Goal: Contribute content: Add original content to the website for others to see

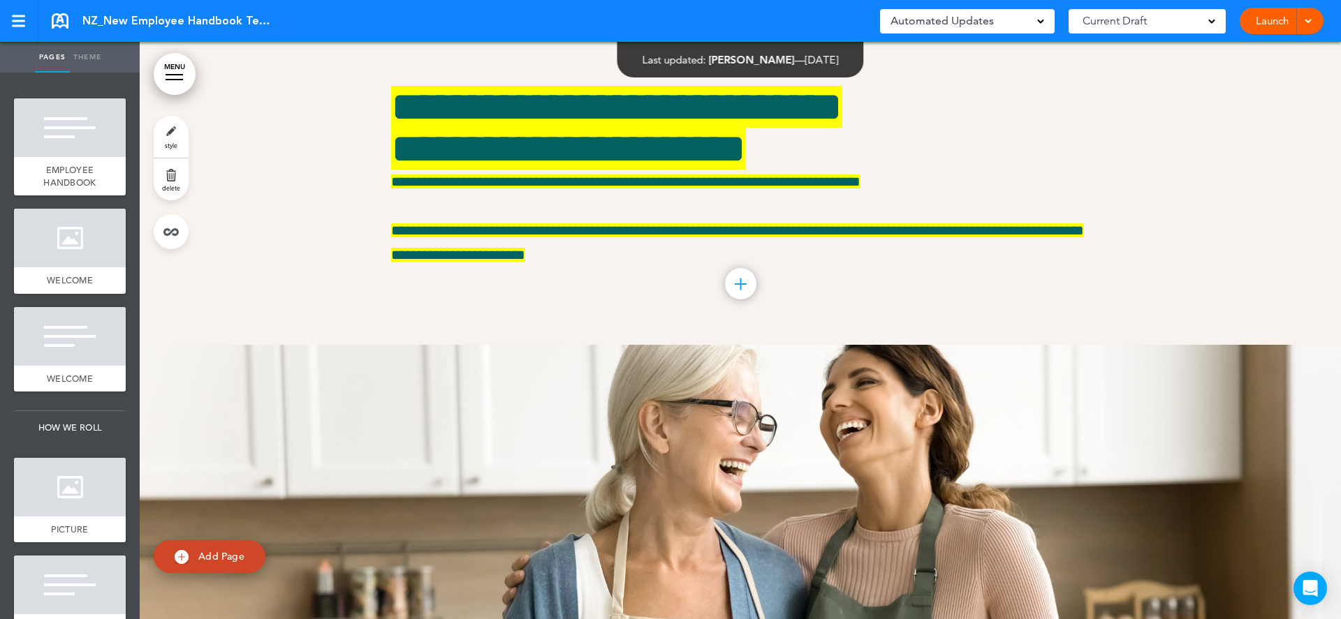
scroll to position [4891, 0]
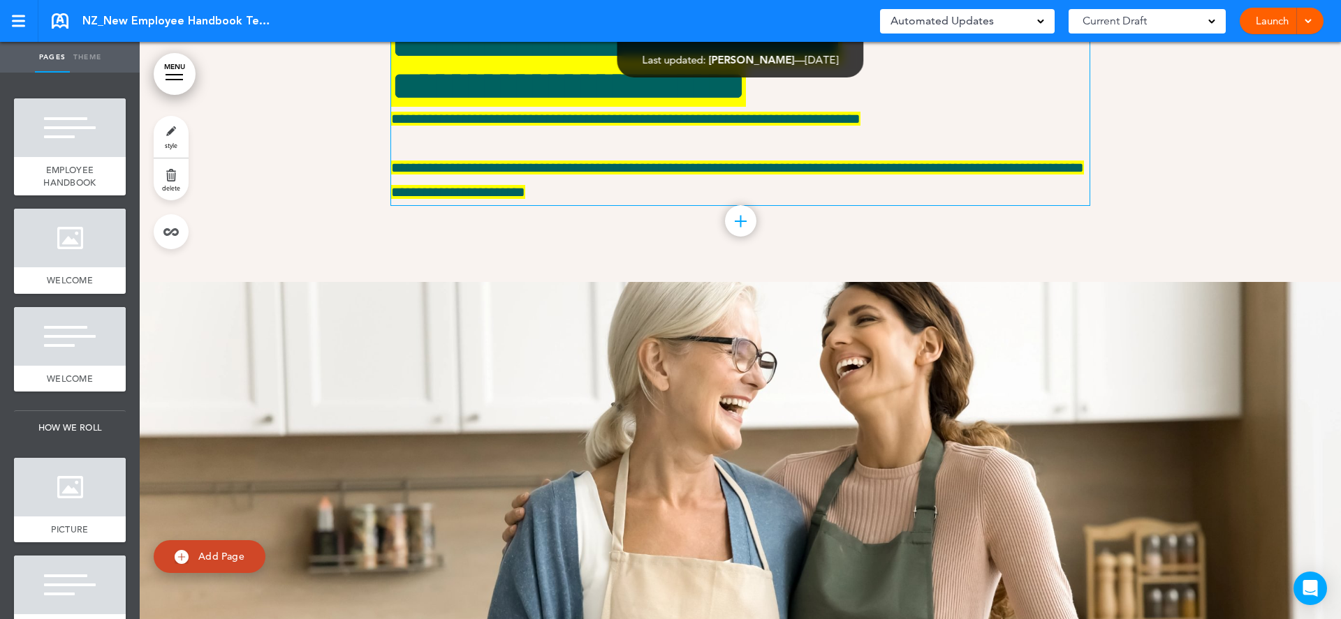
click at [634, 107] on span "**********" at bounding box center [568, 86] width 355 height 42
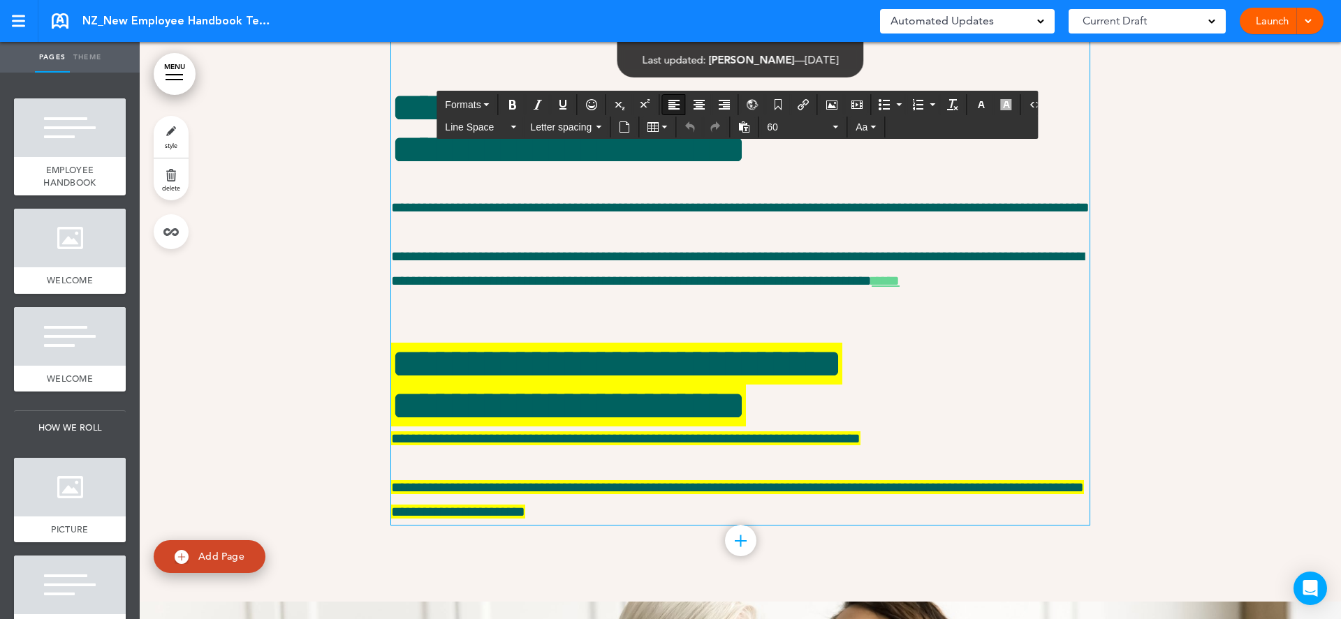
scroll to position [4693, 0]
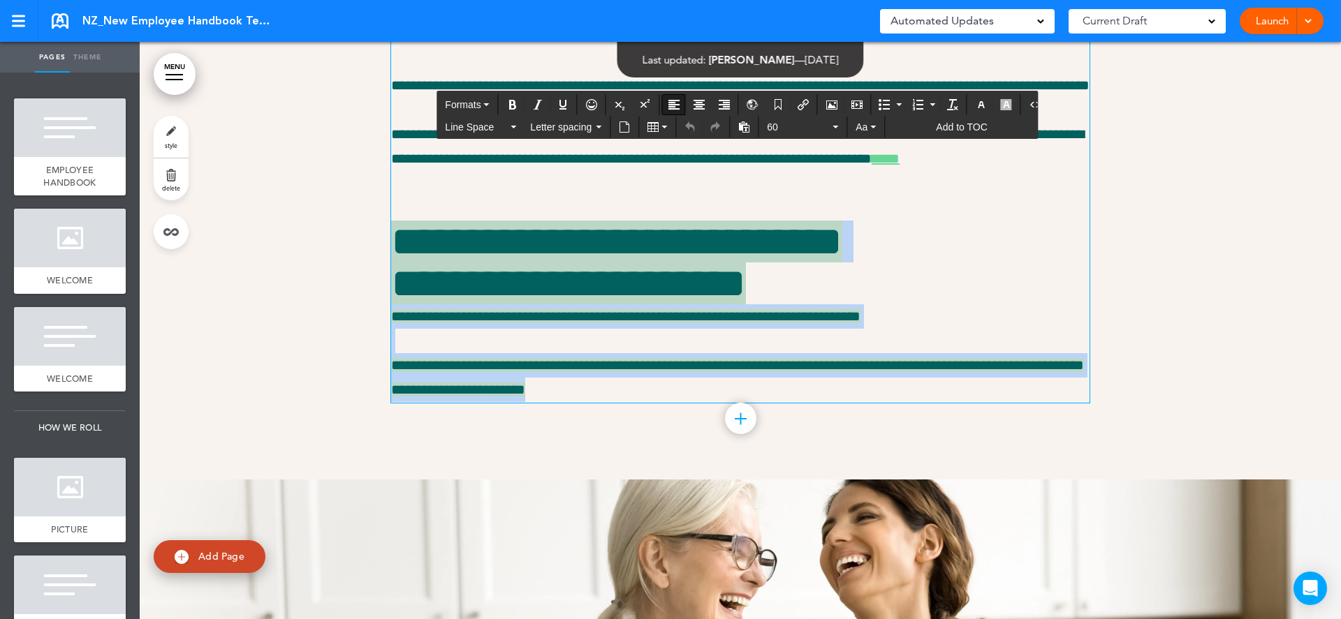
drag, startPoint x: 666, startPoint y: 503, endPoint x: 367, endPoint y: 336, distance: 342.7
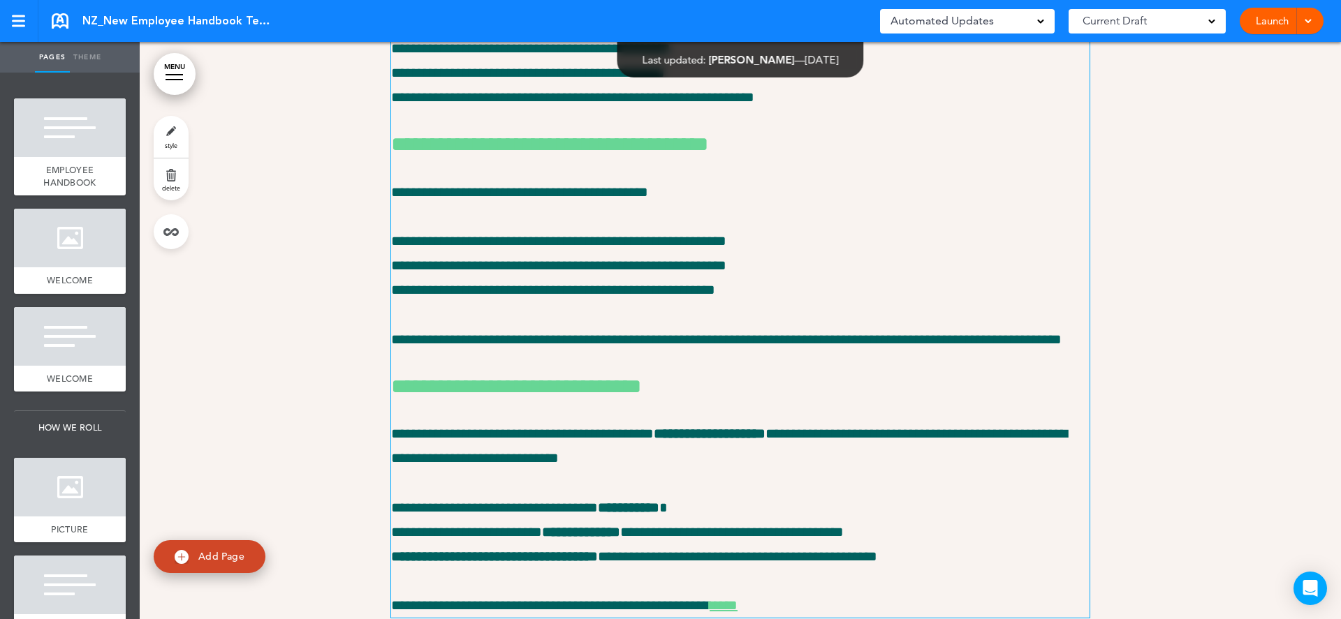
scroll to position [11515, 0]
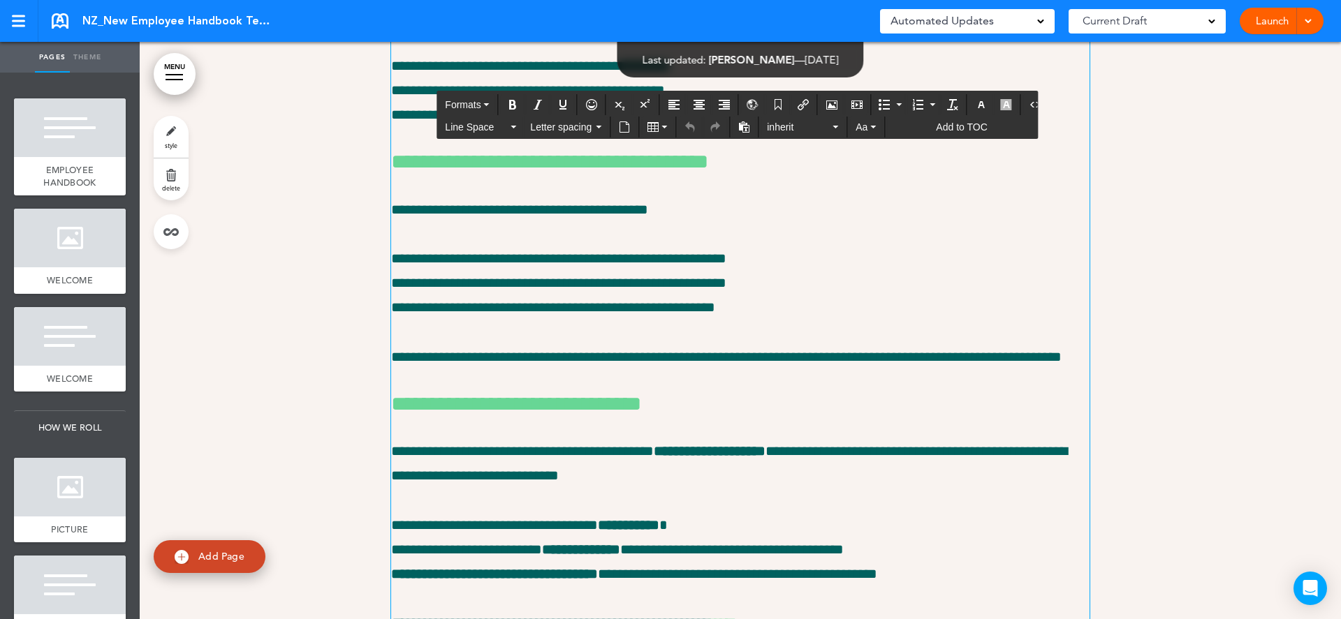
drag, startPoint x: 982, startPoint y: 322, endPoint x: 395, endPoint y: 330, distance: 586.6
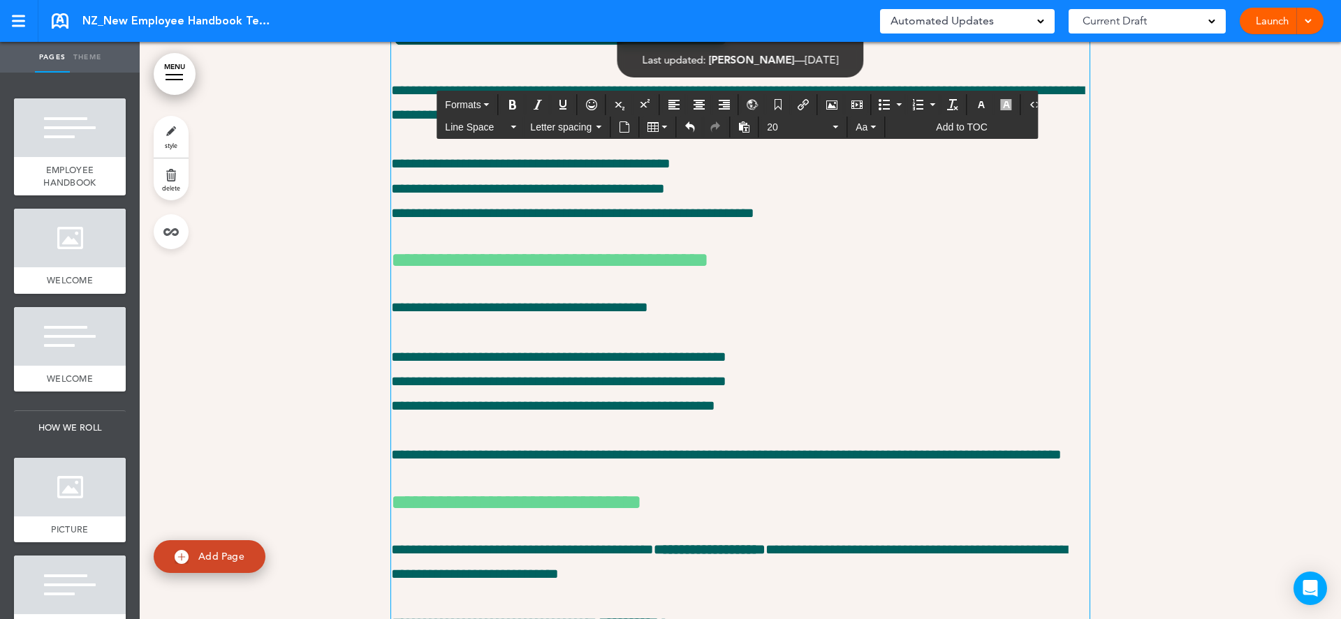
drag, startPoint x: 693, startPoint y: 209, endPoint x: 647, endPoint y: 209, distance: 46.1
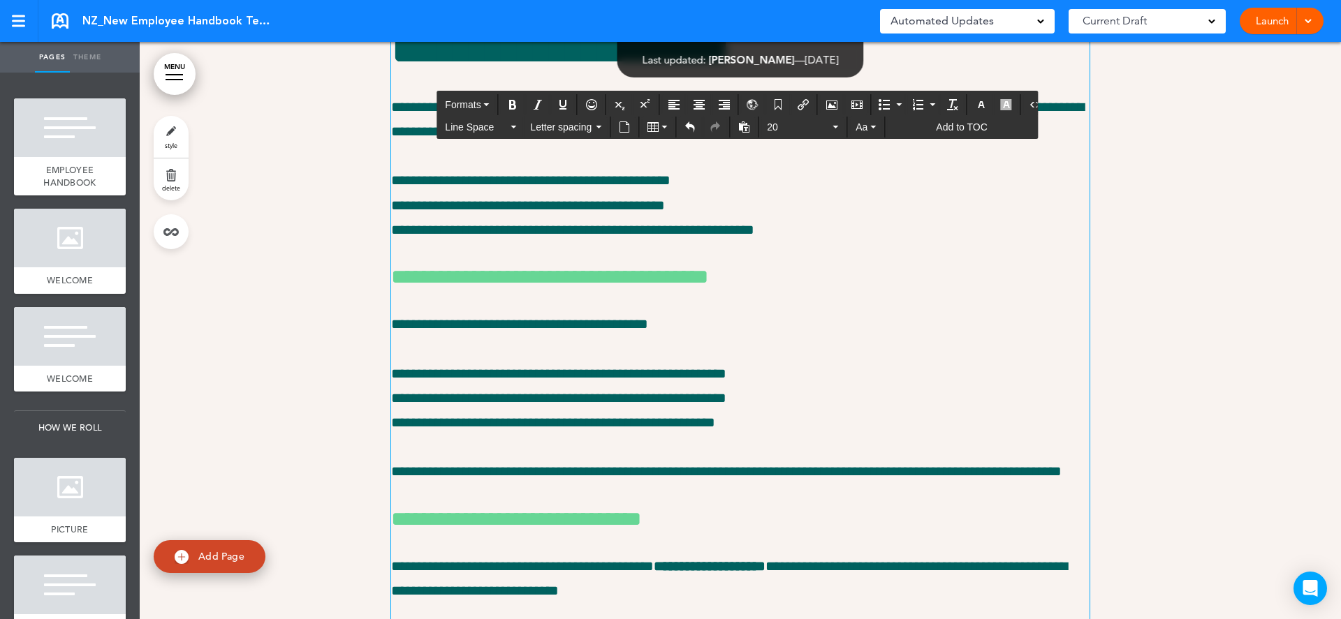
drag, startPoint x: 788, startPoint y: 207, endPoint x: 733, endPoint y: 207, distance: 55.9
drag, startPoint x: 800, startPoint y: 371, endPoint x: 745, endPoint y: 371, distance: 55.2
drag, startPoint x: 814, startPoint y: 231, endPoint x: 791, endPoint y: 231, distance: 23.7
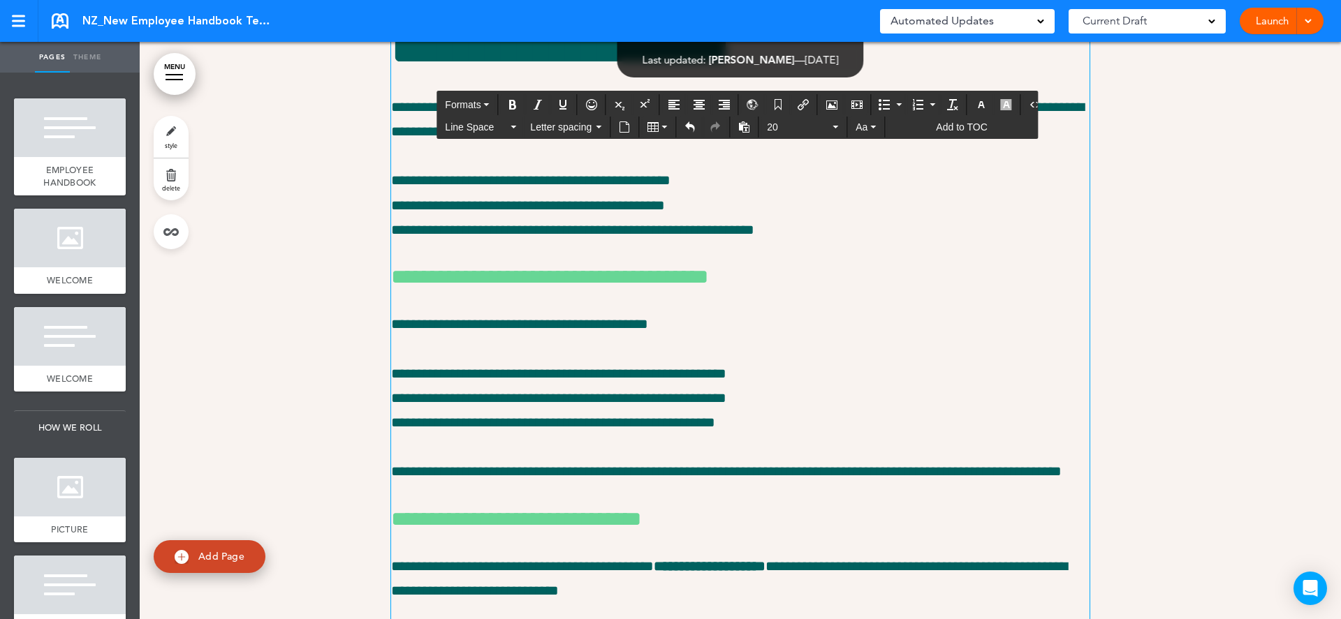
drag, startPoint x: 732, startPoint y: 469, endPoint x: 385, endPoint y: 348, distance: 367.5
click at [1001, 100] on icon "button" at bounding box center [1006, 104] width 11 height 11
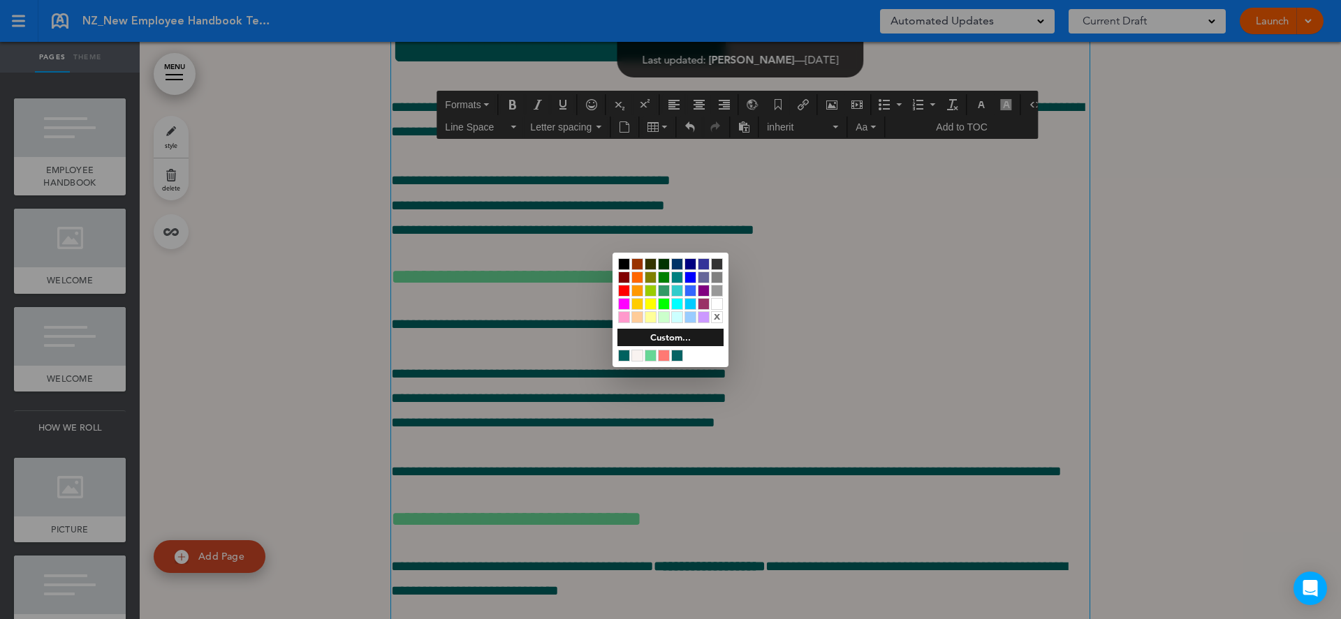
click at [716, 318] on div "x" at bounding box center [717, 317] width 12 height 12
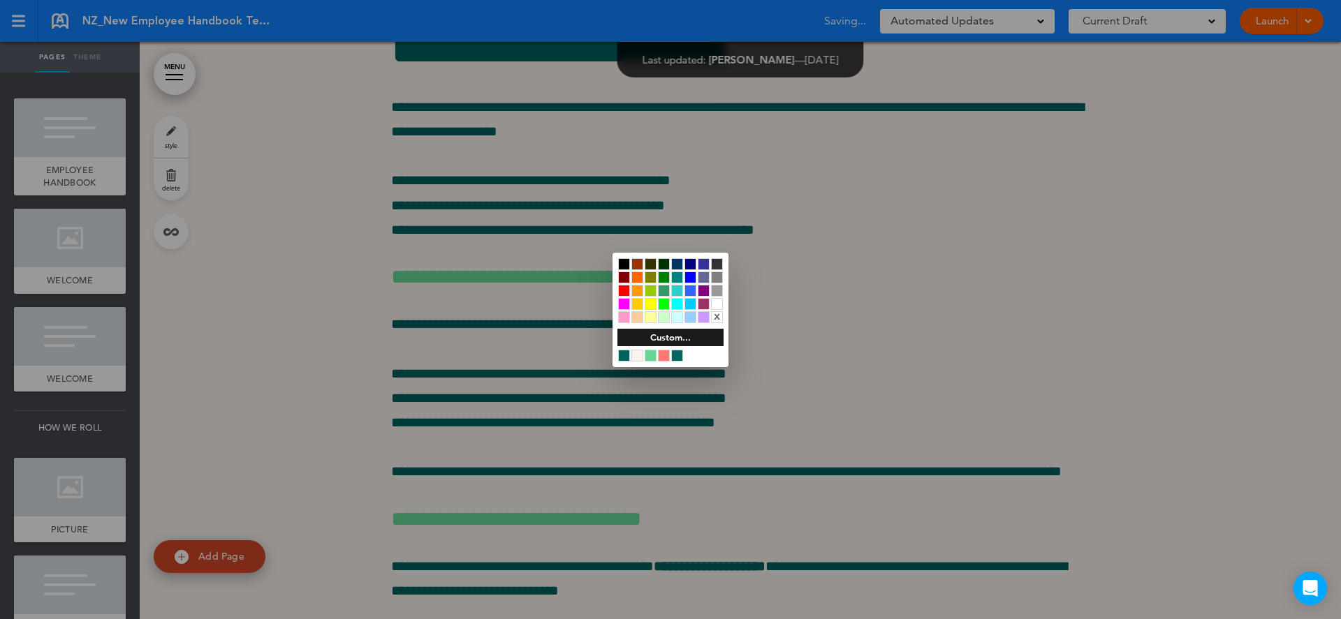
click at [798, 284] on div at bounding box center [670, 309] width 1341 height 619
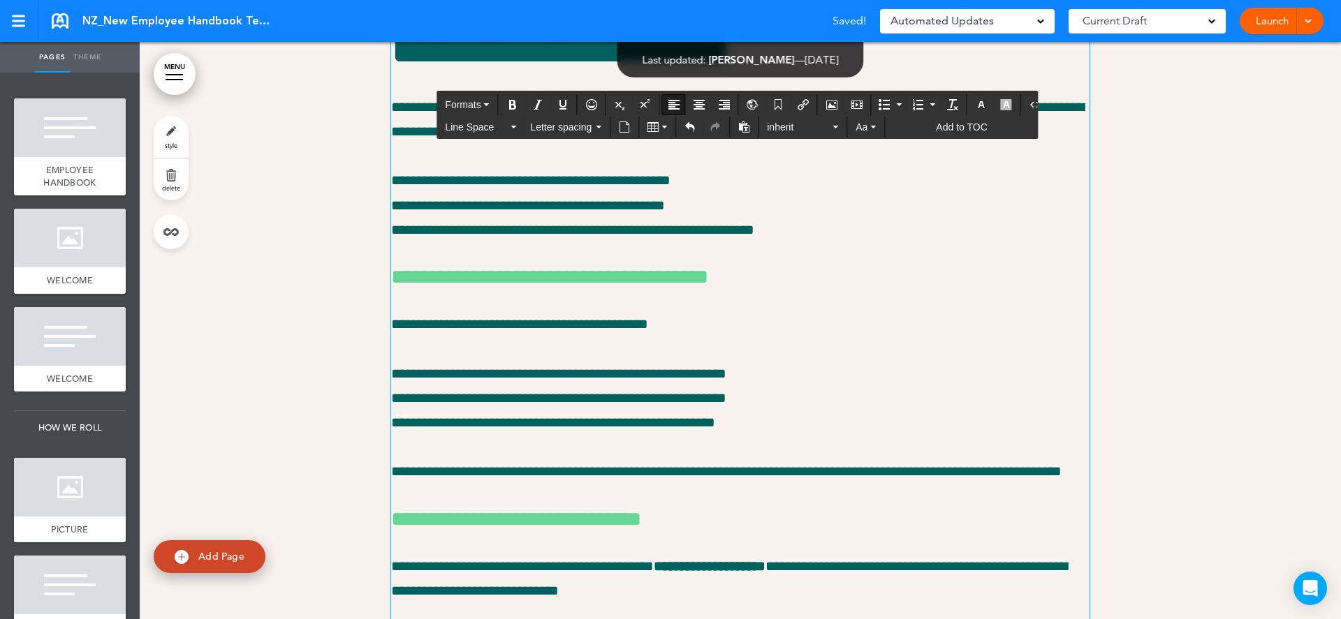
drag, startPoint x: 721, startPoint y: 291, endPoint x: 385, endPoint y: 301, distance: 335.3
click at [1001, 105] on icon "button" at bounding box center [1006, 104] width 11 height 11
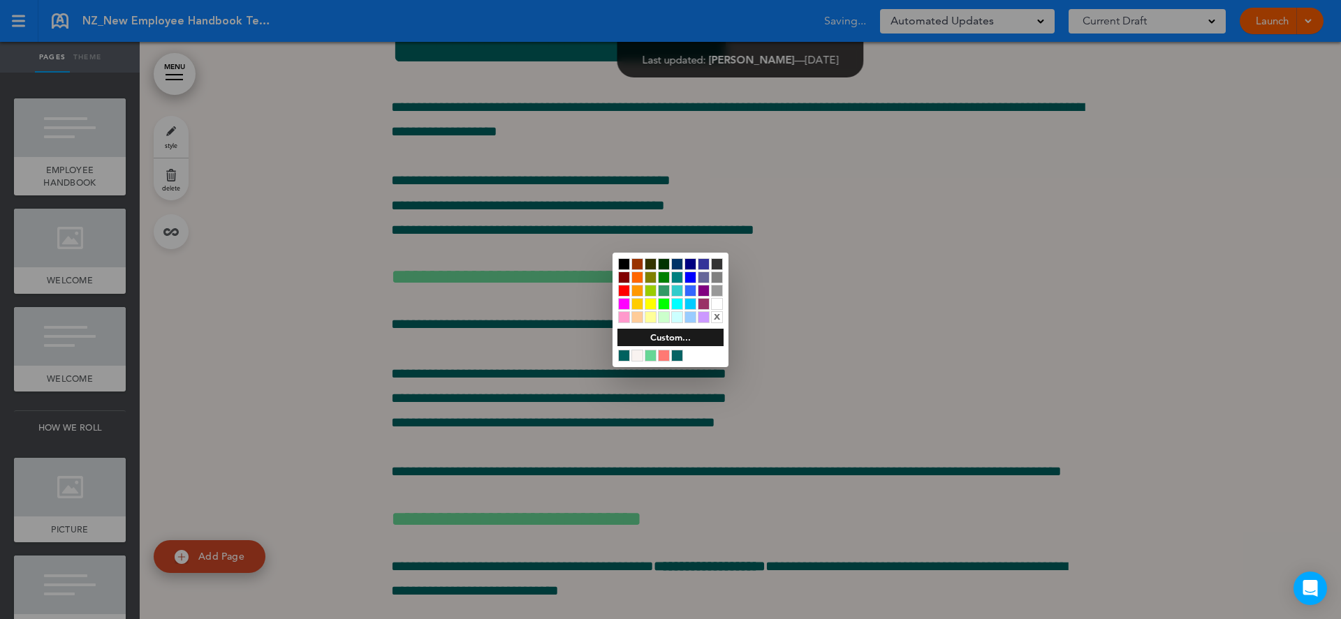
click at [716, 316] on div "x" at bounding box center [717, 317] width 12 height 12
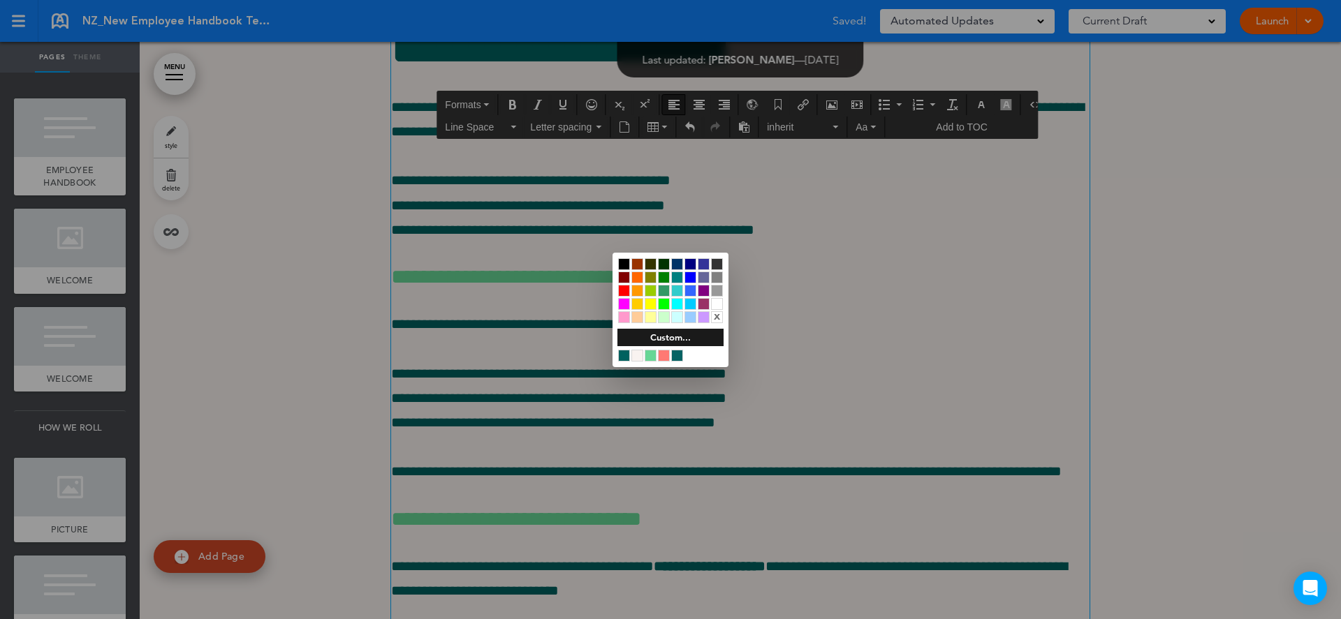
click at [775, 237] on div at bounding box center [670, 309] width 1341 height 619
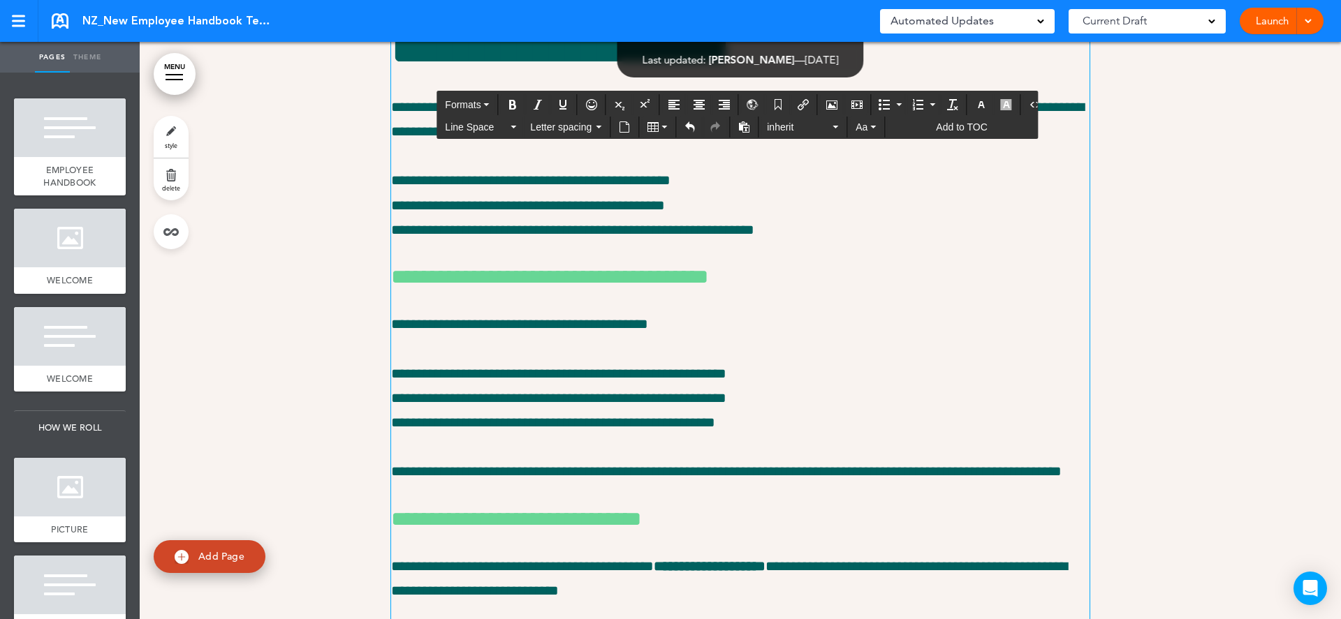
drag, startPoint x: 743, startPoint y: 472, endPoint x: 379, endPoint y: 344, distance: 385.6
click at [872, 128] on button "Aa" at bounding box center [865, 127] width 31 height 20
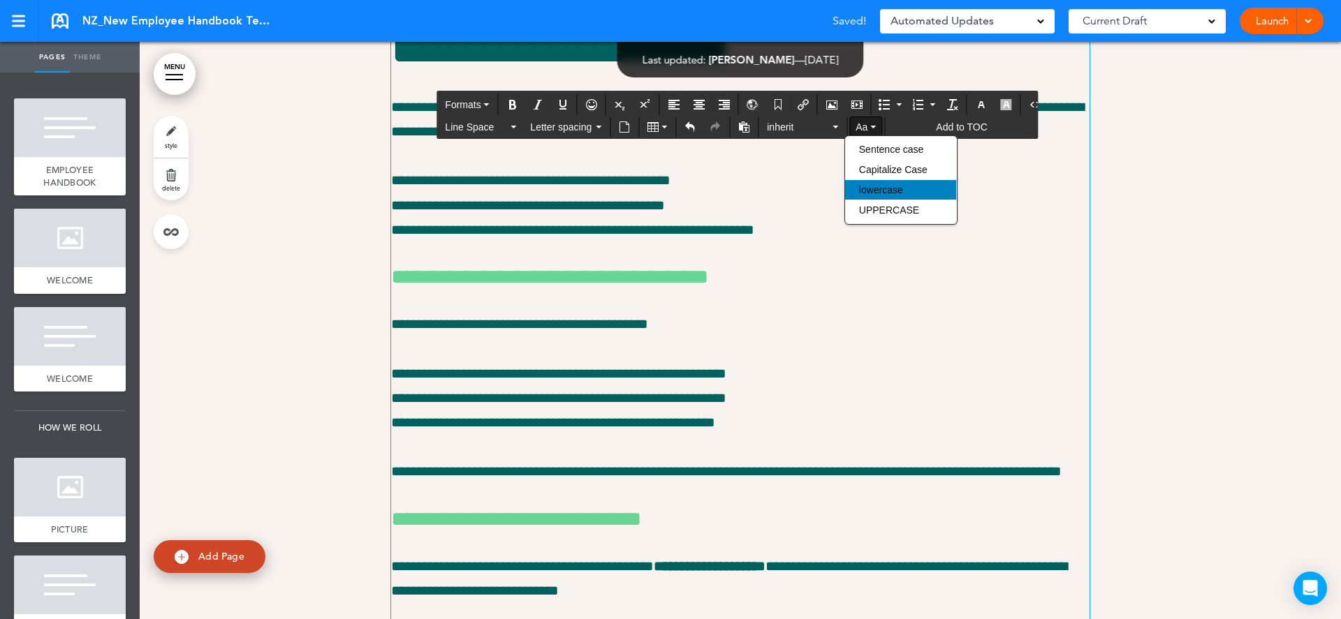
click at [876, 196] on span "lowercase" at bounding box center [881, 189] width 44 height 11
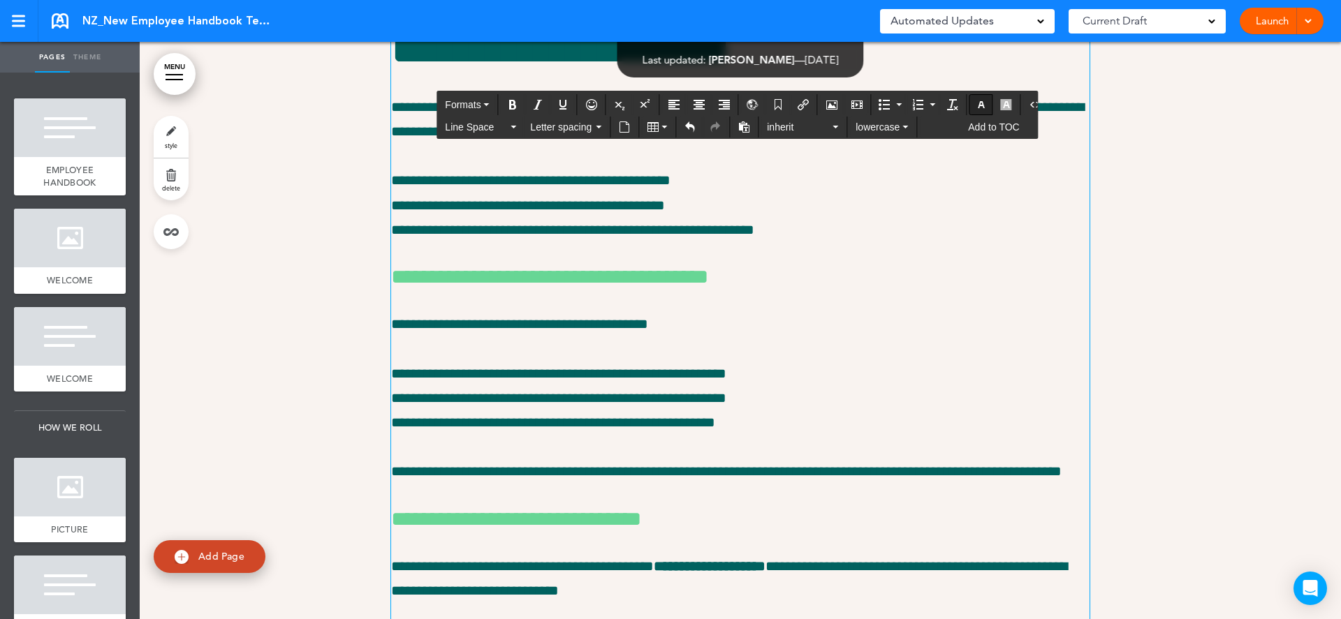
click at [976, 106] on icon "button" at bounding box center [981, 104] width 11 height 11
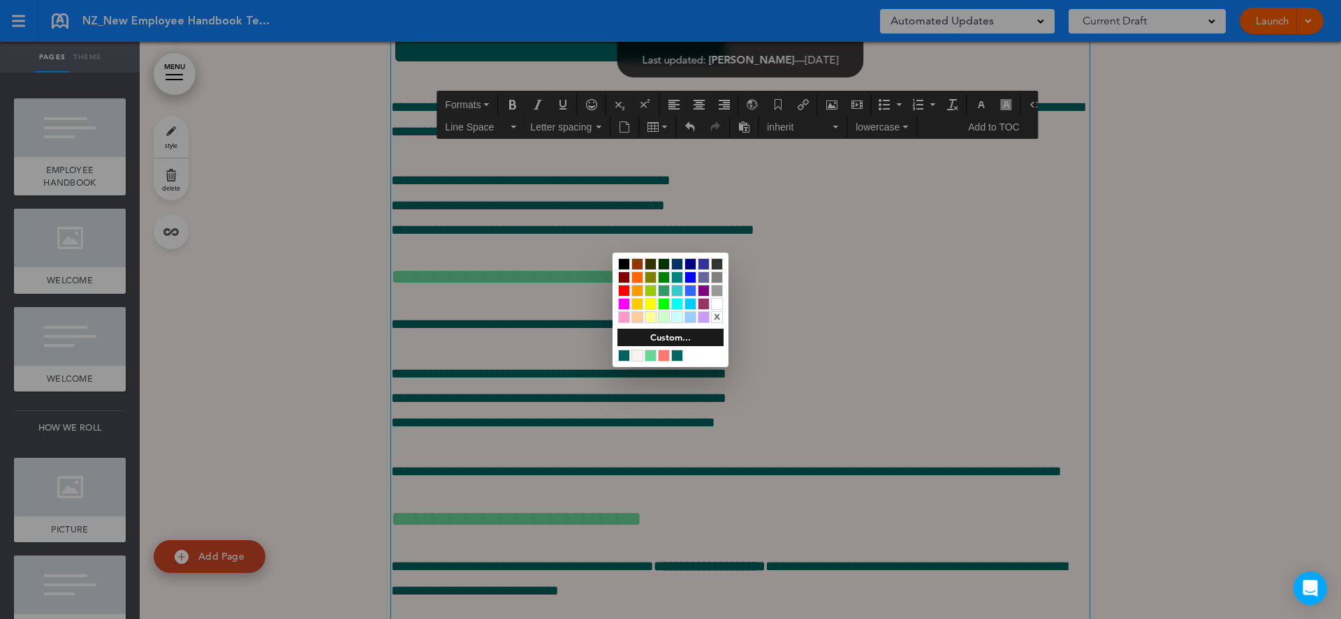
click at [976, 109] on div at bounding box center [670, 309] width 1341 height 619
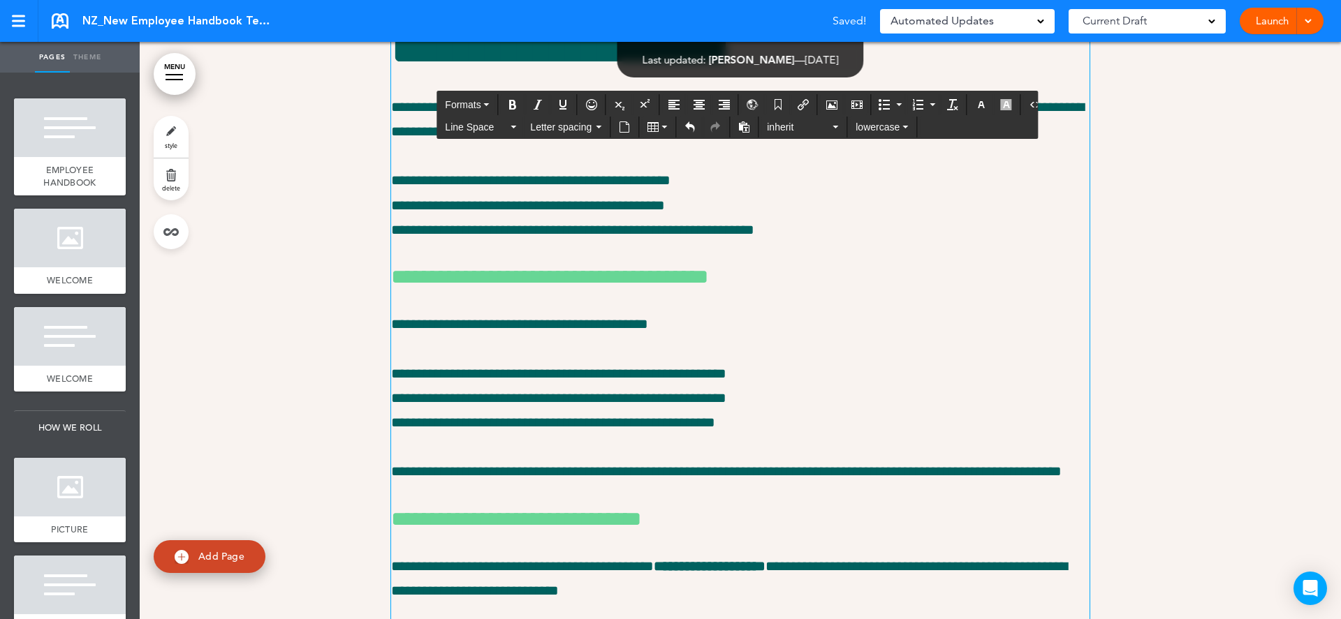
drag, startPoint x: 727, startPoint y: 467, endPoint x: 360, endPoint y: 346, distance: 386.9
click at [781, 126] on span "inherit" at bounding box center [798, 127] width 63 height 14
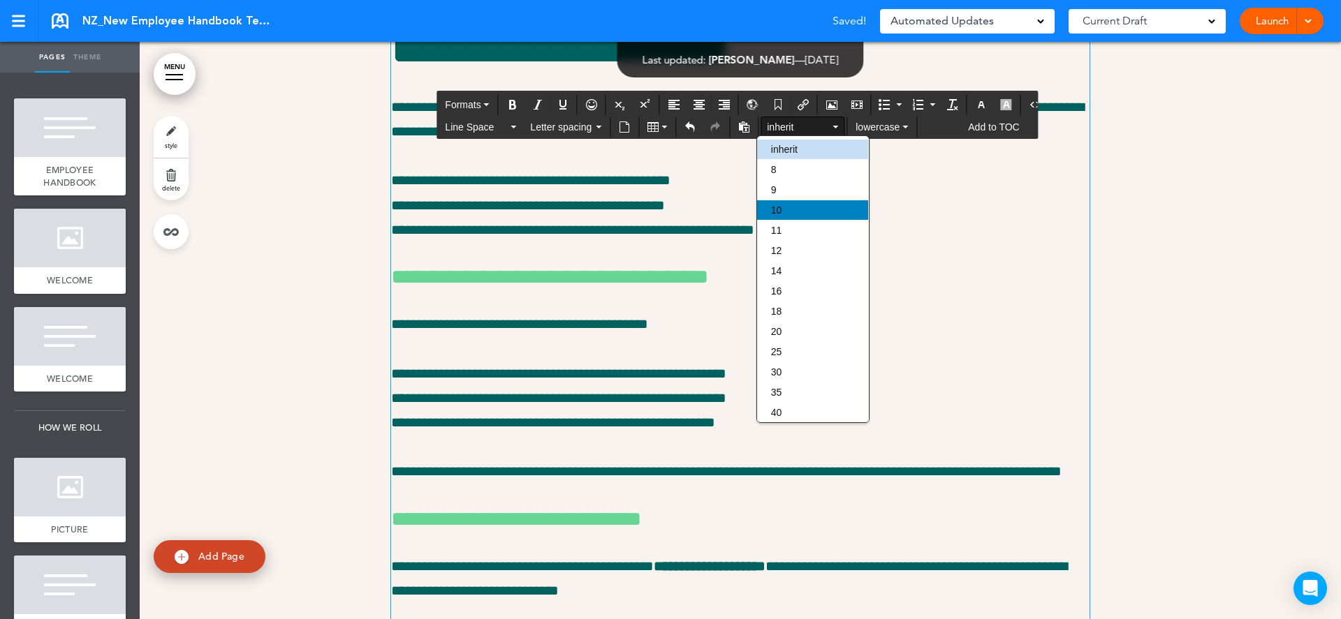
click at [793, 209] on div "10" at bounding box center [812, 210] width 111 height 20
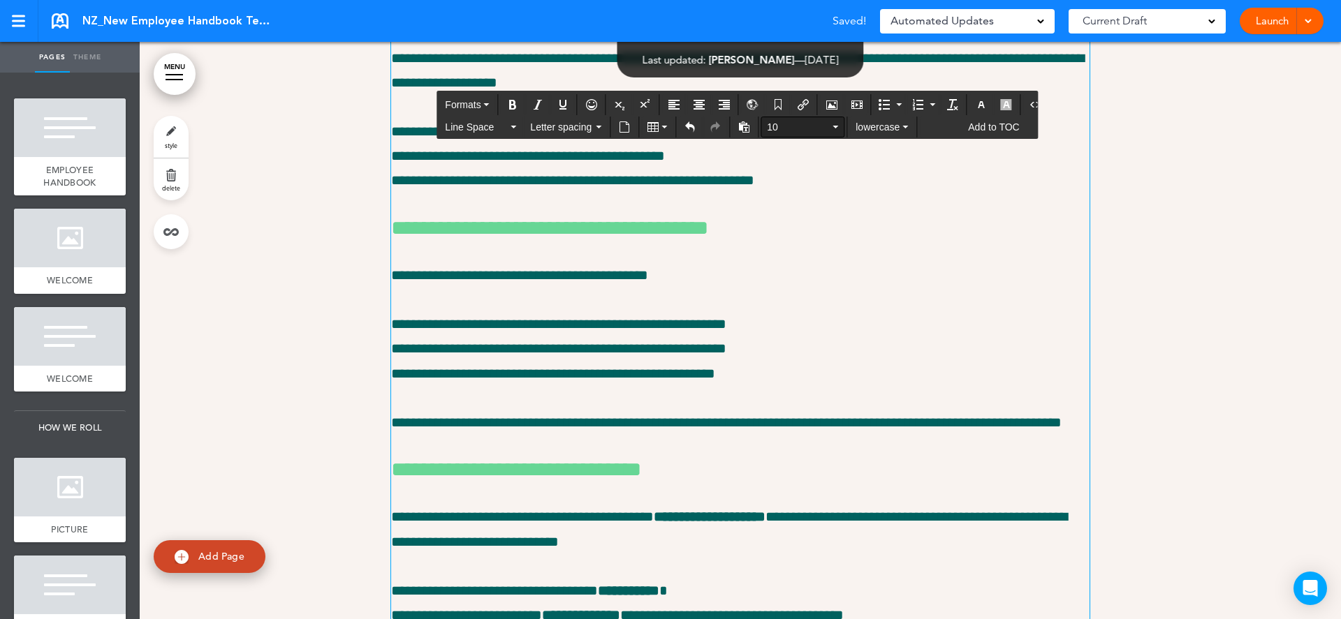
click at [770, 131] on span "10" at bounding box center [798, 127] width 63 height 14
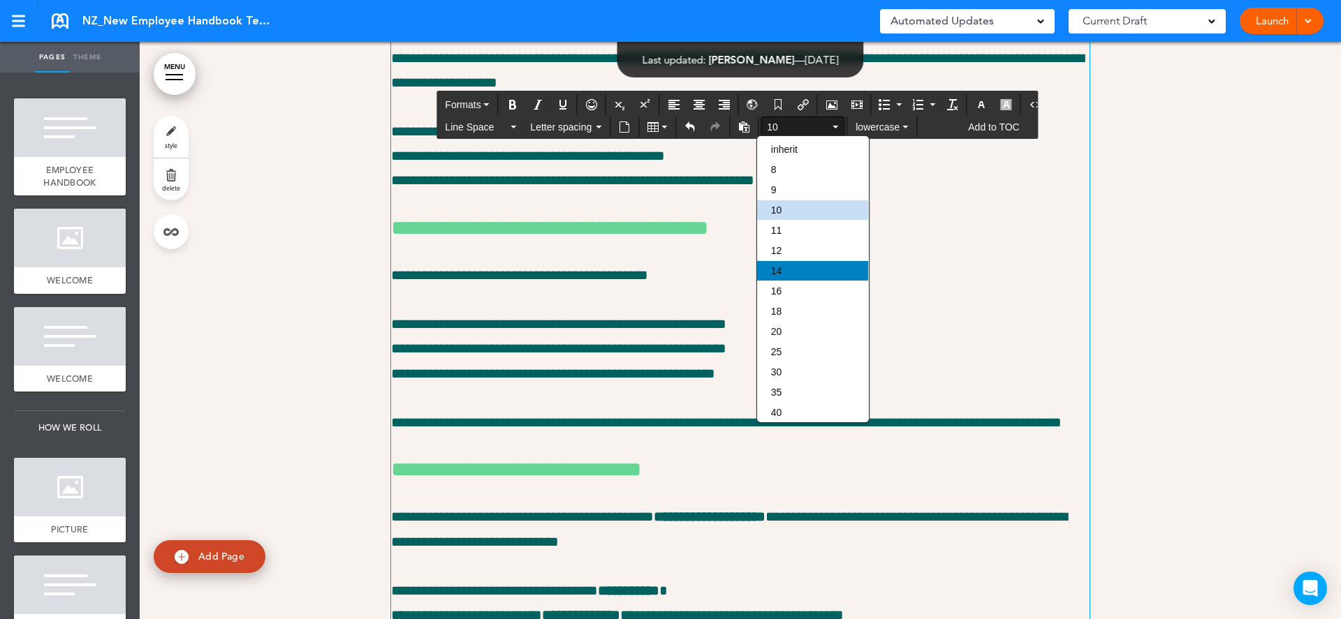
click at [800, 273] on div "14" at bounding box center [812, 271] width 111 height 20
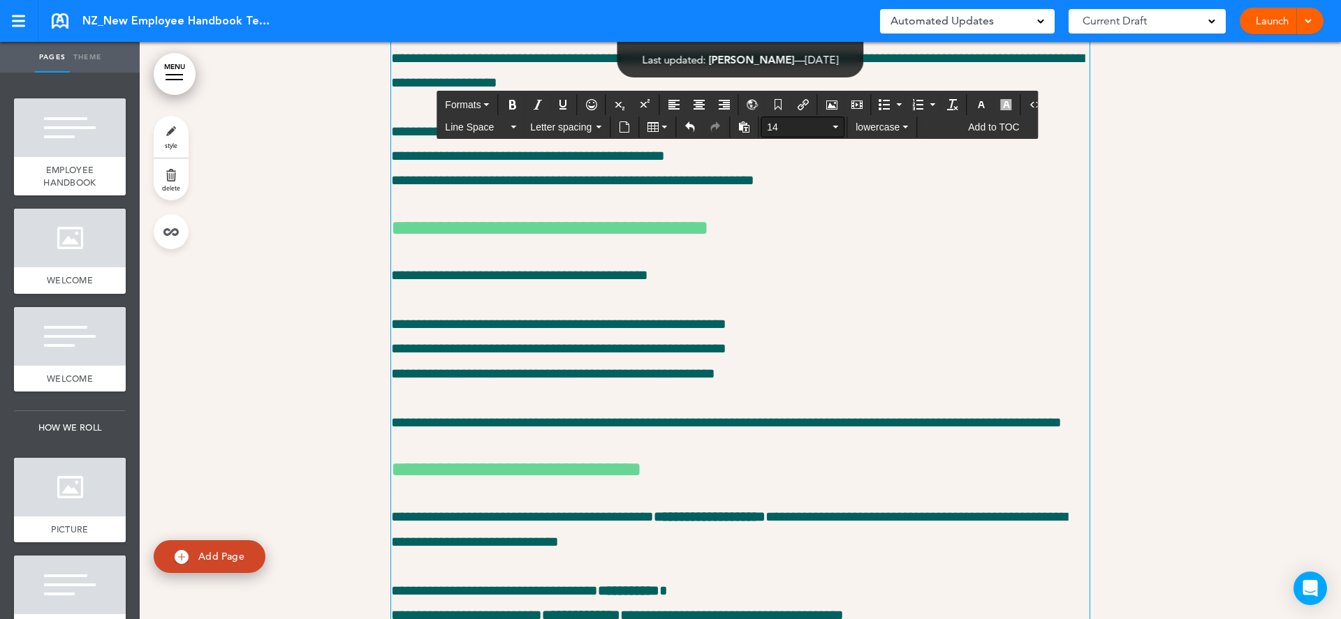
click at [773, 121] on span "14" at bounding box center [798, 127] width 63 height 14
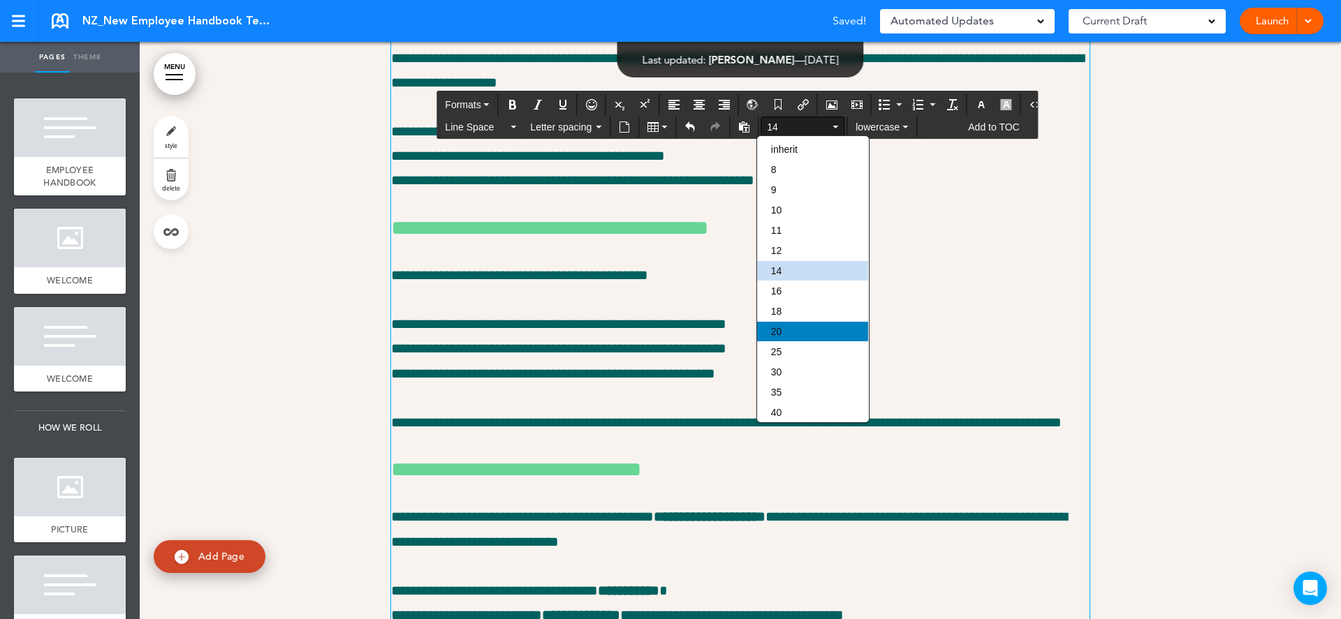
click at [797, 341] on div "20" at bounding box center [812, 332] width 111 height 20
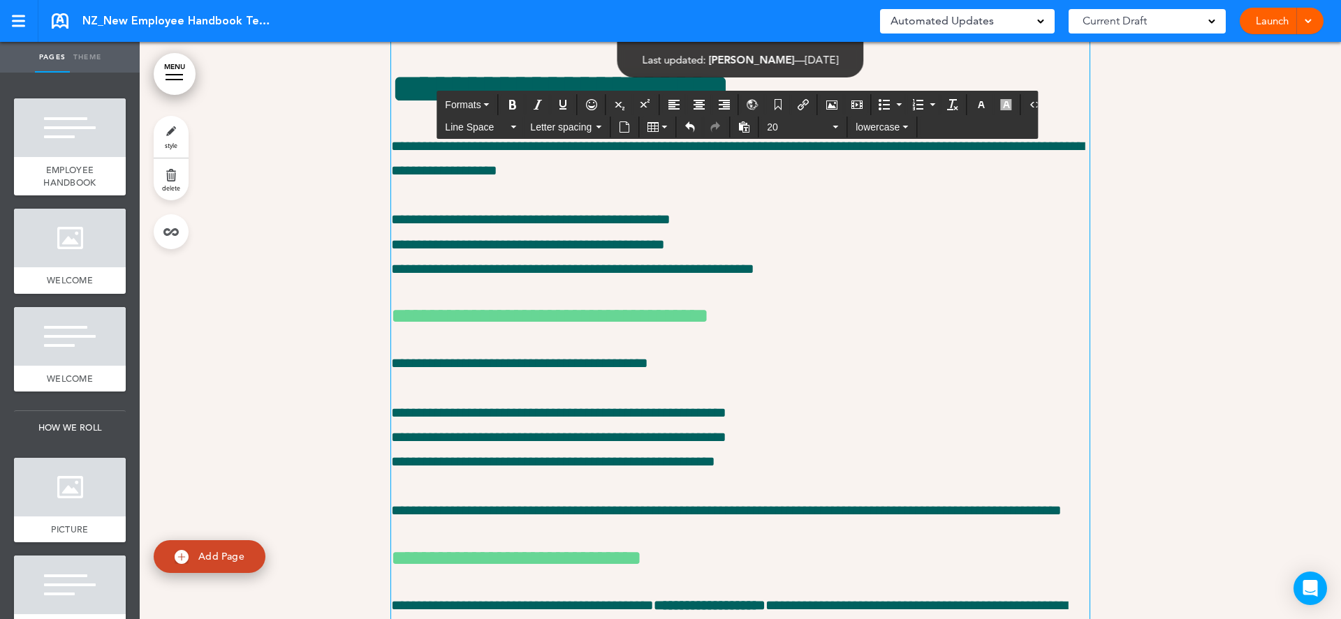
scroll to position [11472, 0]
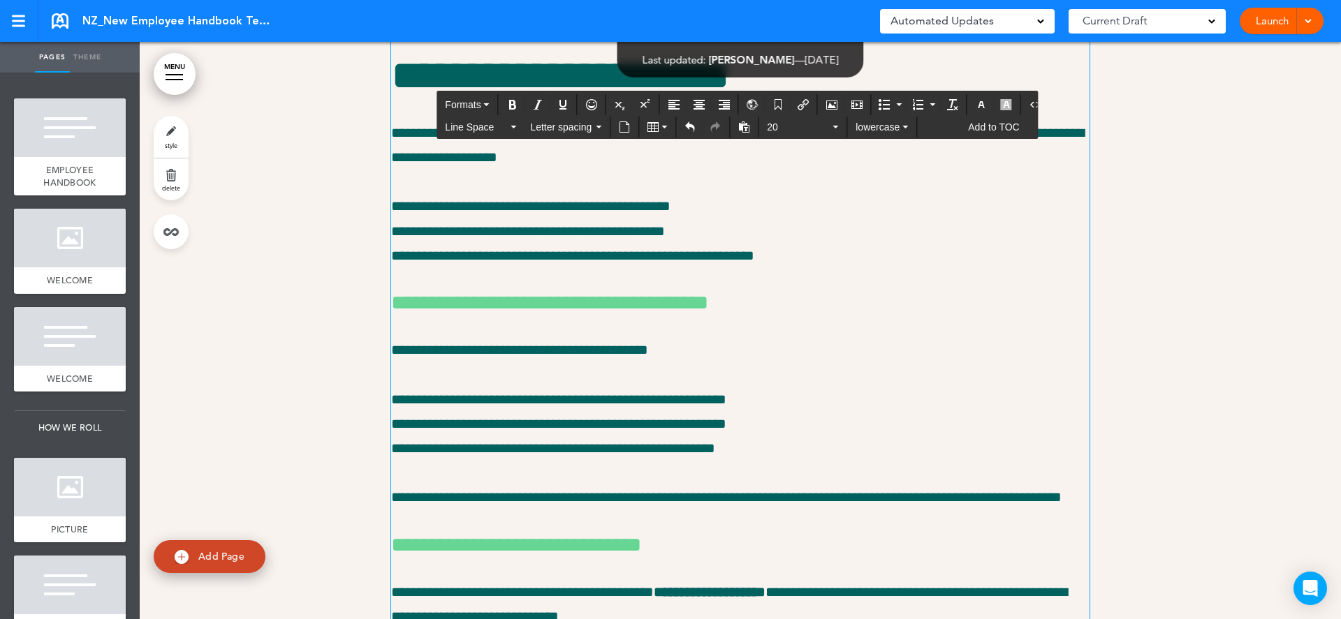
drag, startPoint x: 758, startPoint y: 372, endPoint x: 787, endPoint y: 372, distance: 29.3
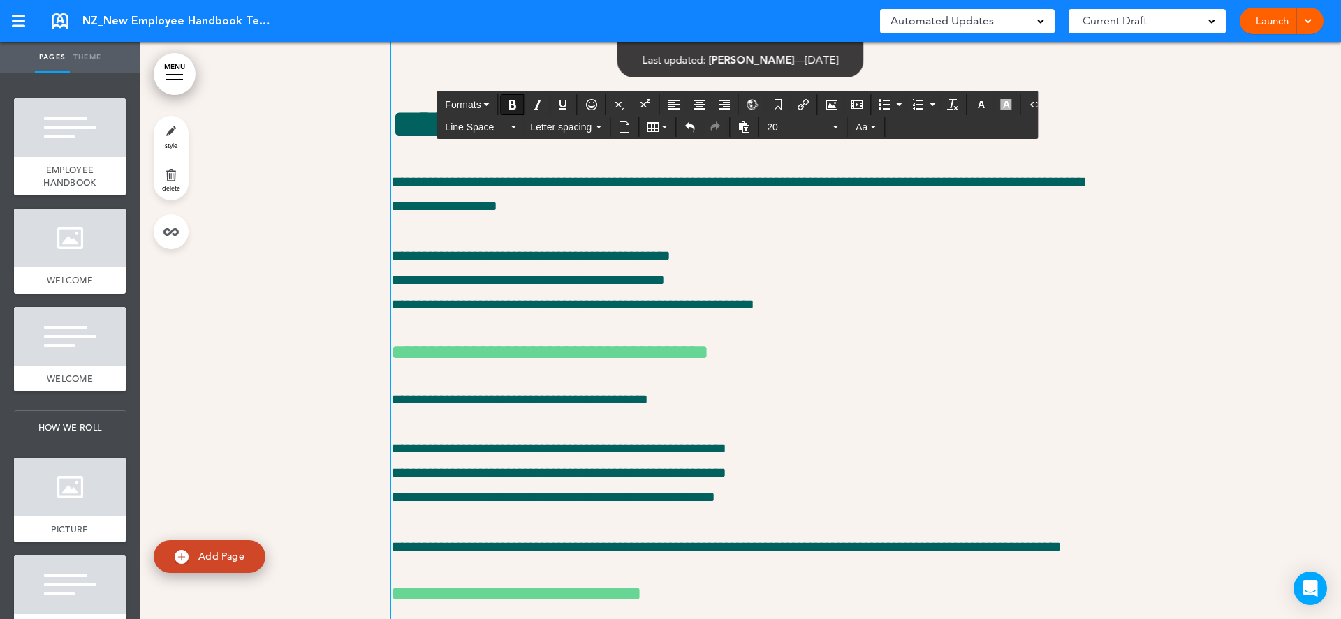
drag, startPoint x: 455, startPoint y: 453, endPoint x: 379, endPoint y: 335, distance: 140.1
click at [513, 101] on icon "Bold" at bounding box center [512, 104] width 11 height 11
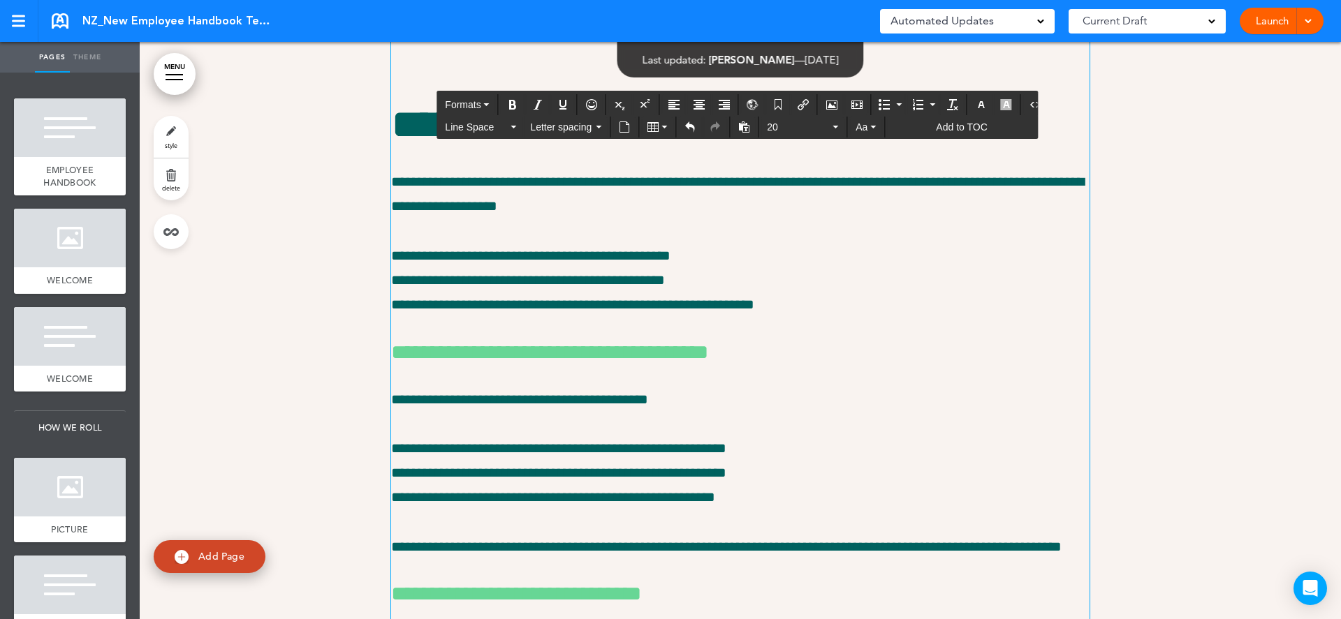
drag, startPoint x: 743, startPoint y: 492, endPoint x: 392, endPoint y: 494, distance: 350.6
click at [392, 30] on h6 "**********" at bounding box center [740, 21] width 698 height 17
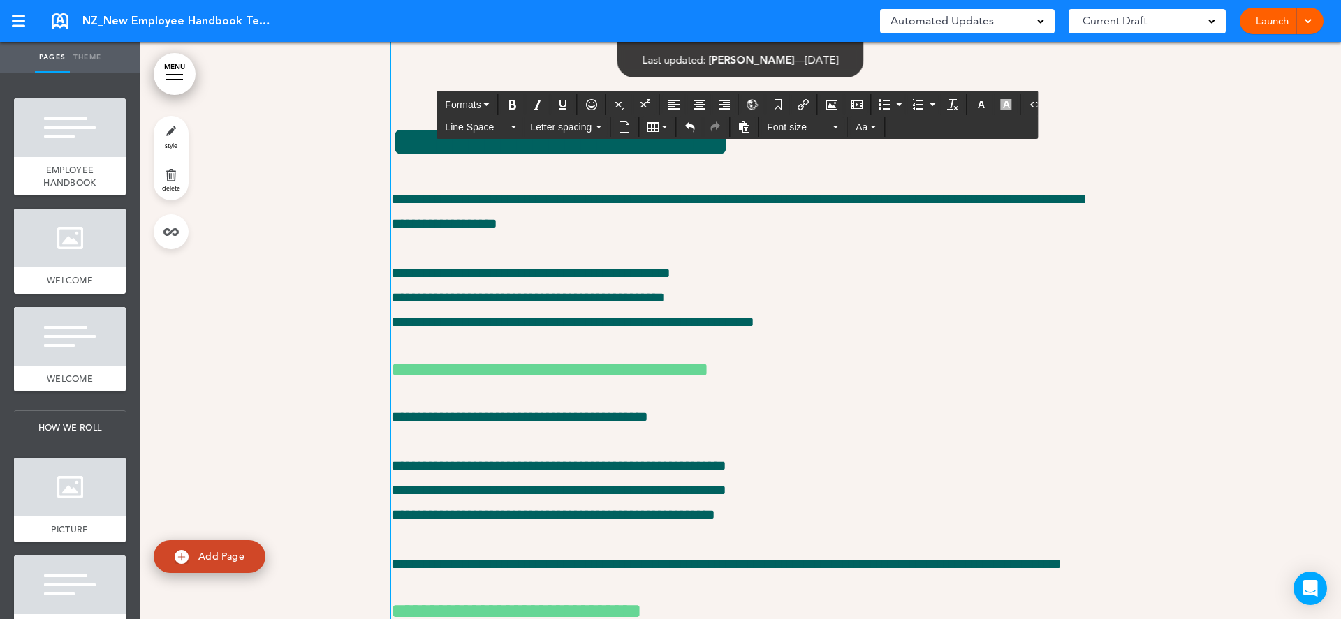
click at [538, 96] on p at bounding box center [740, 84] width 698 height 24
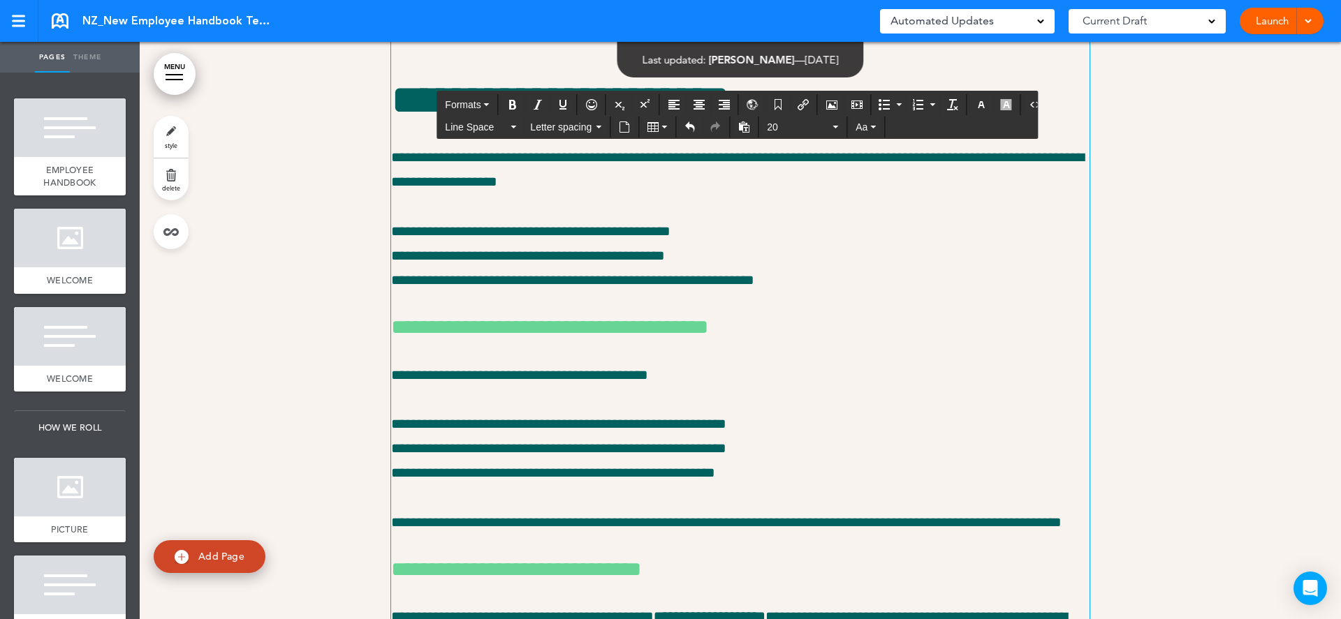
drag, startPoint x: 620, startPoint y: 248, endPoint x: 559, endPoint y: 248, distance: 60.8
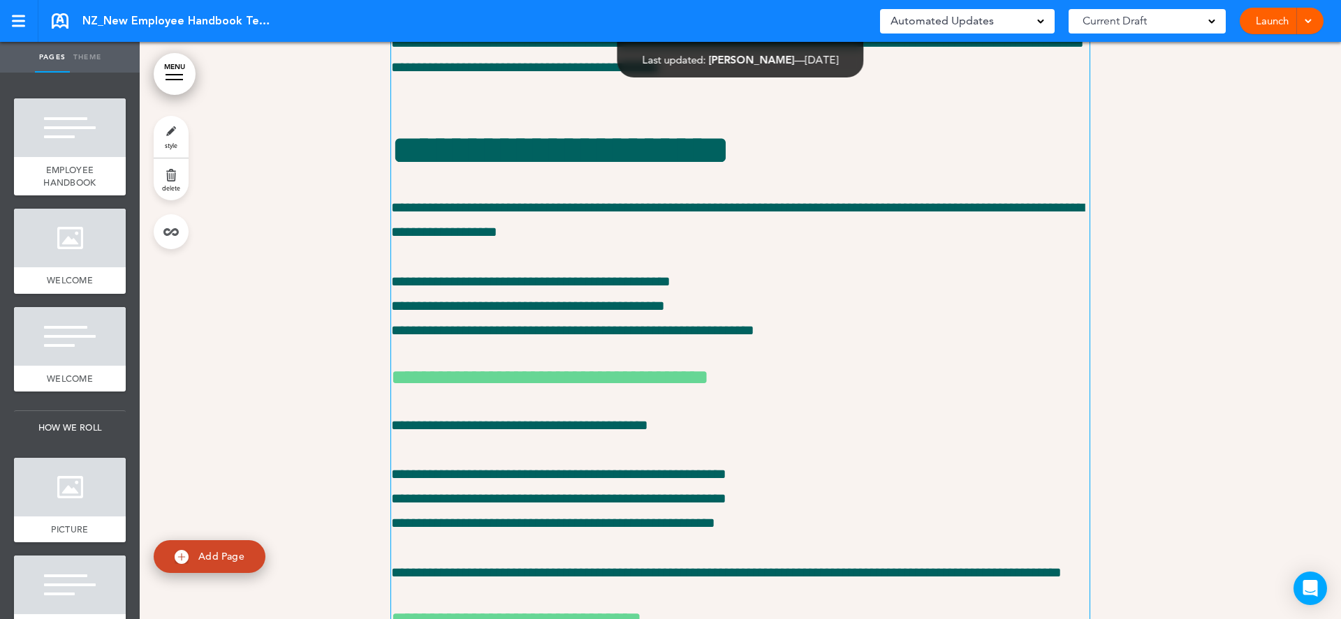
scroll to position [11434, 0]
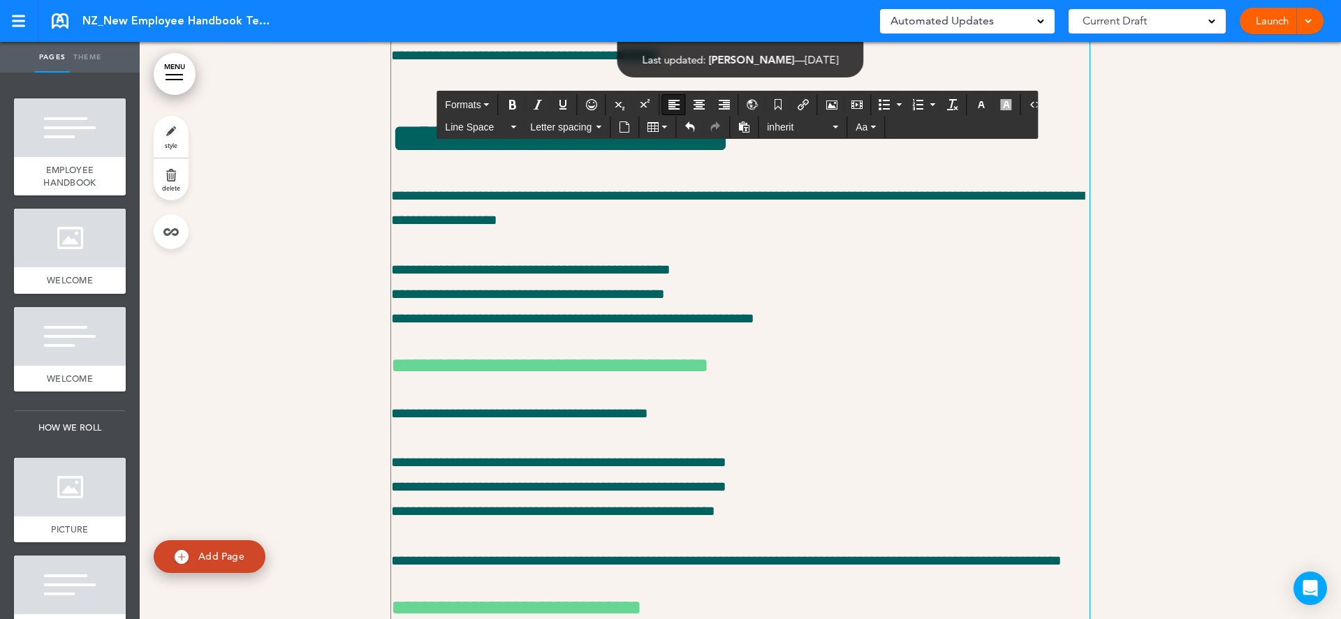
click at [685, 63] on span "**********" at bounding box center [737, 6] width 693 height 112
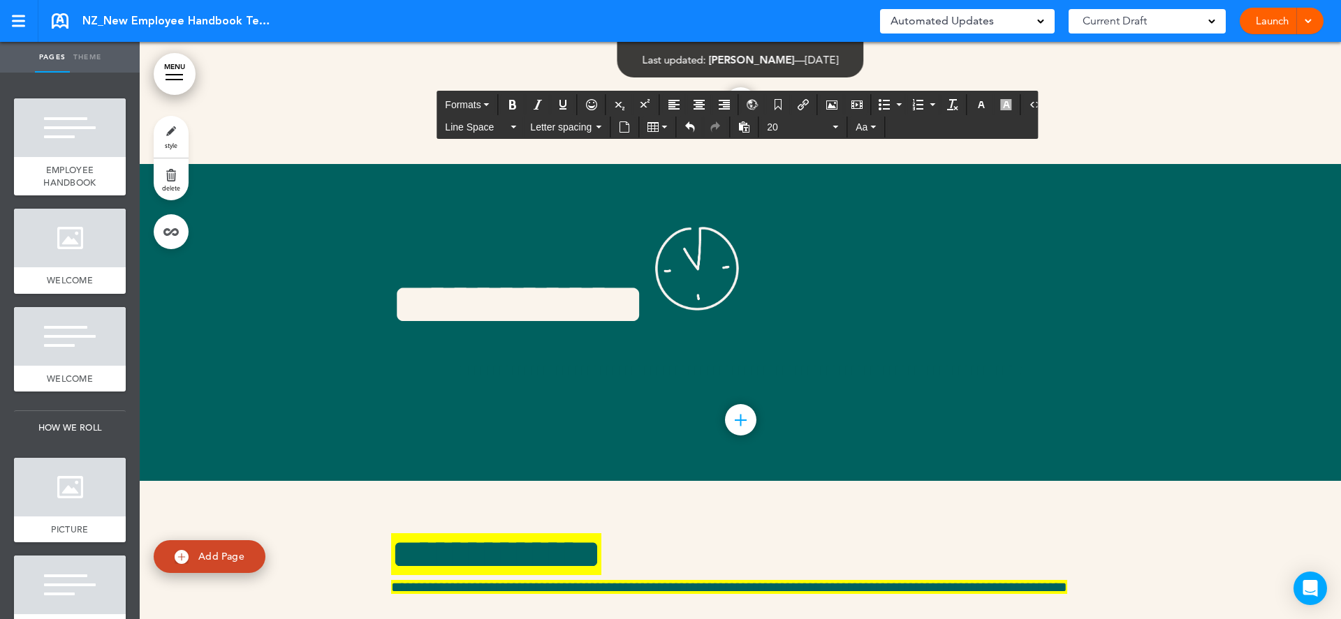
scroll to position [14046, 0]
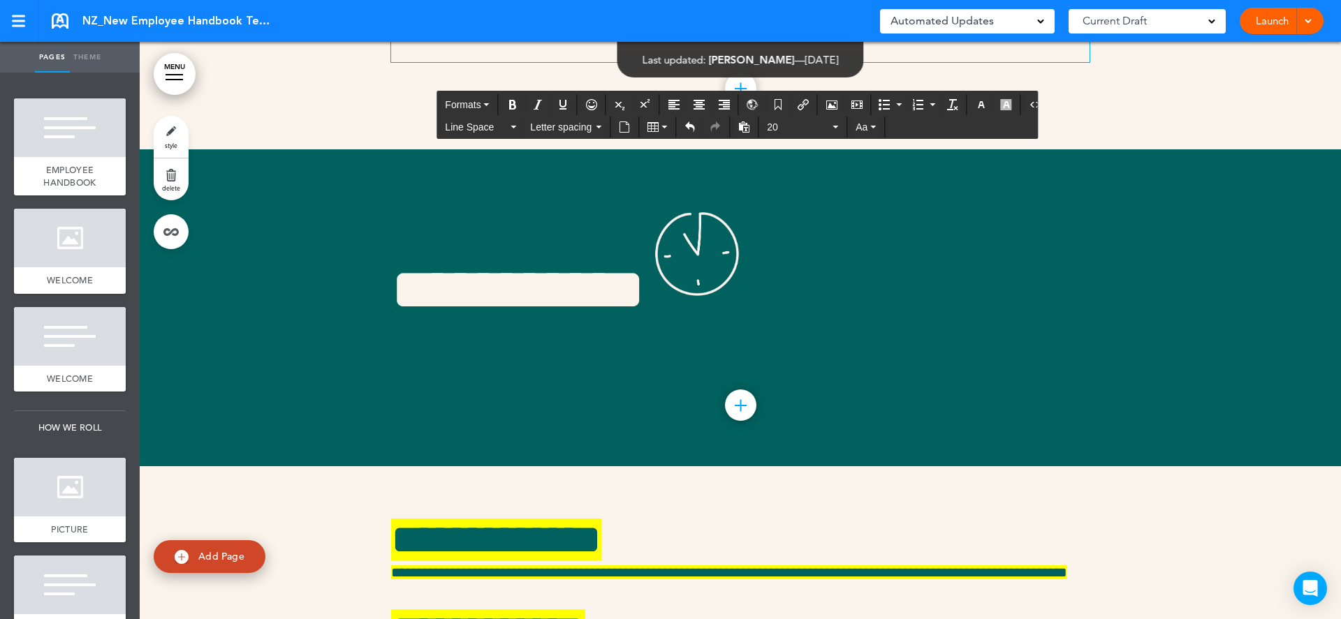
drag, startPoint x: 717, startPoint y: 384, endPoint x: 746, endPoint y: 384, distance: 28.6
click at [797, 102] on icon "Insert/edit airmason link" at bounding box center [802, 104] width 11 height 11
type input "****"
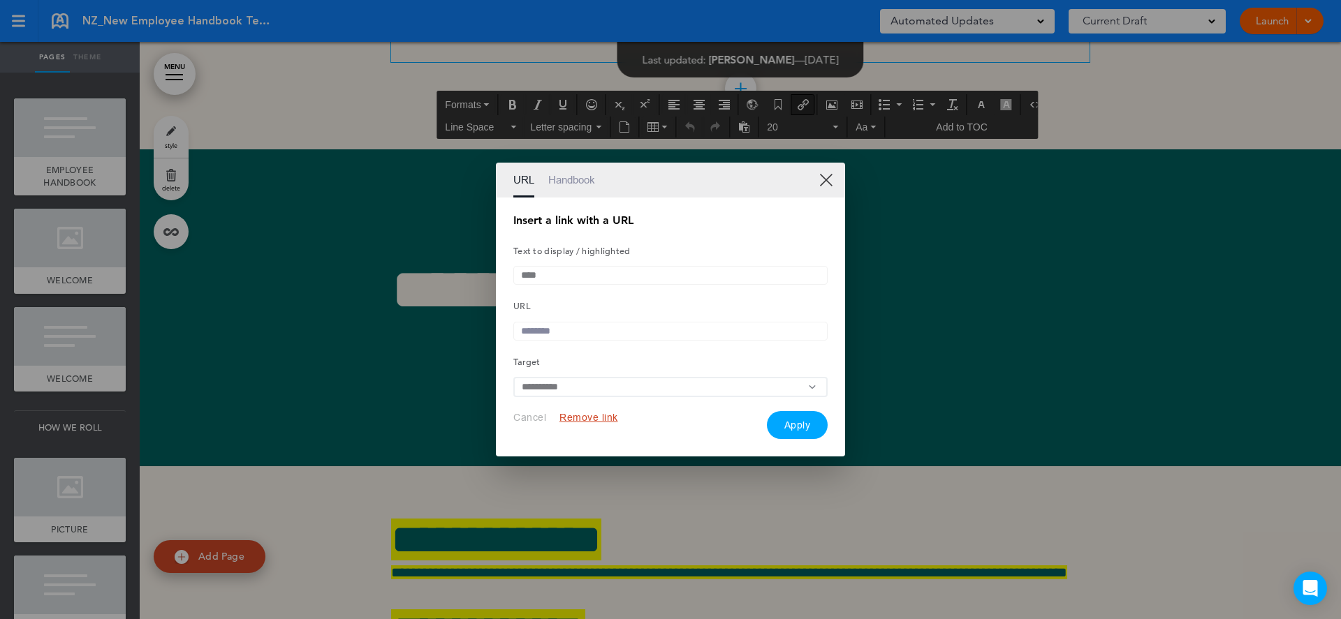
paste div
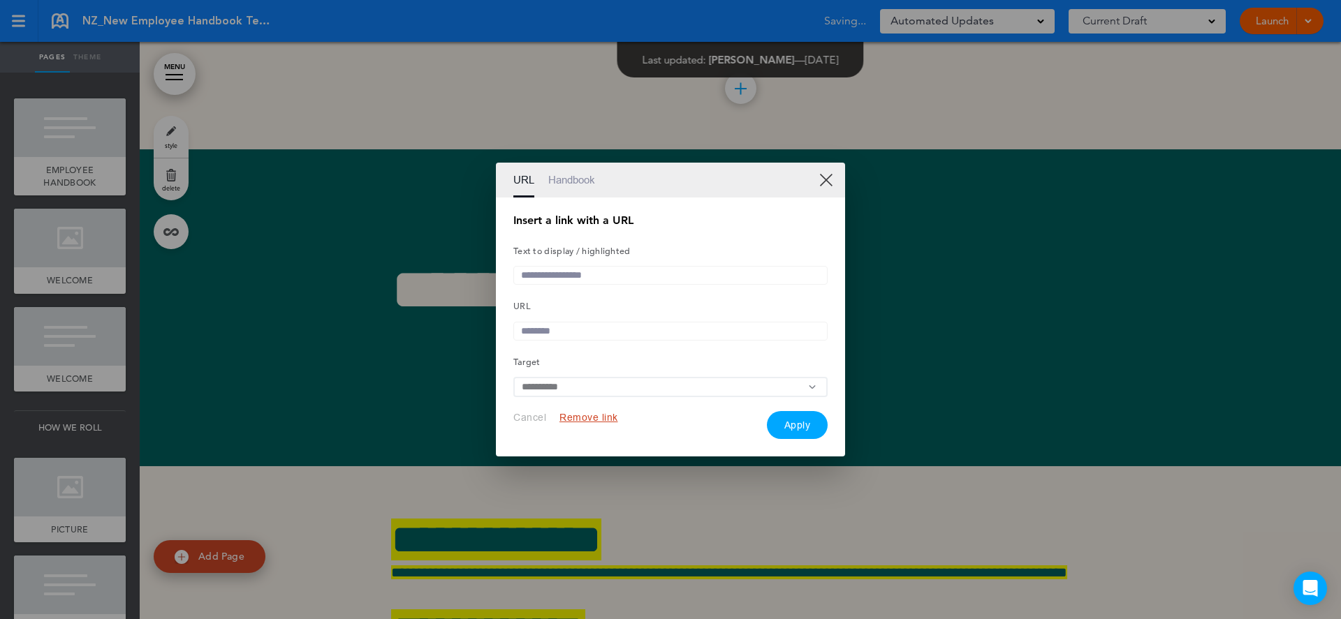
click at [535, 425] on button "Cancel" at bounding box center [529, 417] width 33 height 13
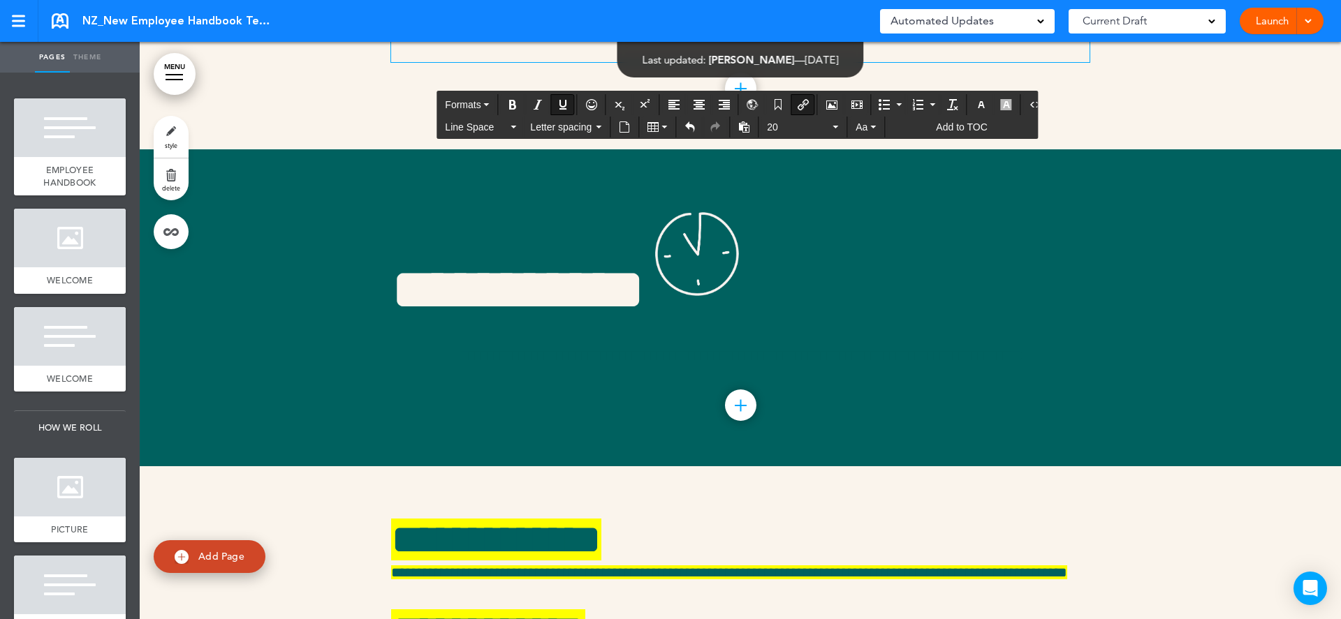
drag, startPoint x: 717, startPoint y: 383, endPoint x: 748, endPoint y: 385, distance: 30.8
click at [799, 101] on icon "Insert/edit airmason link" at bounding box center [802, 104] width 11 height 11
type input "****"
type input "**********"
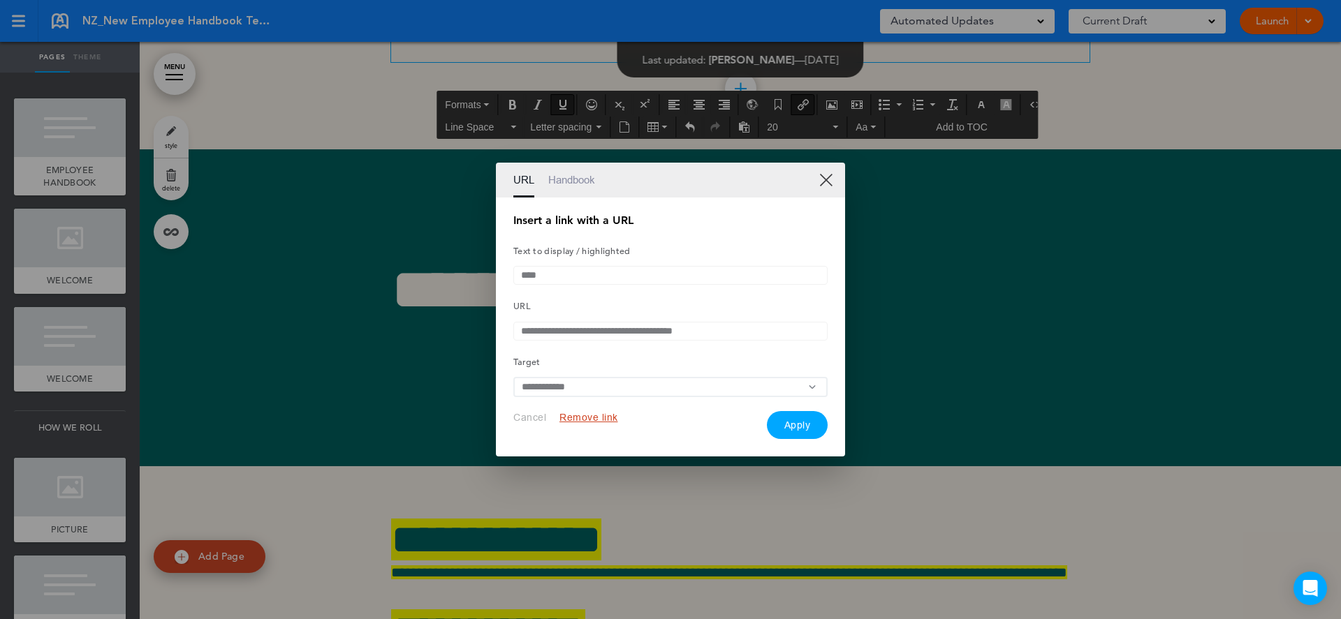
click at [786, 423] on button "Apply" at bounding box center [797, 425] width 61 height 28
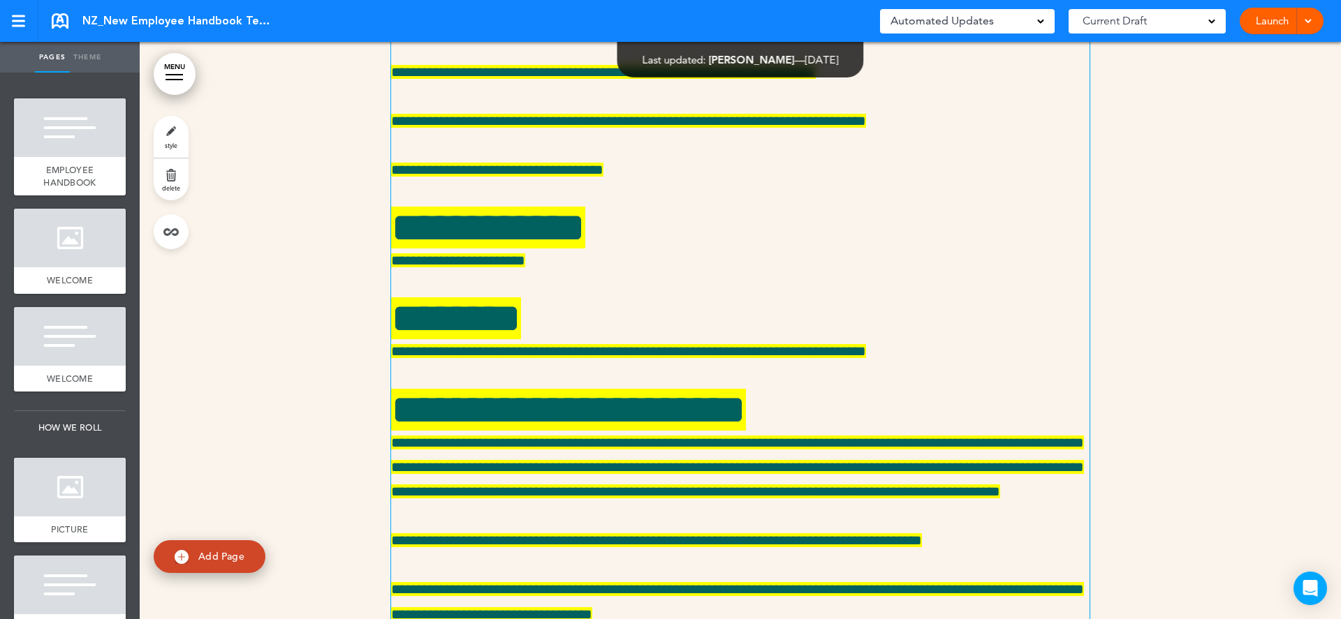
scroll to position [14920, 0]
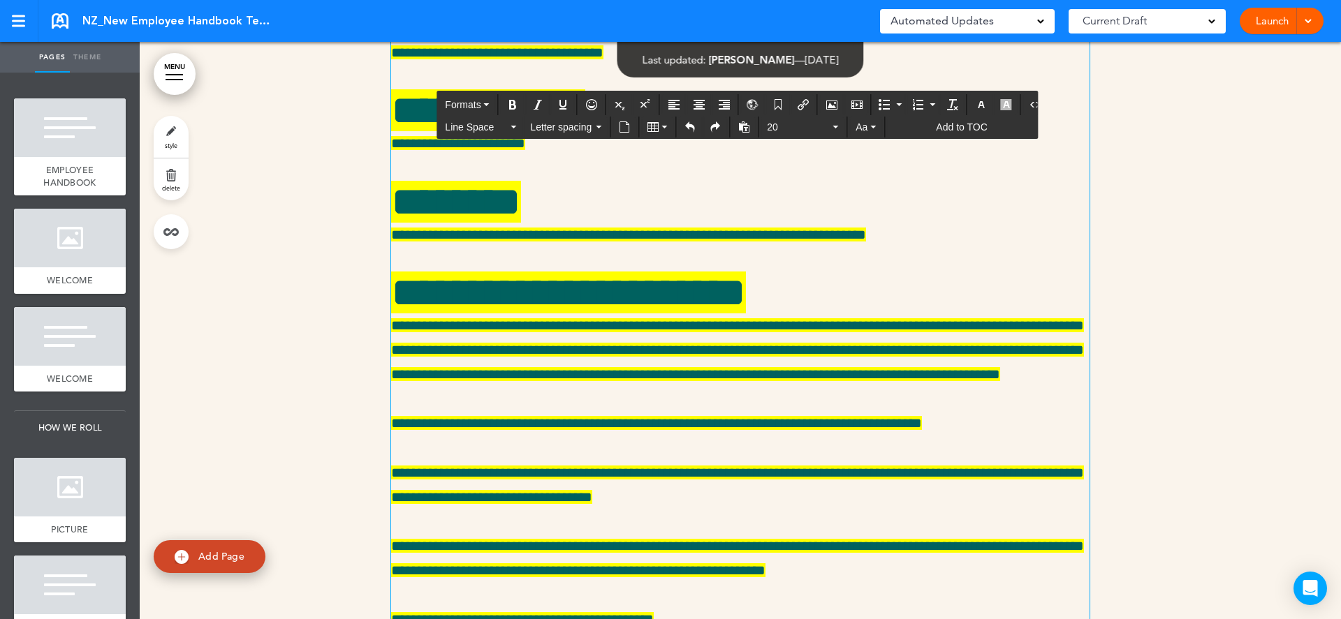
paste div
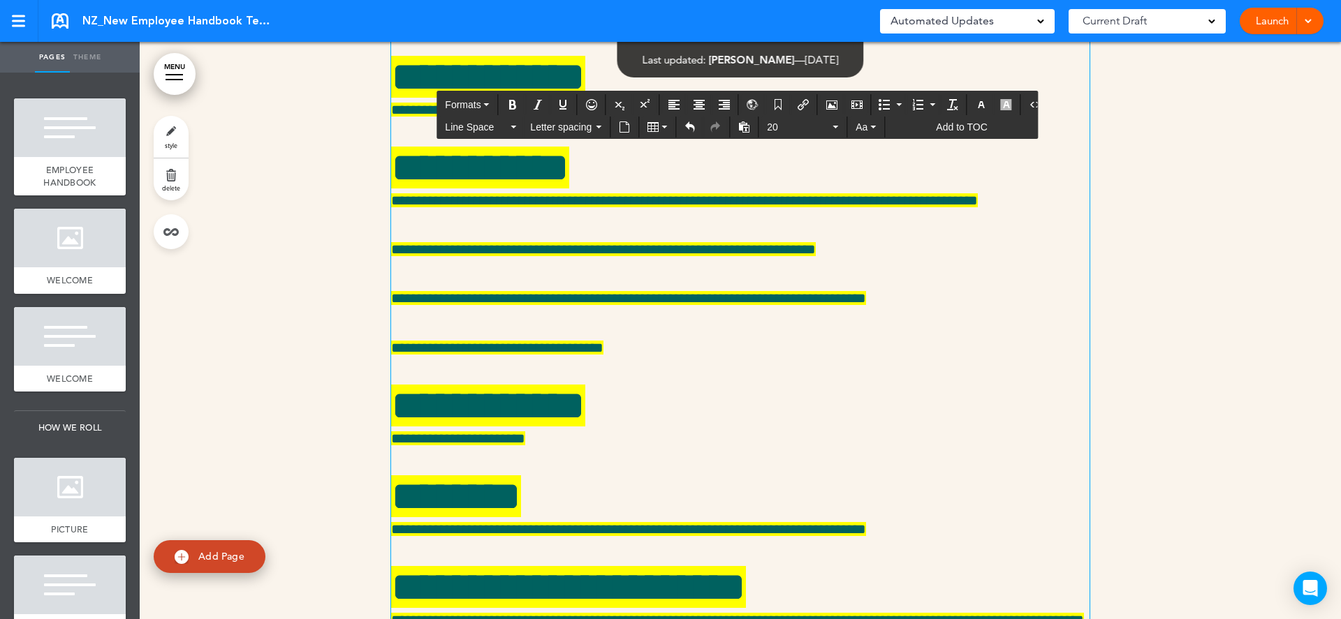
drag, startPoint x: 954, startPoint y: 582, endPoint x: 376, endPoint y: 321, distance: 633.8
click at [376, 321] on div "**********" at bounding box center [740, 460] width 1201 height 1734
click at [1001, 101] on icon "button" at bounding box center [1006, 104] width 11 height 11
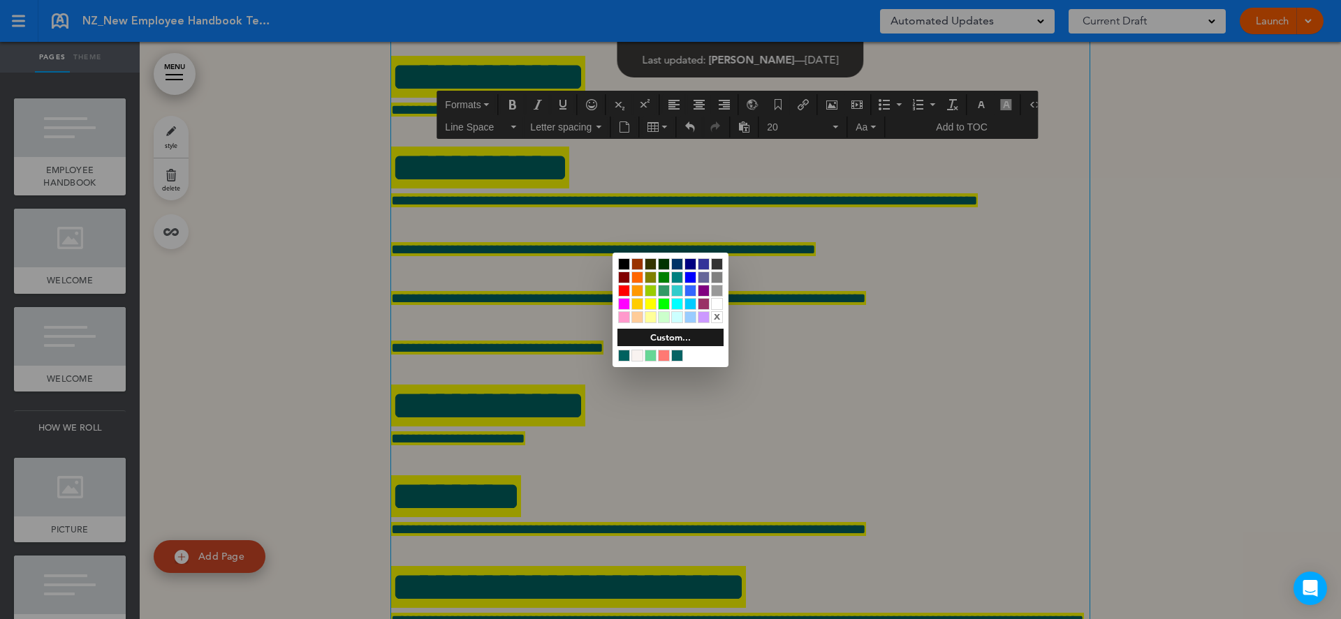
click at [716, 319] on div "x" at bounding box center [717, 317] width 12 height 12
click at [551, 388] on div at bounding box center [670, 309] width 1341 height 619
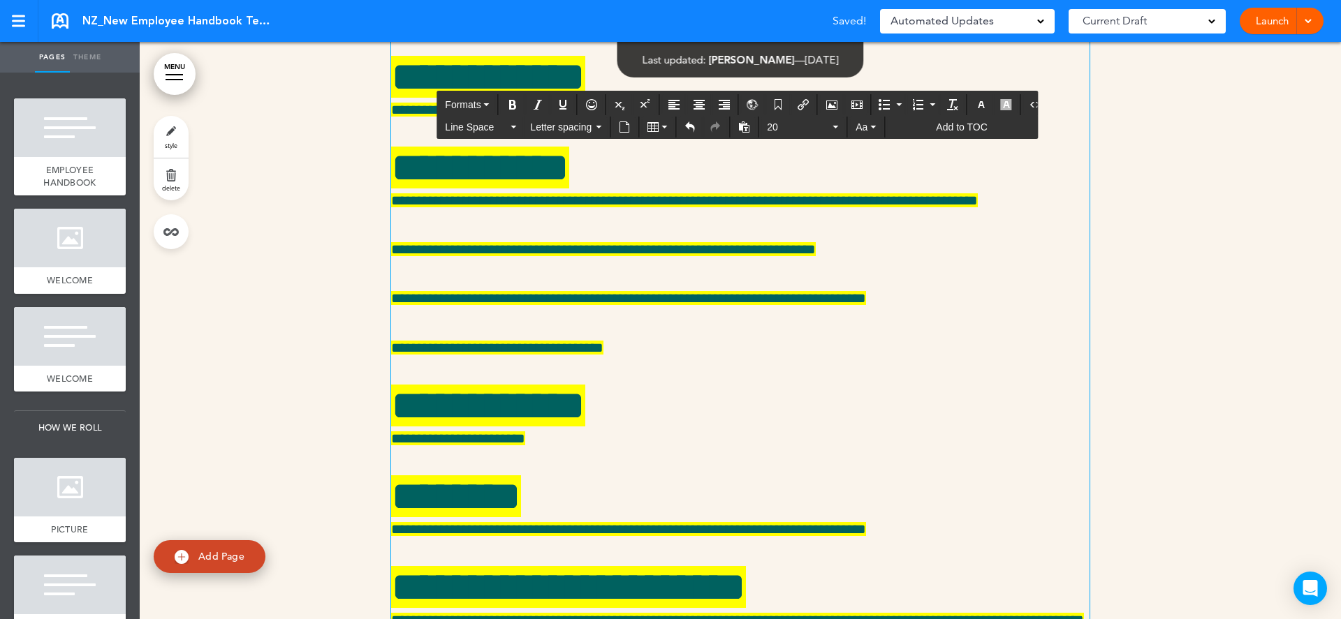
drag, startPoint x: 513, startPoint y: 277, endPoint x: 384, endPoint y: 247, distance: 132.8
click at [384, 247] on div "**********" at bounding box center [740, 460] width 1201 height 1734
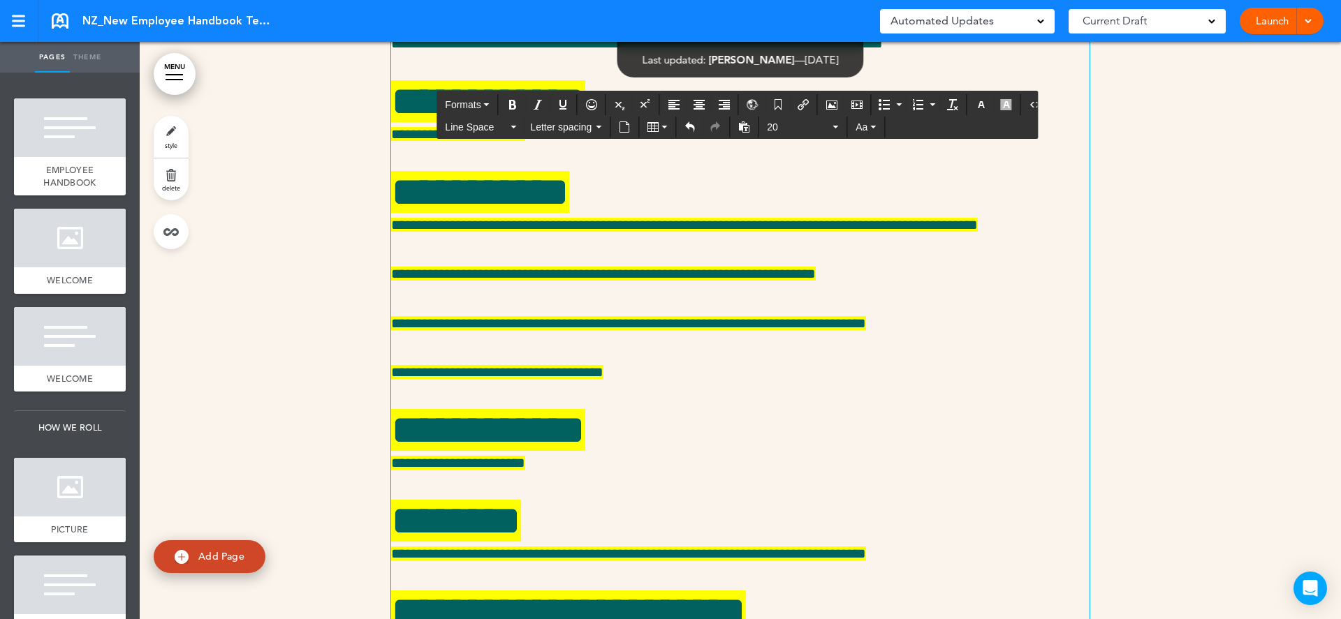
scroll to position [15009, 0]
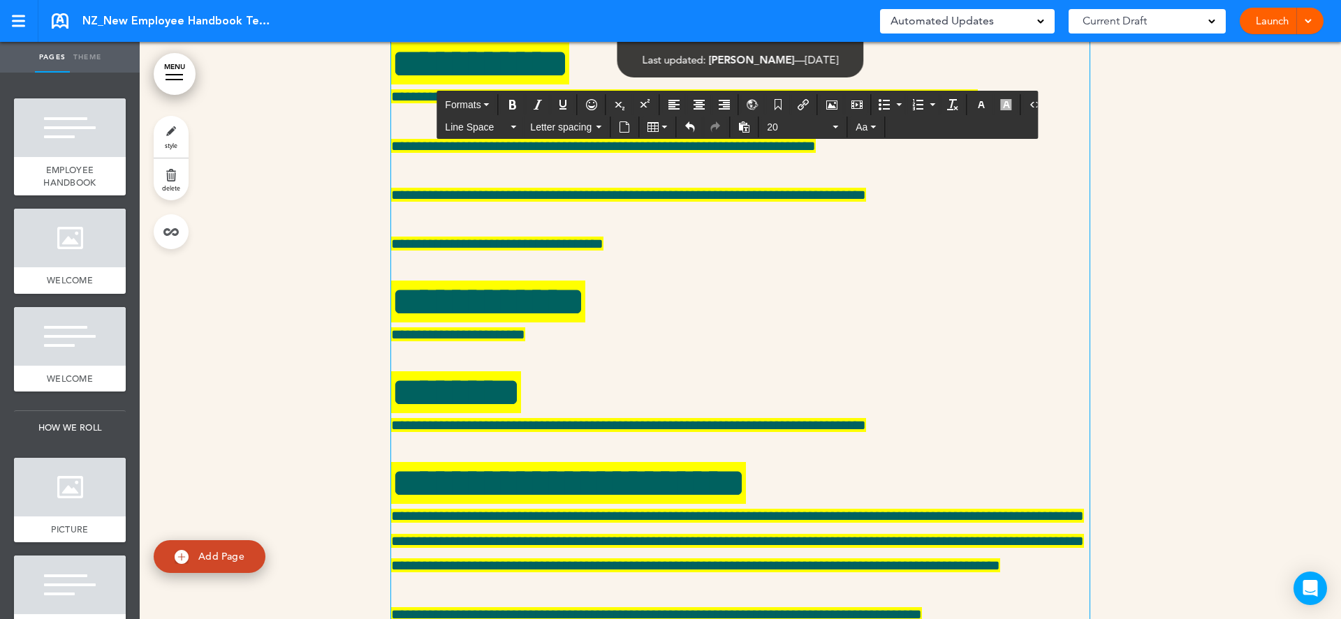
scroll to position [15085, 0]
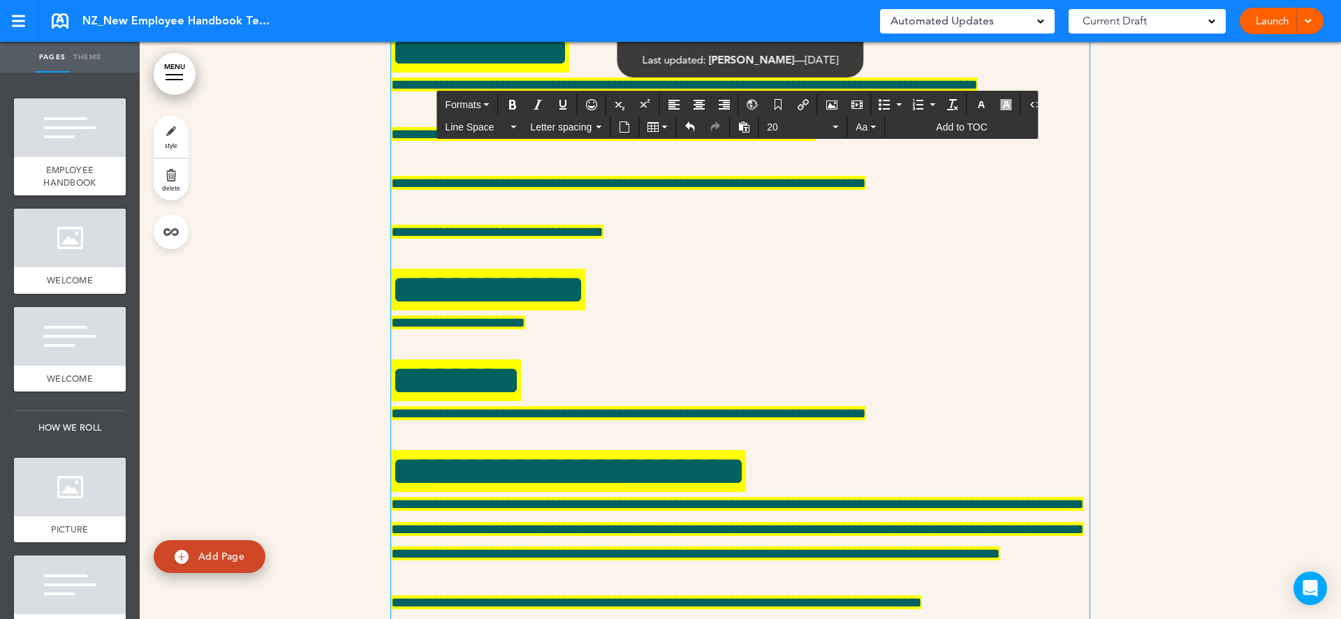
drag, startPoint x: 951, startPoint y: 448, endPoint x: 388, endPoint y: 357, distance: 570.2
click at [388, 357] on div "**********" at bounding box center [740, 319] width 1201 height 1783
click at [878, 103] on icon "Bullet list" at bounding box center [883, 104] width 11 height 11
click at [878, 102] on icon "Bullet list" at bounding box center [883, 104] width 11 height 11
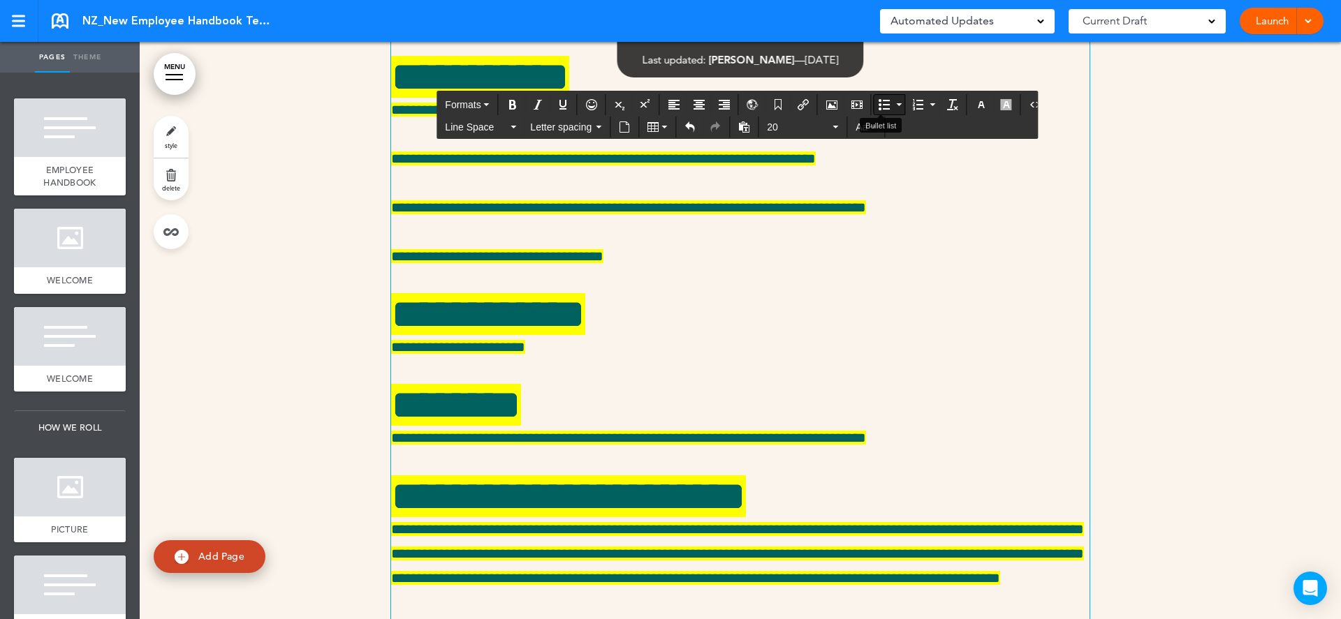
click at [874, 107] on button "Bullet list" at bounding box center [884, 105] width 20 height 20
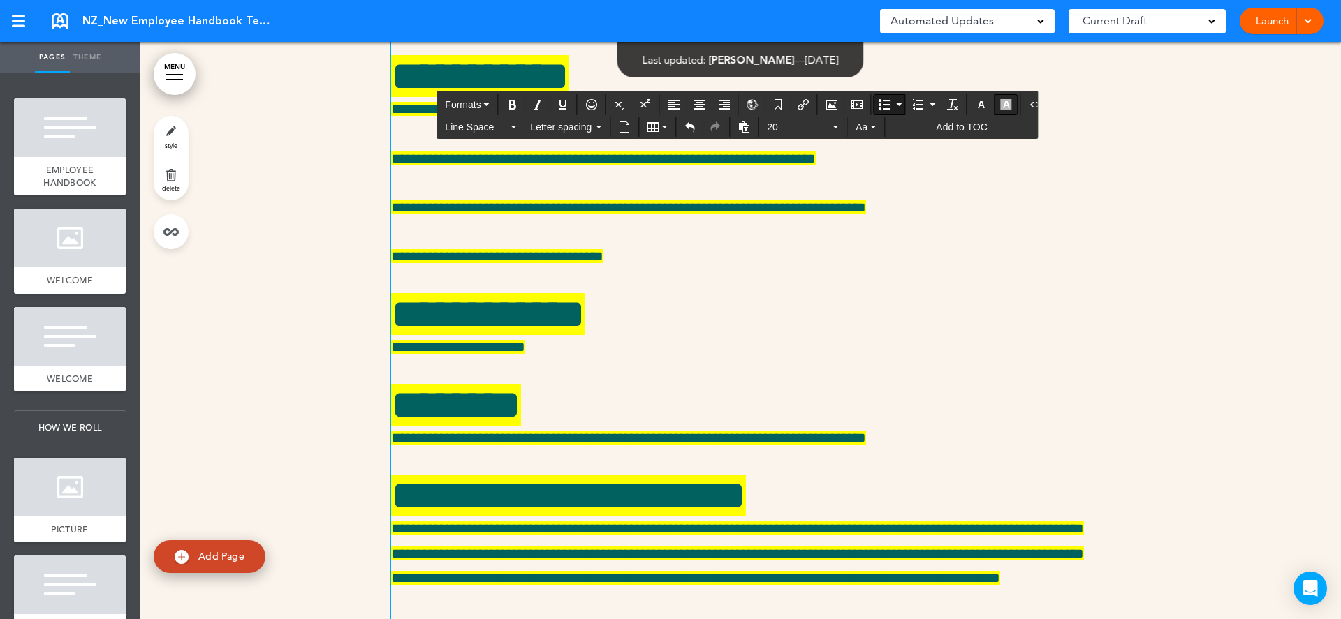
click at [1001, 103] on icon "button" at bounding box center [1006, 104] width 11 height 11
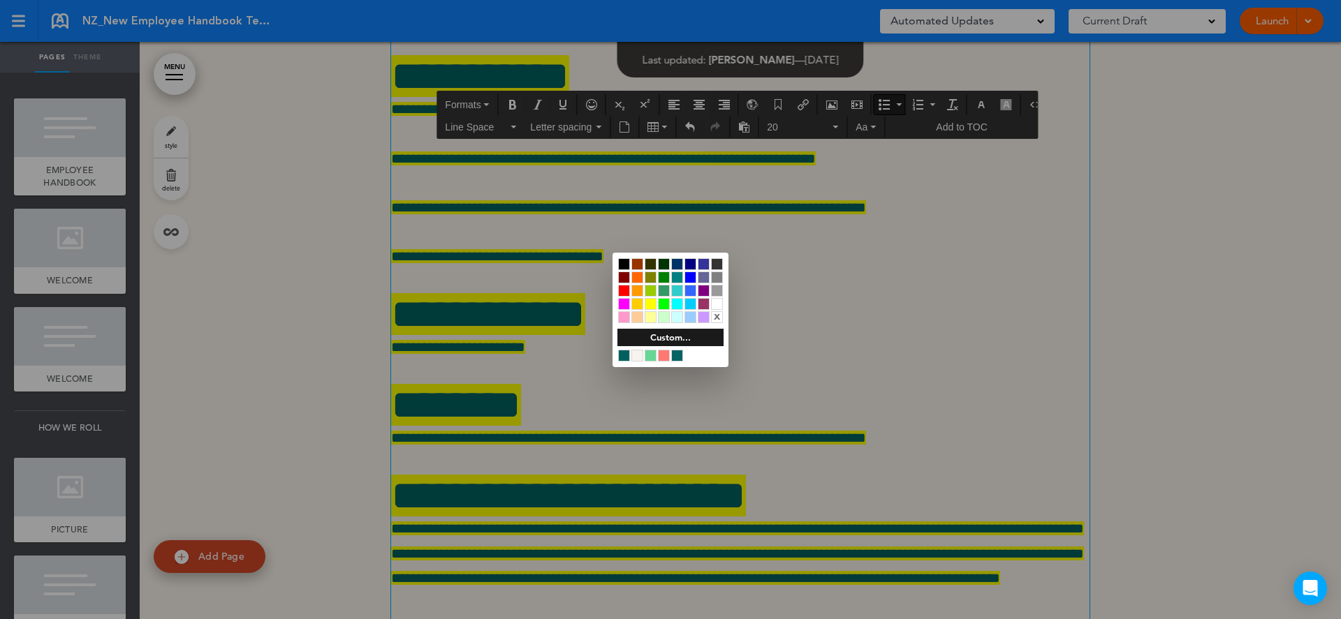
click at [676, 354] on div at bounding box center [677, 356] width 12 height 12
click at [475, 400] on div at bounding box center [670, 309] width 1341 height 619
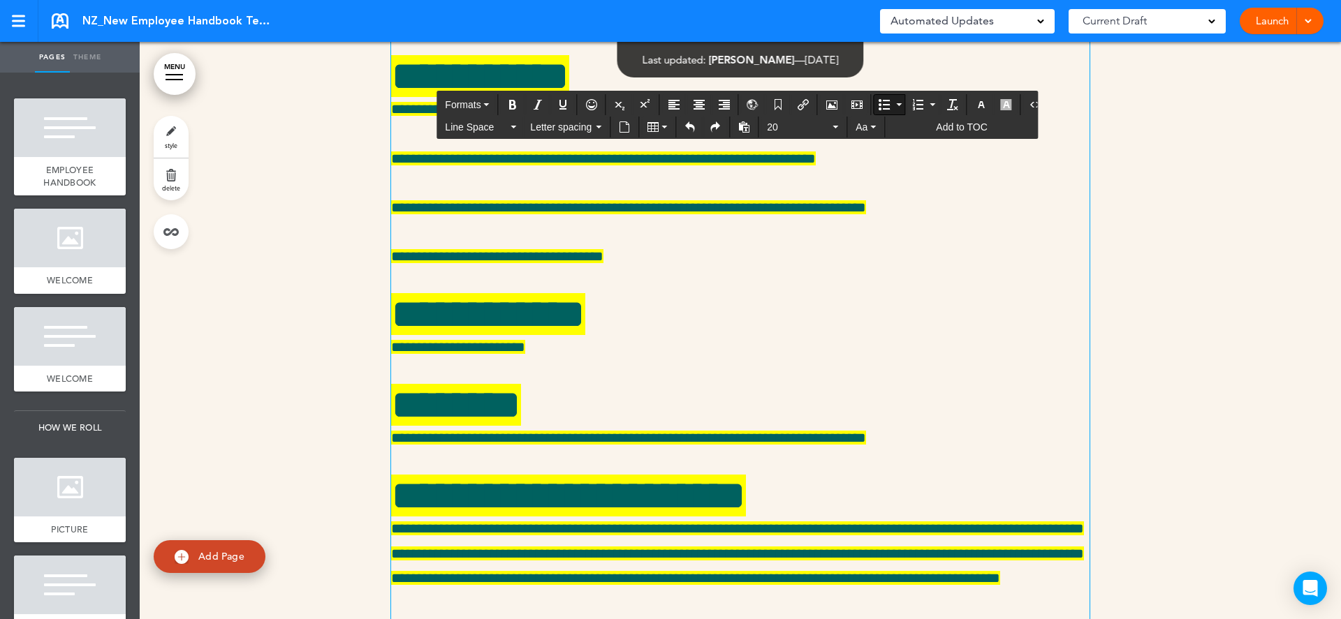
click at [976, 102] on icon "button" at bounding box center [981, 104] width 11 height 11
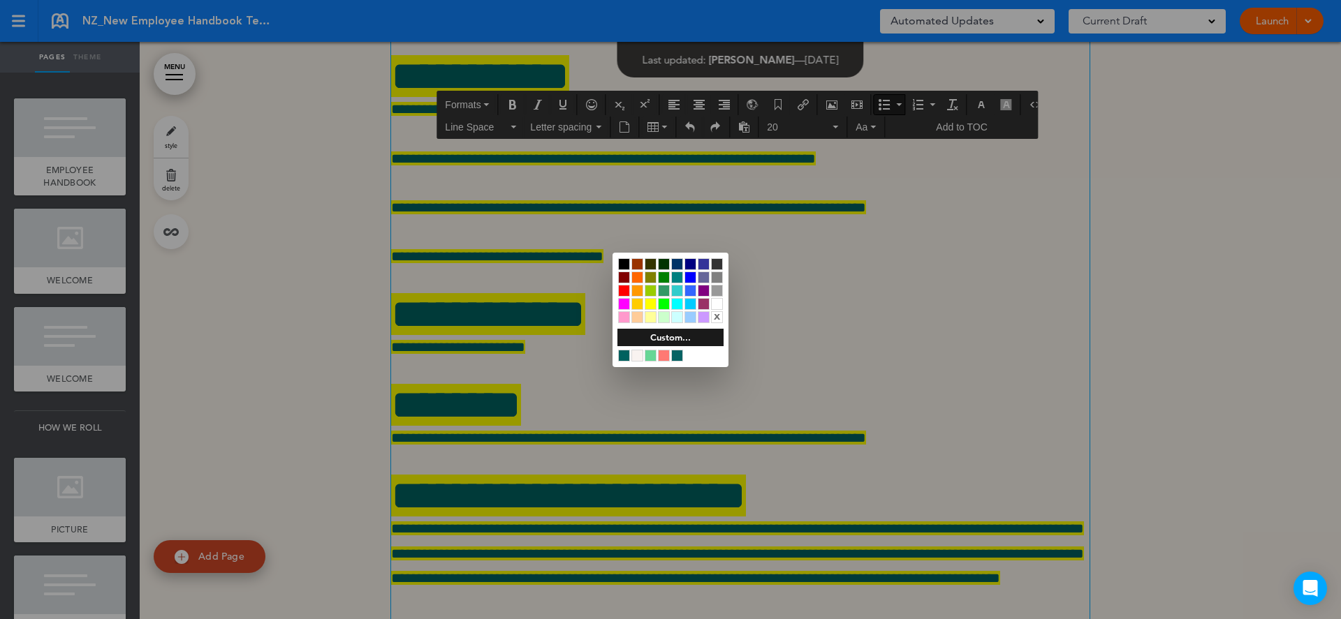
click at [676, 355] on div at bounding box center [677, 356] width 12 height 12
click at [517, 403] on div at bounding box center [670, 309] width 1341 height 619
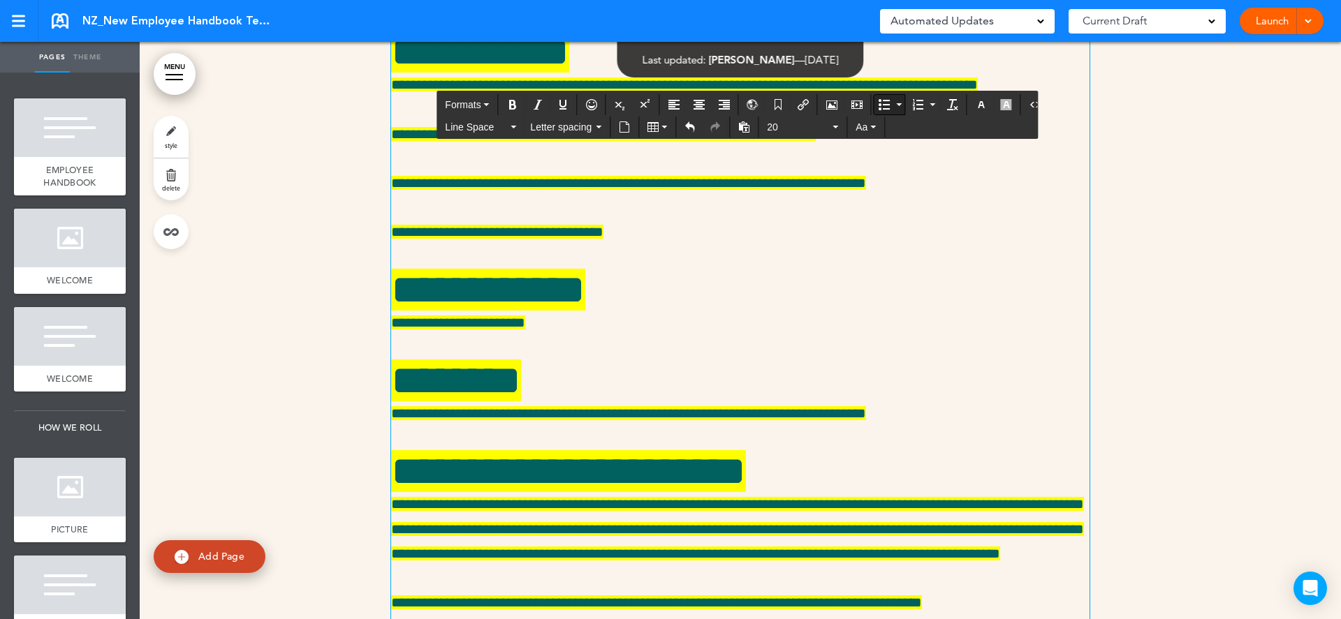
click at [878, 101] on icon "Bullet list" at bounding box center [883, 104] width 11 height 11
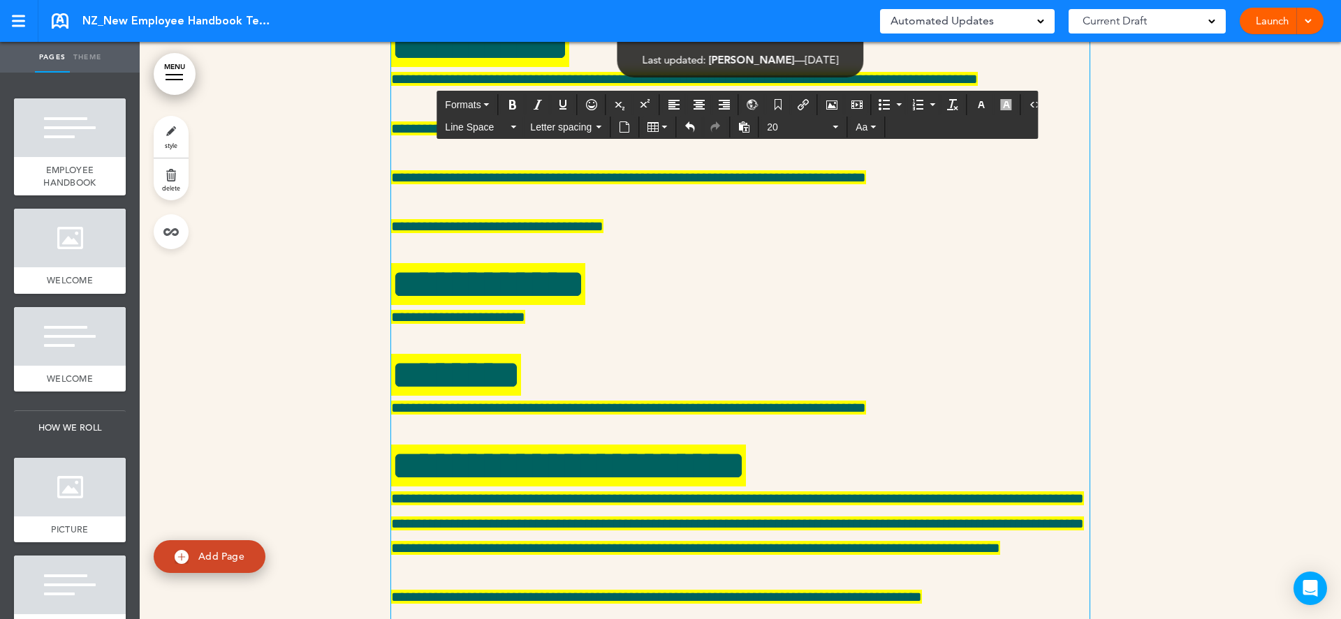
scroll to position [15132, 0]
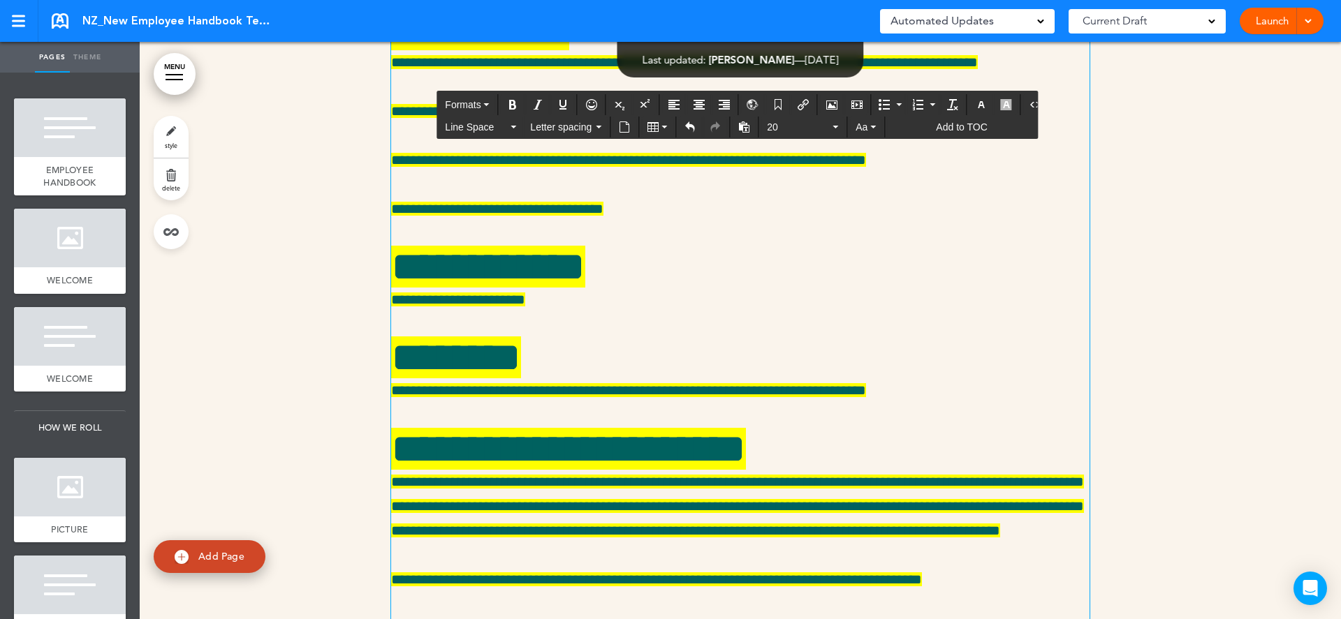
drag, startPoint x: 950, startPoint y: 402, endPoint x: 956, endPoint y: 415, distance: 14.1
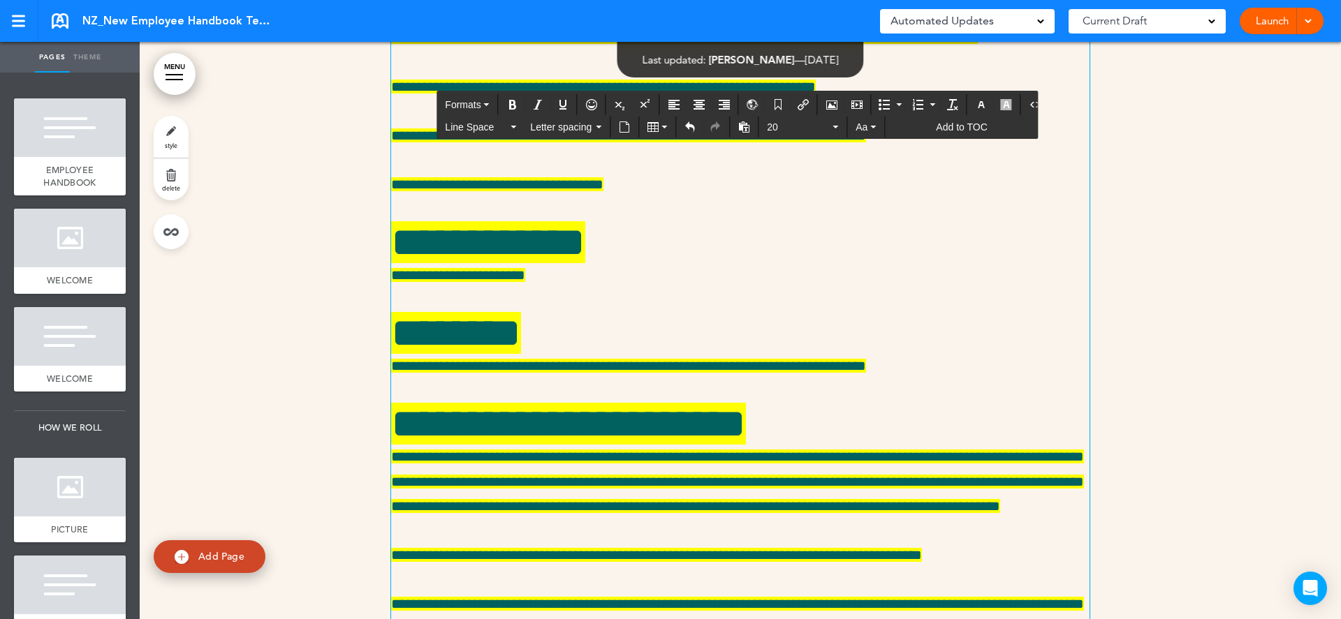
drag, startPoint x: 447, startPoint y: 492, endPoint x: 391, endPoint y: 495, distance: 55.9
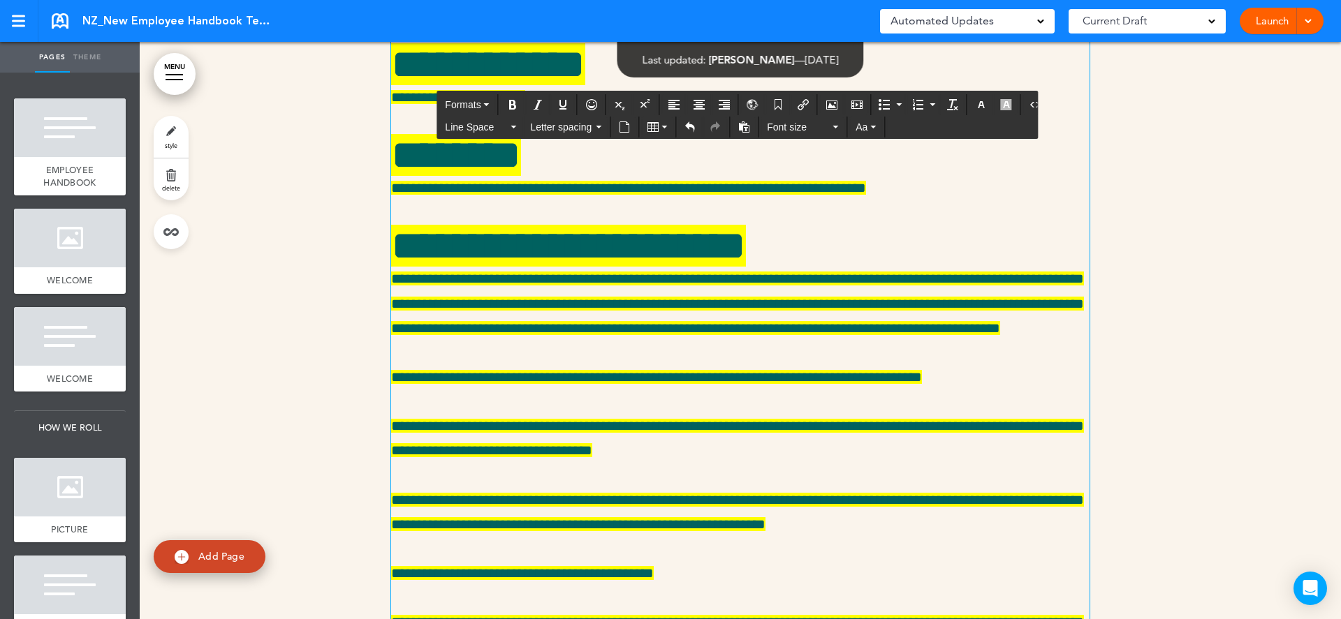
scroll to position [15344, 0]
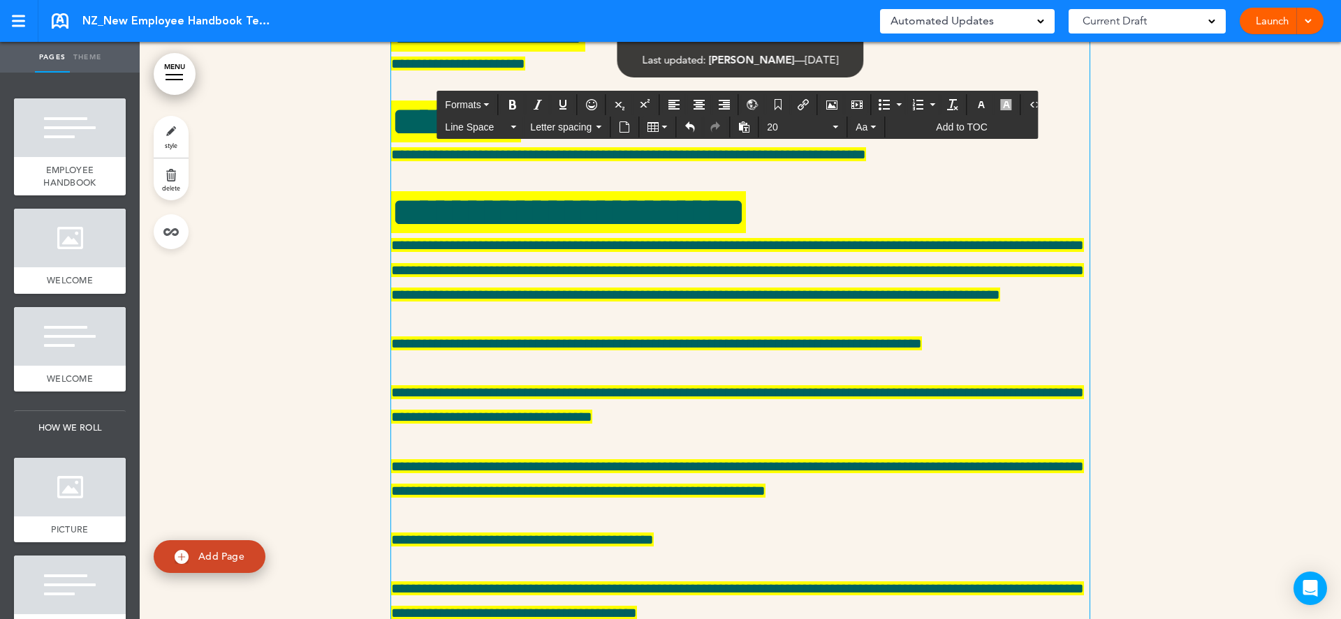
drag, startPoint x: 628, startPoint y: 517, endPoint x: 384, endPoint y: 379, distance: 279.9
click at [384, 379] on div "**********" at bounding box center [740, 60] width 1201 height 1783
drag, startPoint x: 625, startPoint y: 513, endPoint x: 384, endPoint y: 423, distance: 257.2
click at [384, 423] on div "**********" at bounding box center [740, 60] width 1201 height 1783
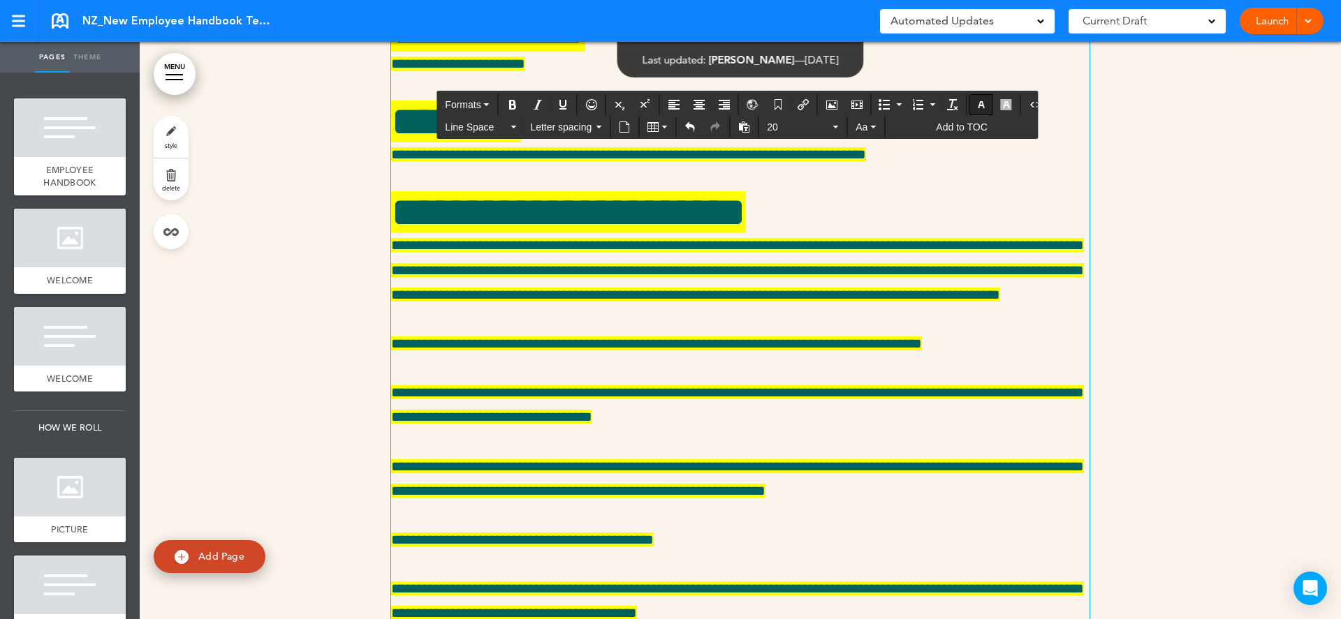
click at [976, 100] on icon "button" at bounding box center [981, 104] width 11 height 11
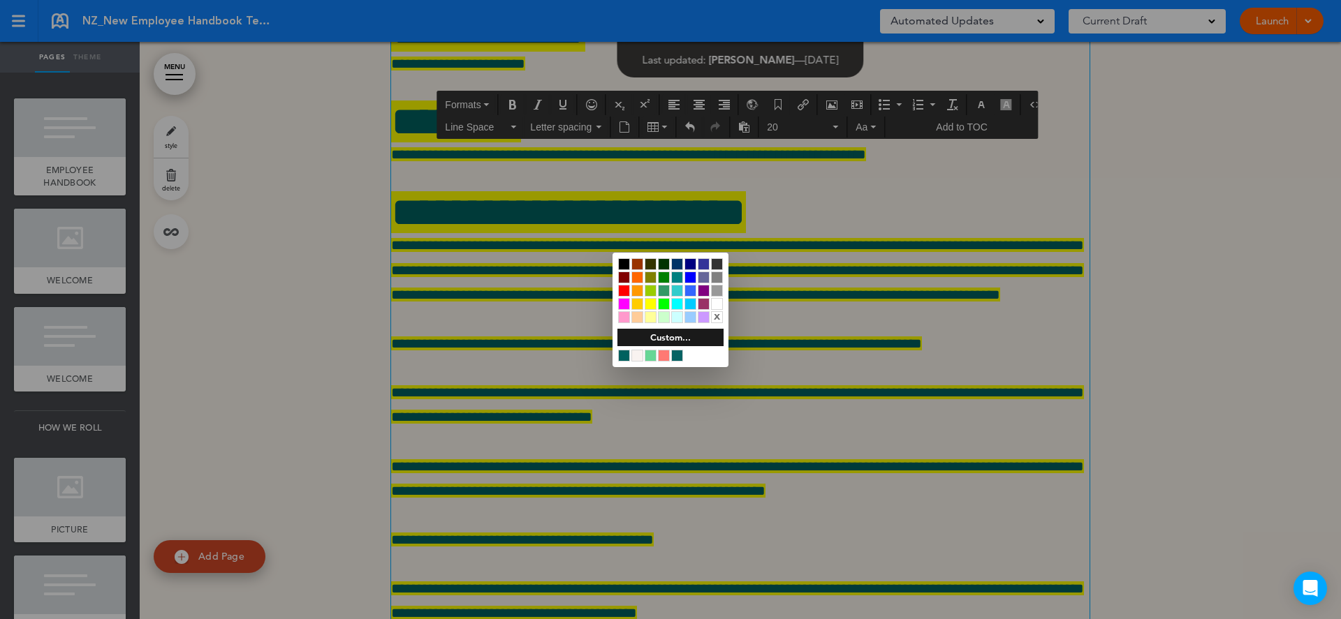
click at [992, 107] on div at bounding box center [670, 309] width 1341 height 619
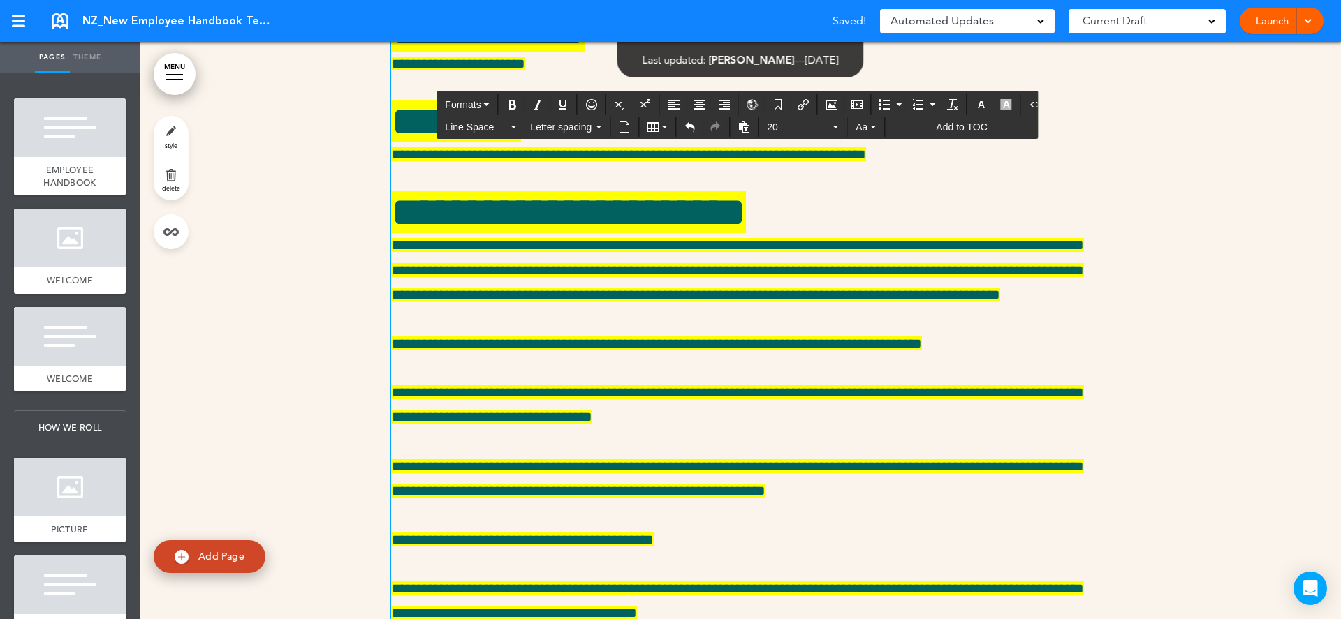
drag, startPoint x: 638, startPoint y: 515, endPoint x: 395, endPoint y: 420, distance: 260.7
click at [395, 420] on div "**********" at bounding box center [740, 42] width 698 height 1643
click at [1001, 103] on icon "button" at bounding box center [1006, 104] width 11 height 11
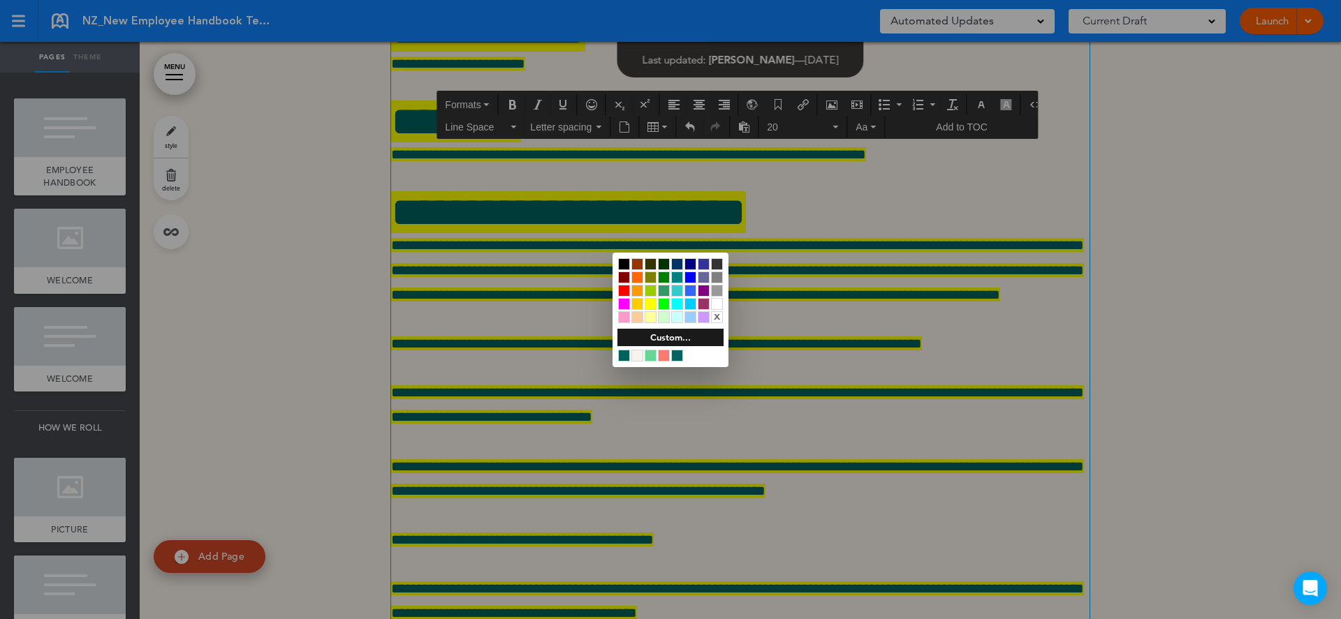
click at [717, 314] on div "x" at bounding box center [717, 317] width 12 height 12
click at [640, 413] on div at bounding box center [670, 309] width 1341 height 619
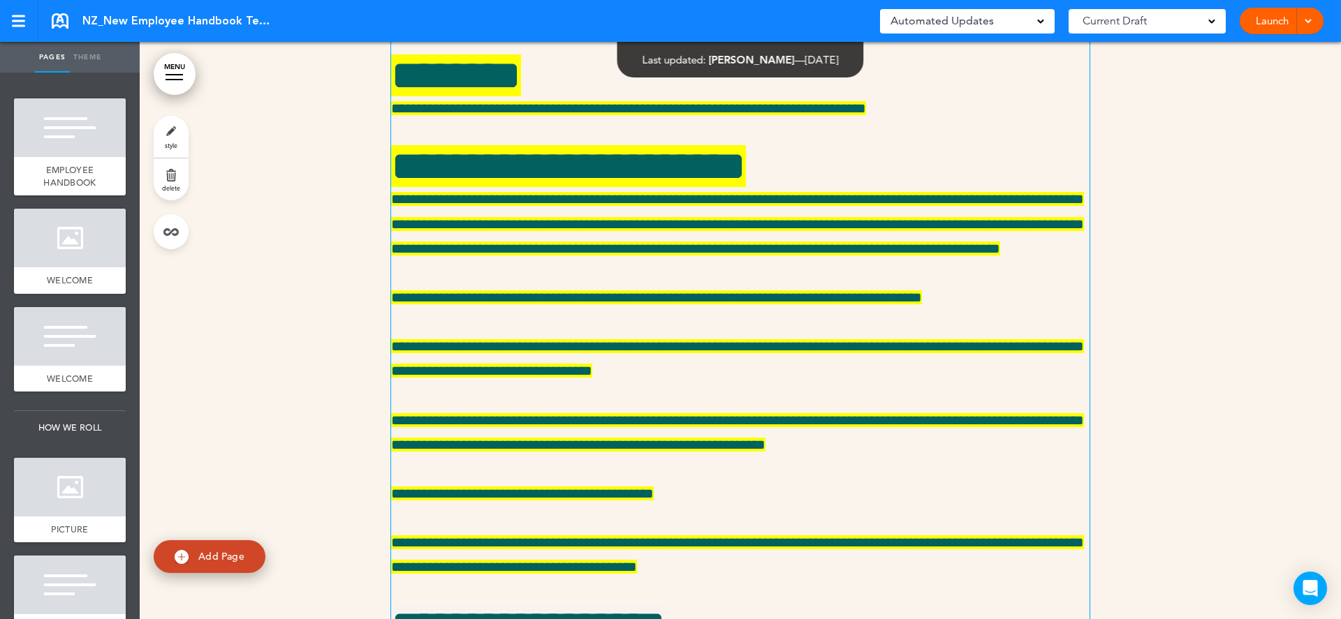
scroll to position [15392, 0]
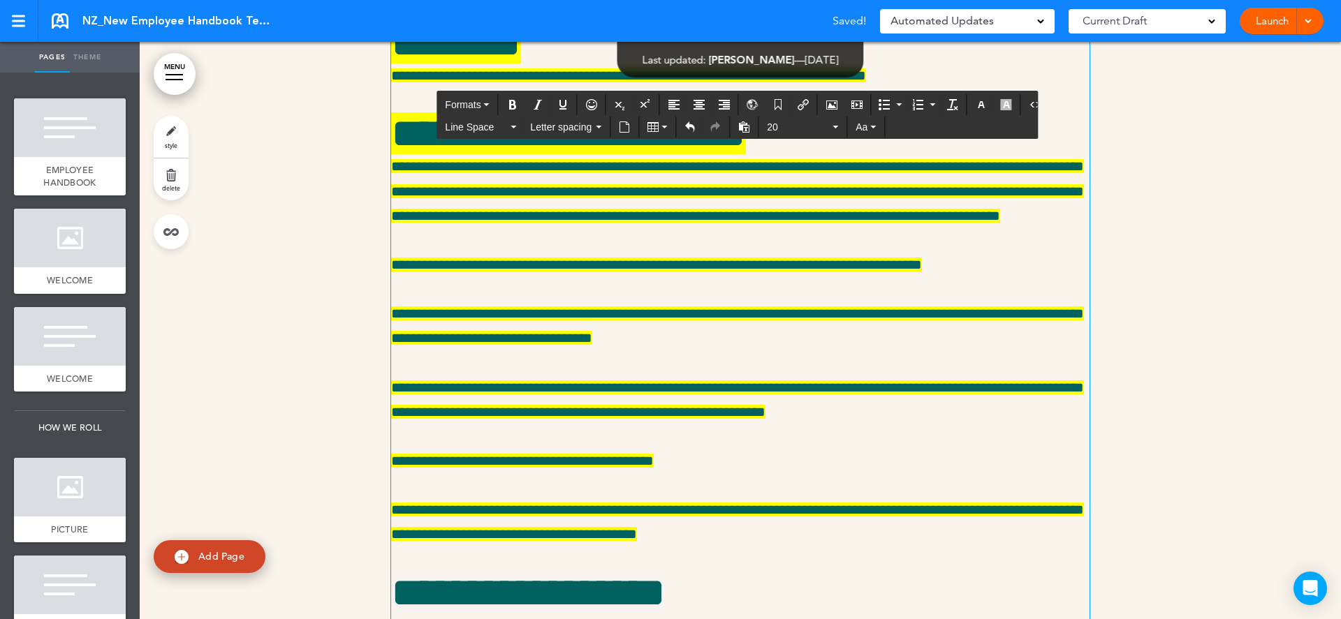
scroll to position [15434, 0]
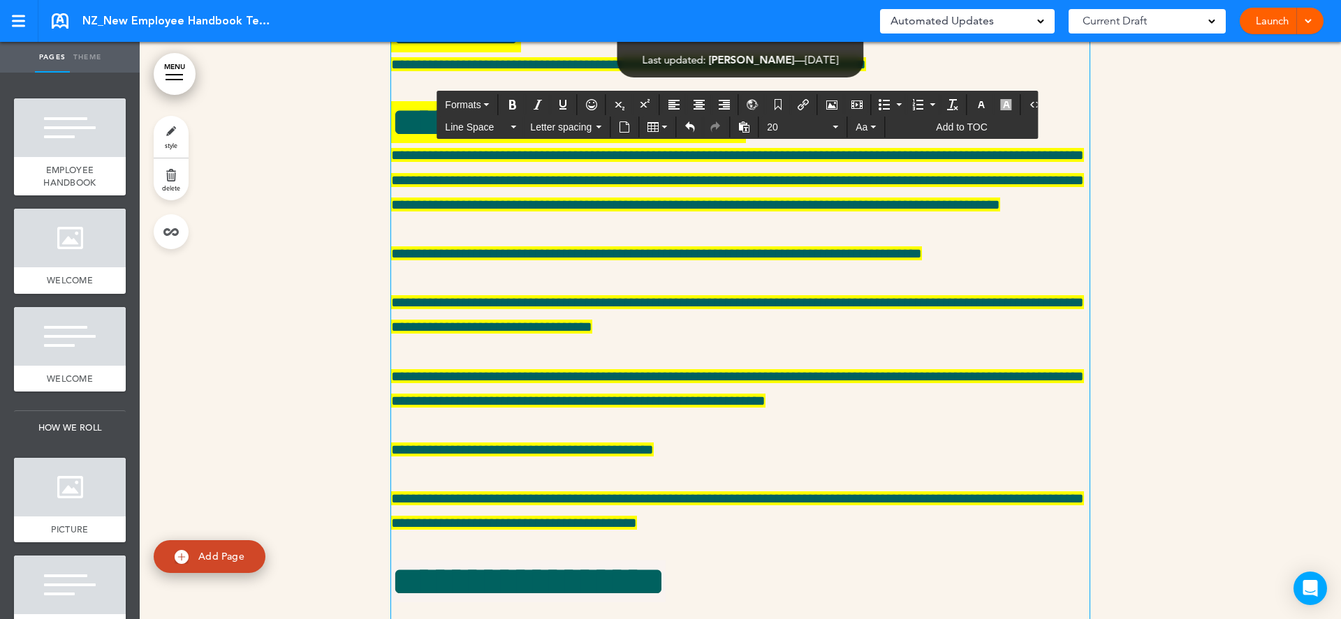
drag, startPoint x: 1051, startPoint y: 278, endPoint x: 392, endPoint y: 280, distance: 659.2
drag, startPoint x: 631, startPoint y: 424, endPoint x: 389, endPoint y: 331, distance: 258.9
click at [976, 103] on icon "button" at bounding box center [981, 104] width 11 height 11
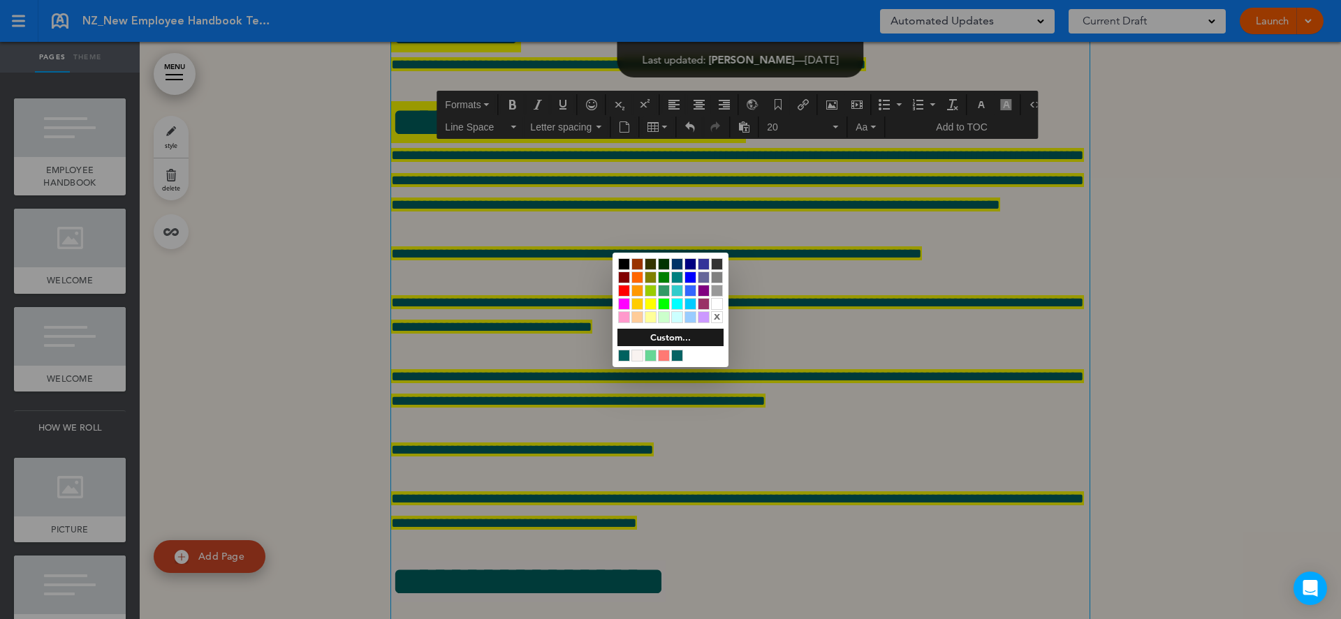
click at [999, 108] on div at bounding box center [670, 309] width 1341 height 619
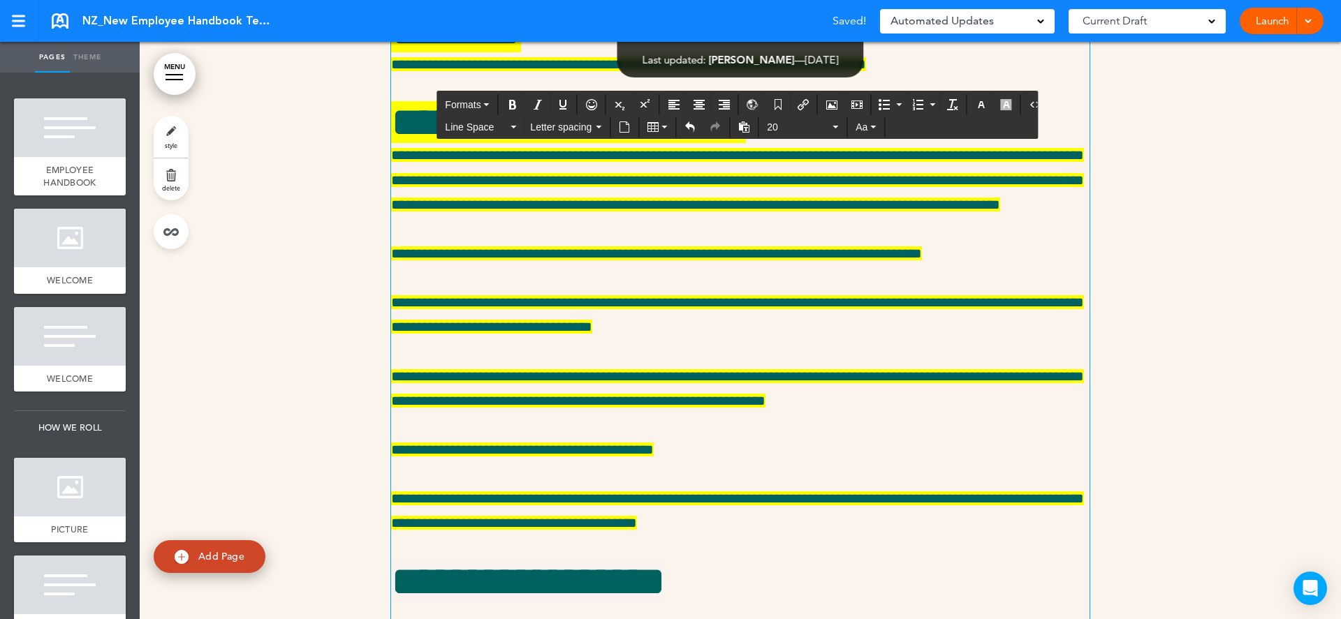
drag, startPoint x: 622, startPoint y: 424, endPoint x: 391, endPoint y: 332, distance: 247.9
click at [1001, 106] on icon "button" at bounding box center [1006, 104] width 11 height 11
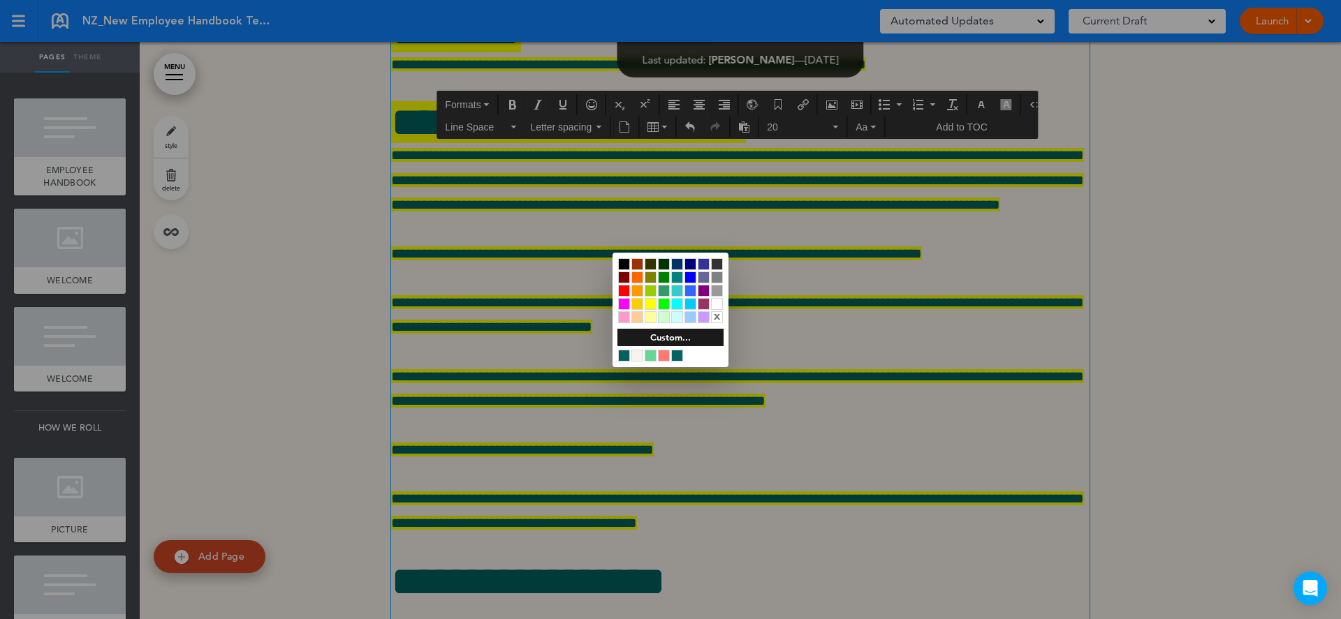
click at [649, 305] on div at bounding box center [651, 304] width 12 height 12
click at [611, 362] on div at bounding box center [670, 309] width 1341 height 619
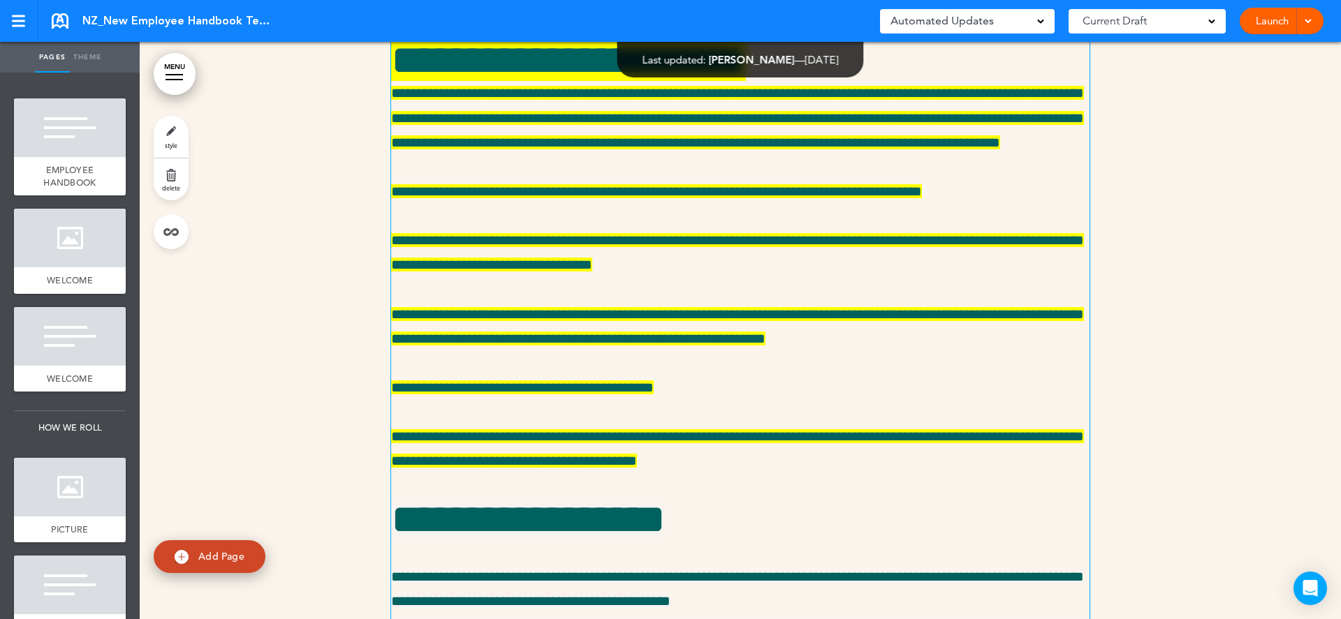
scroll to position [15560, 0]
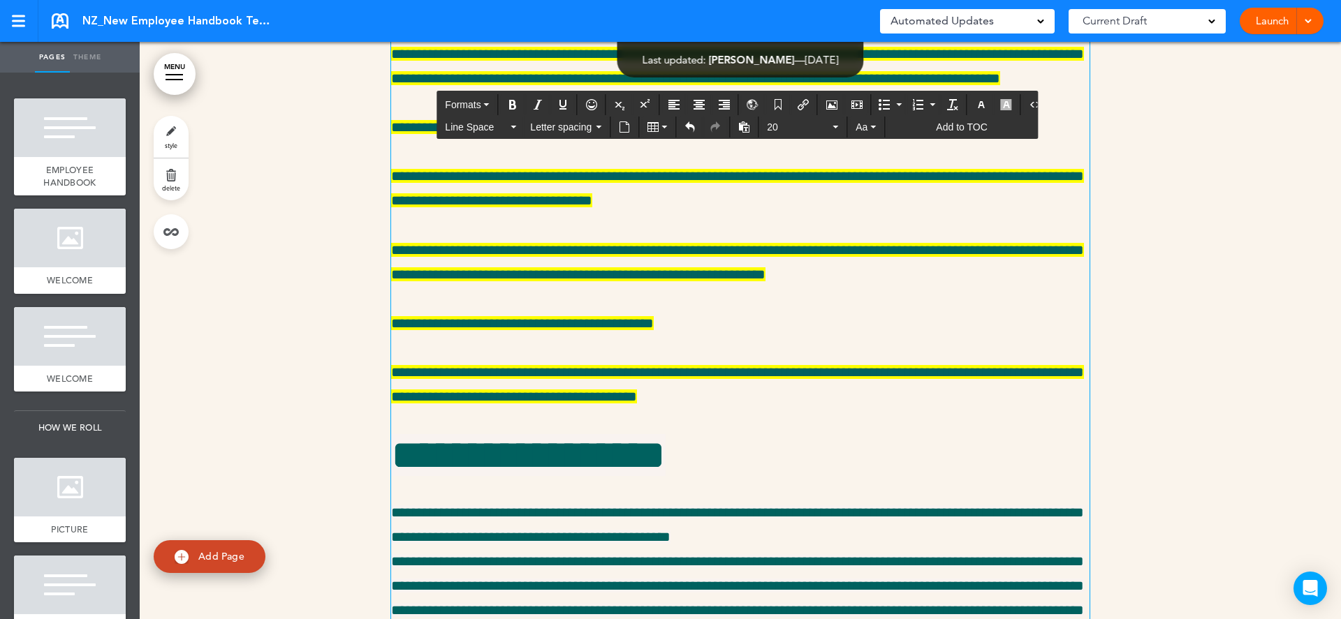
drag, startPoint x: 557, startPoint y: 395, endPoint x: 392, endPoint y: 393, distance: 165.5
drag, startPoint x: 876, startPoint y: 393, endPoint x: 392, endPoint y: 398, distance: 484.0
click at [788, 131] on span "Font size" at bounding box center [798, 127] width 63 height 14
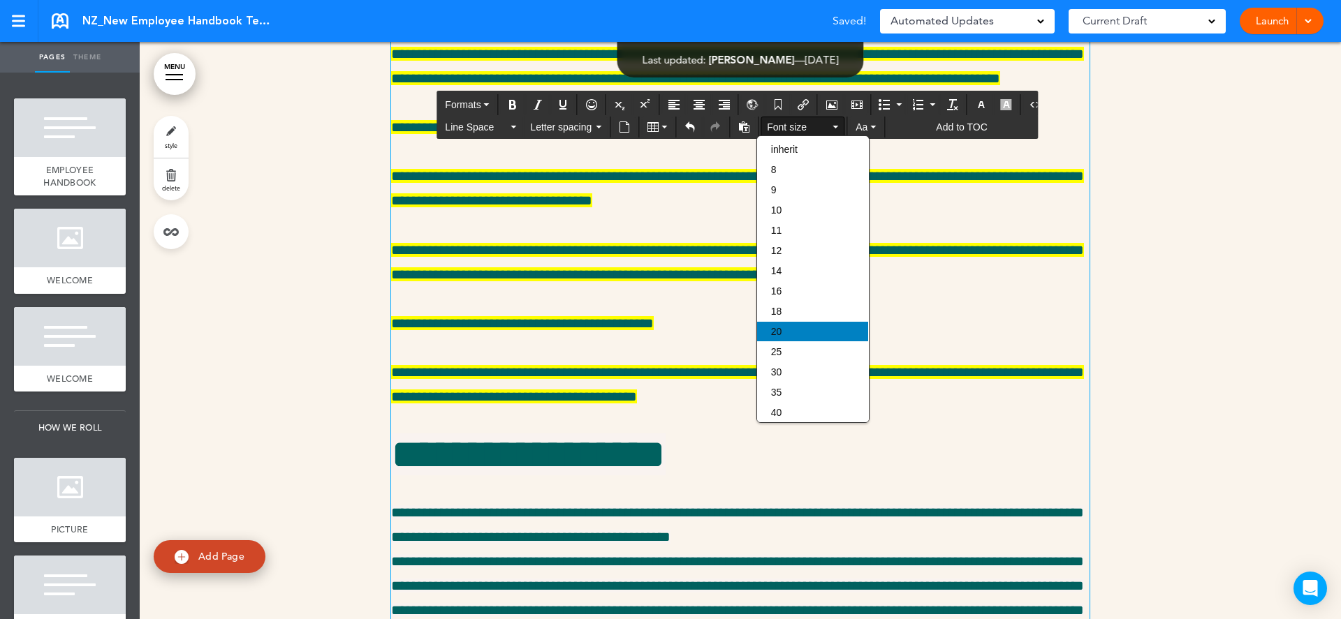
click at [804, 339] on div "20" at bounding box center [812, 332] width 111 height 20
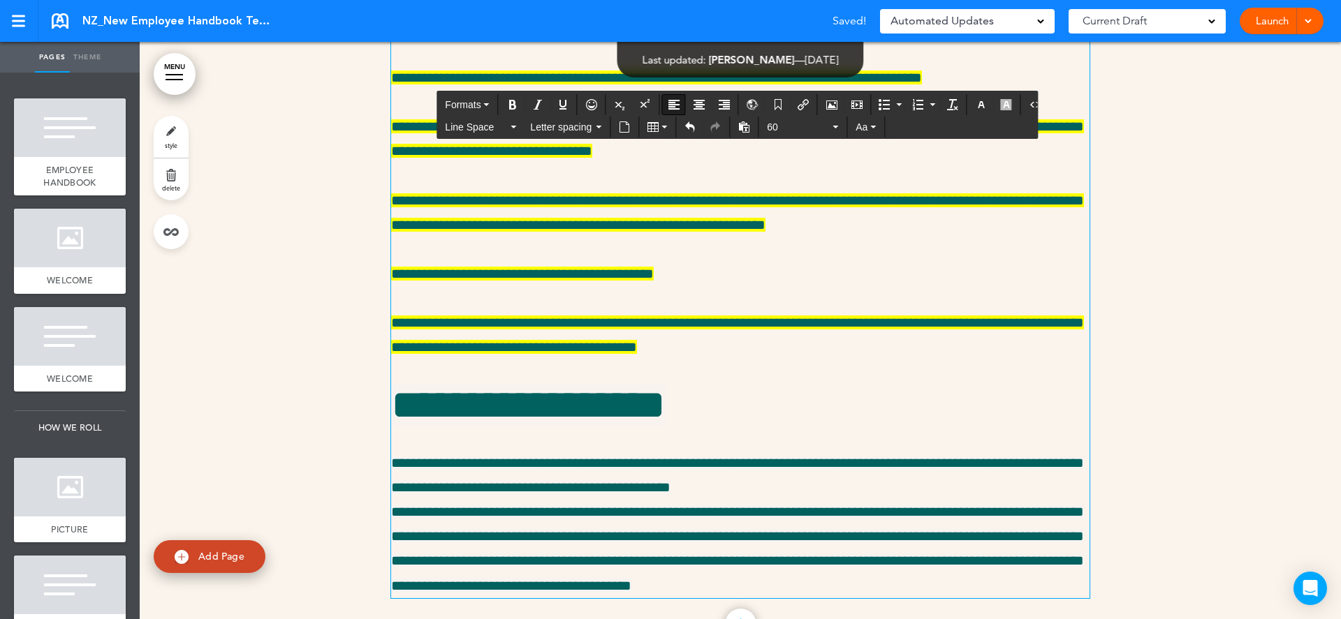
scroll to position [15659, 0]
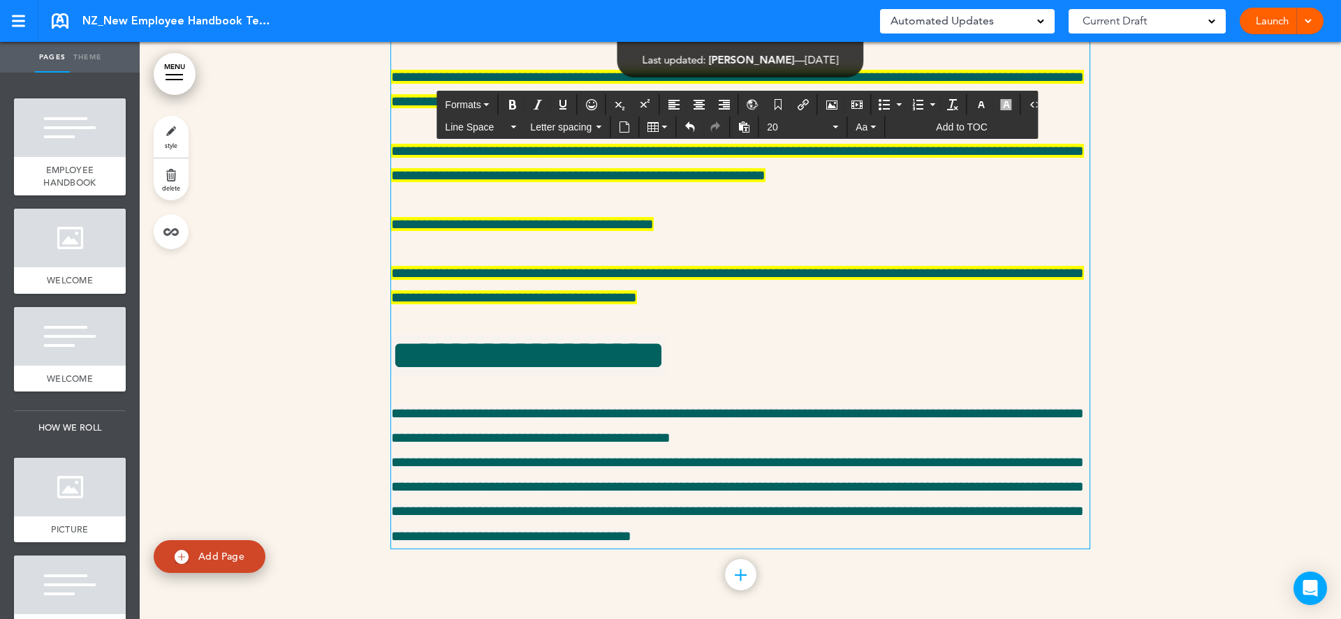
drag, startPoint x: 955, startPoint y: 381, endPoint x: 390, endPoint y: 390, distance: 565.0
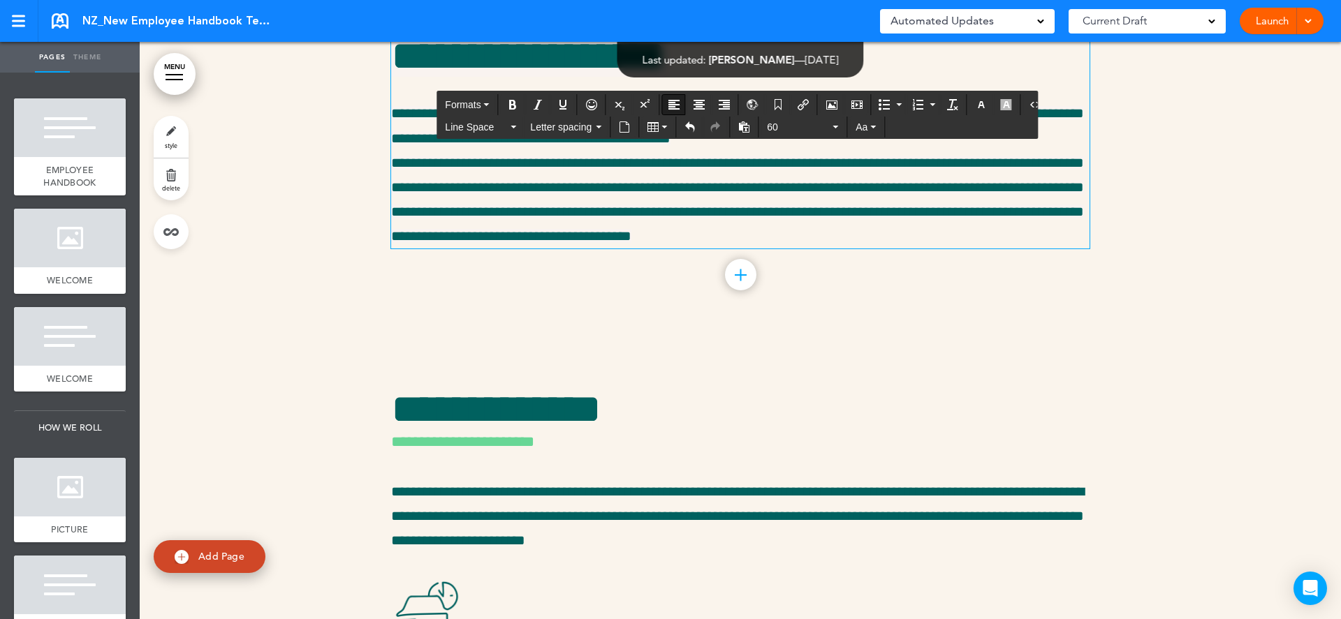
scroll to position [15996, 0]
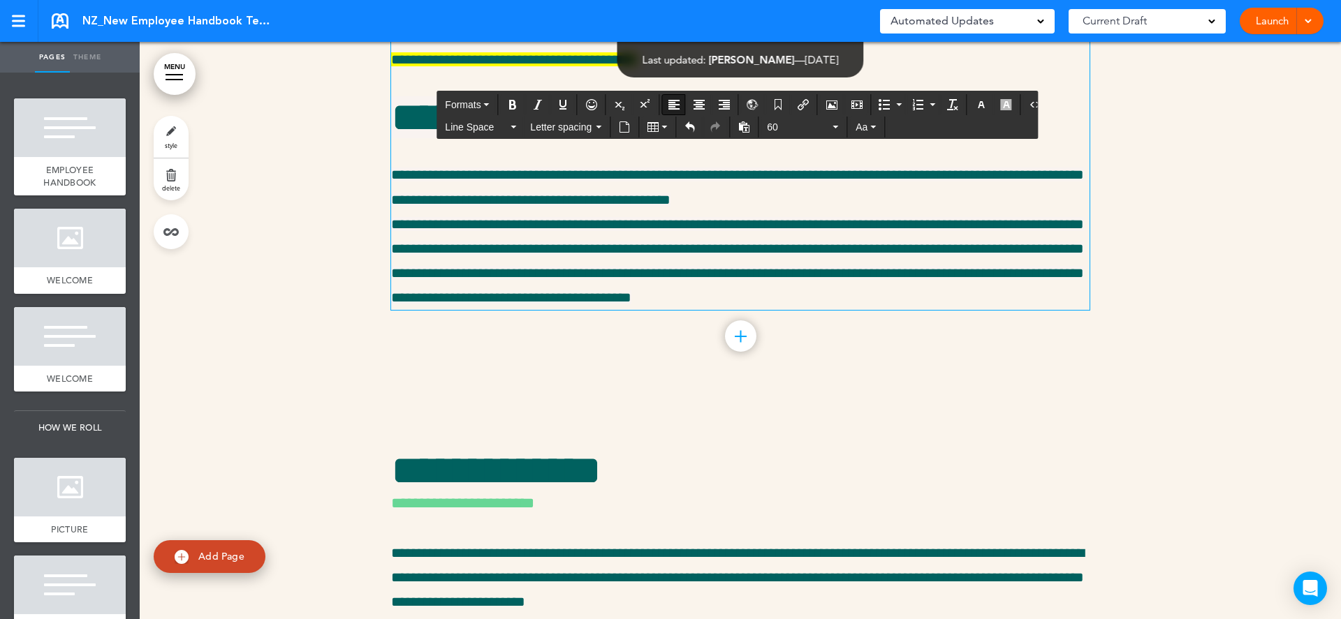
drag, startPoint x: 796, startPoint y: 289, endPoint x: 796, endPoint y: 301, distance: 11.9
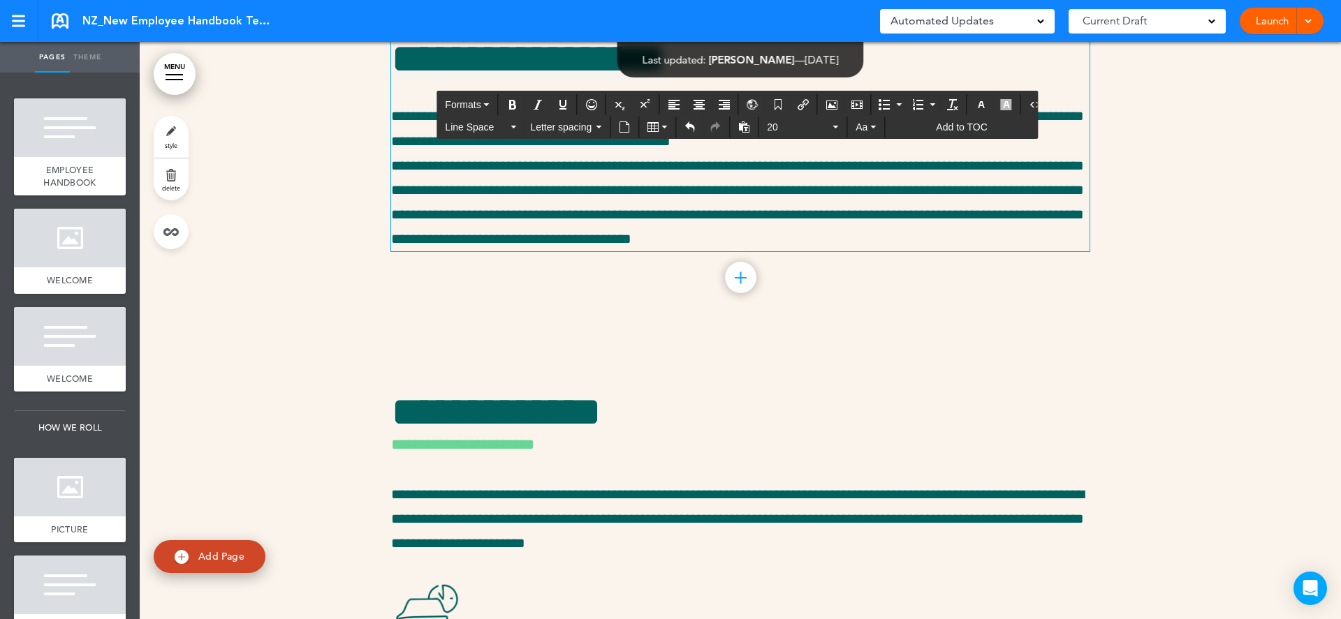
drag, startPoint x: 723, startPoint y: 547, endPoint x: 393, endPoint y: 183, distance: 490.9
click at [1001, 103] on icon "button" at bounding box center [1006, 104] width 11 height 11
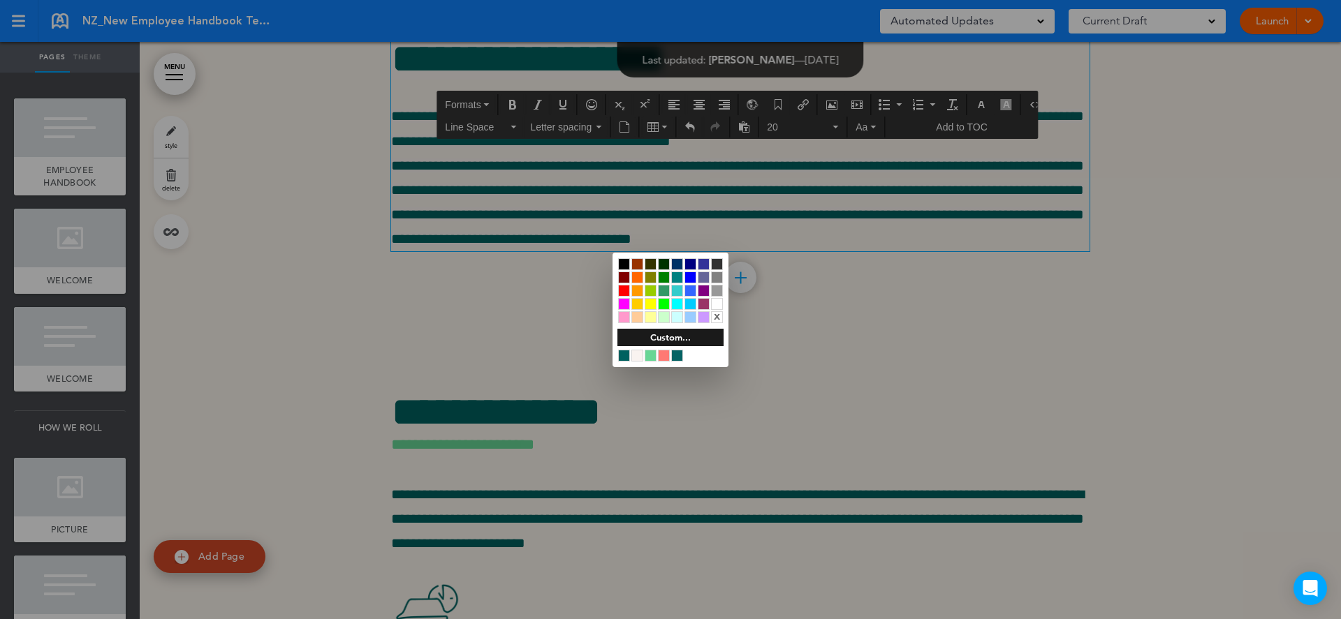
click at [719, 316] on div "x" at bounding box center [717, 317] width 12 height 12
click at [826, 223] on div at bounding box center [670, 309] width 1341 height 619
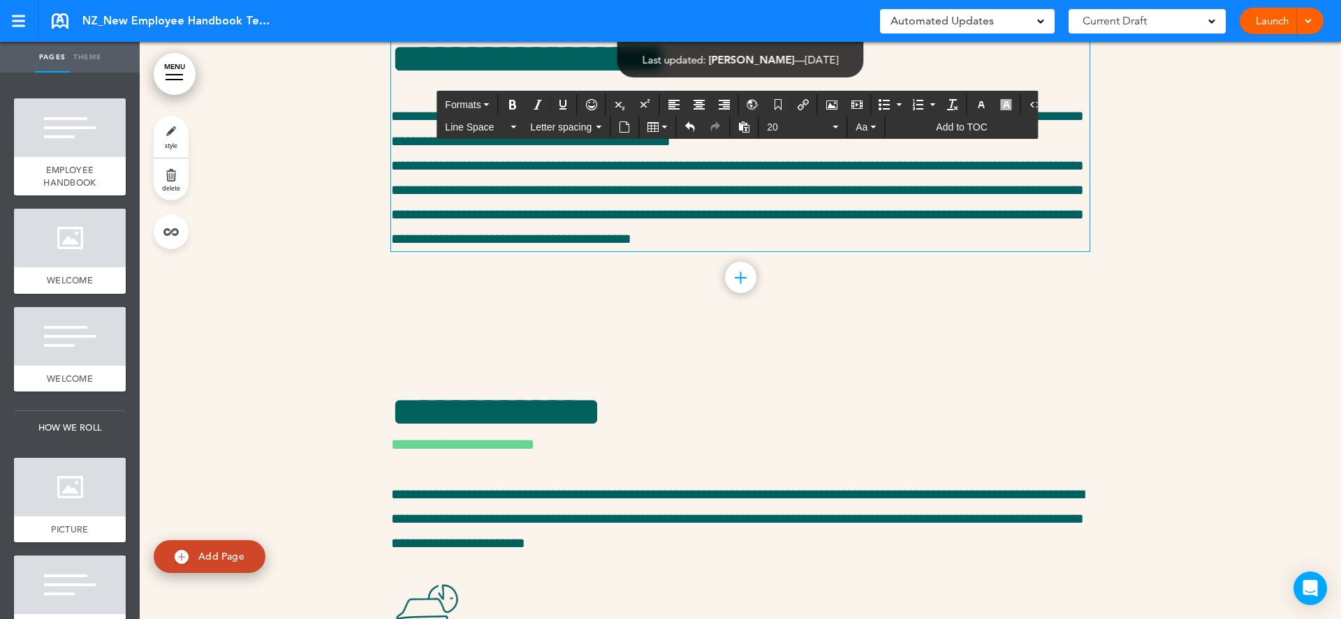
drag, startPoint x: 712, startPoint y: 230, endPoint x: 777, endPoint y: 230, distance: 64.2
drag, startPoint x: 436, startPoint y: 228, endPoint x: 531, endPoint y: 231, distance: 94.3
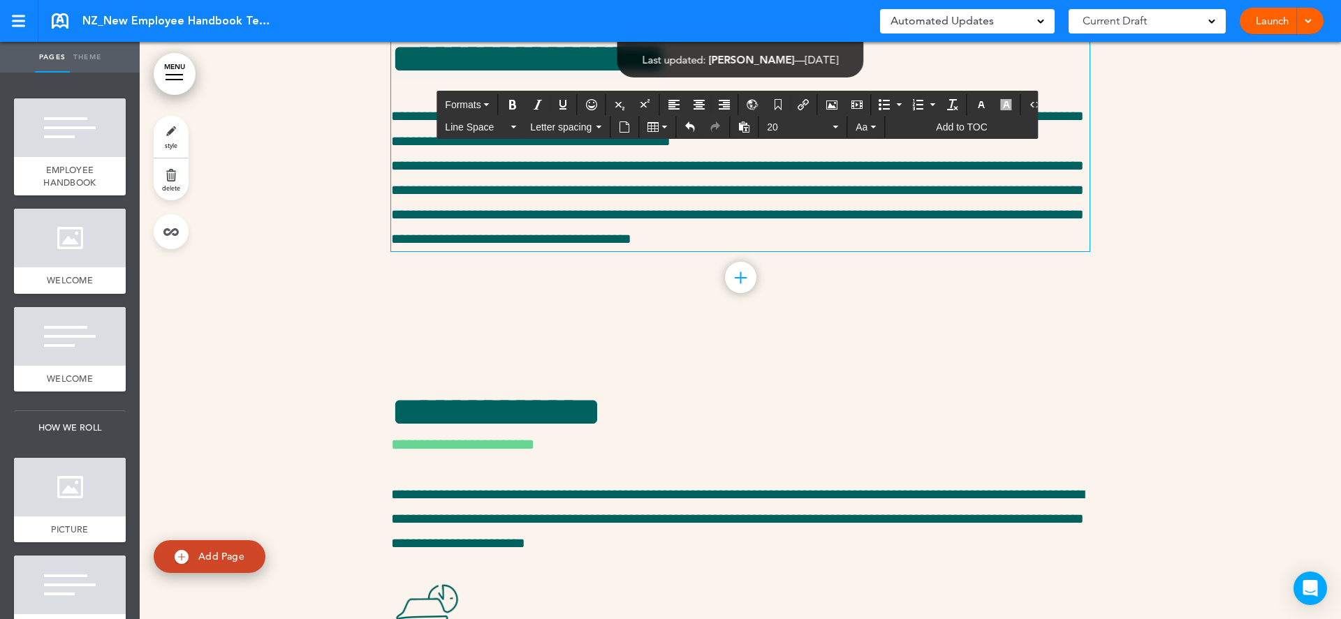
drag, startPoint x: 730, startPoint y: 228, endPoint x: 934, endPoint y: 234, distance: 204.0
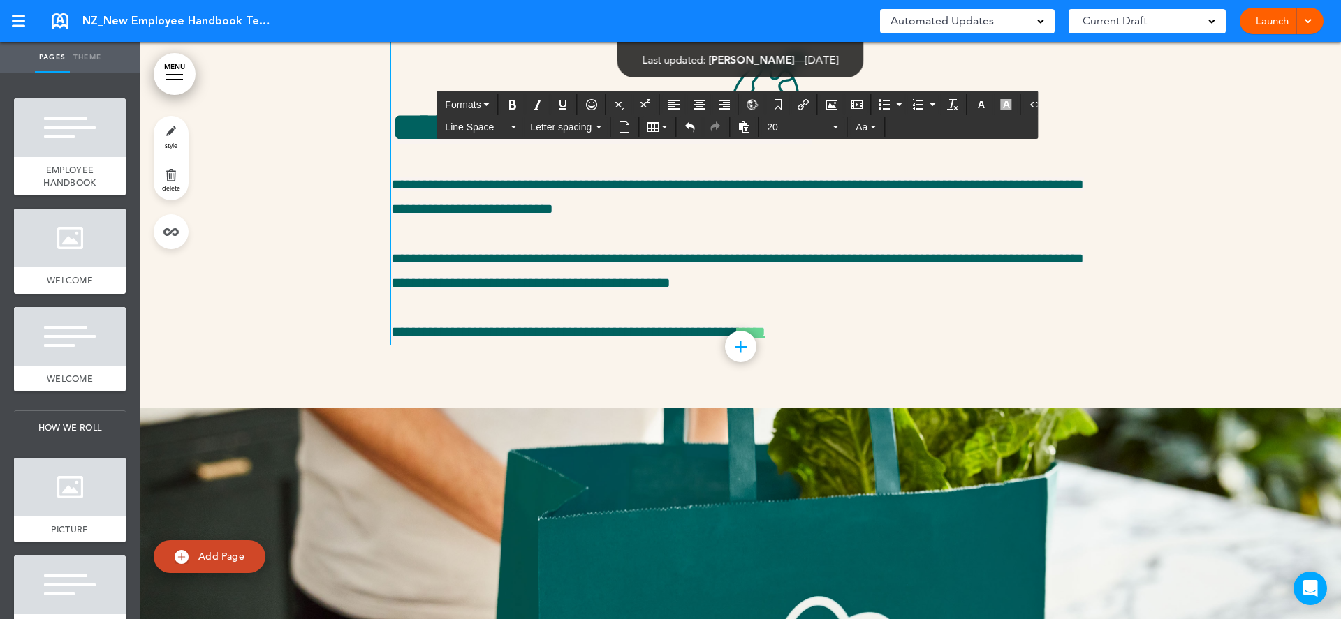
scroll to position [17048, 0]
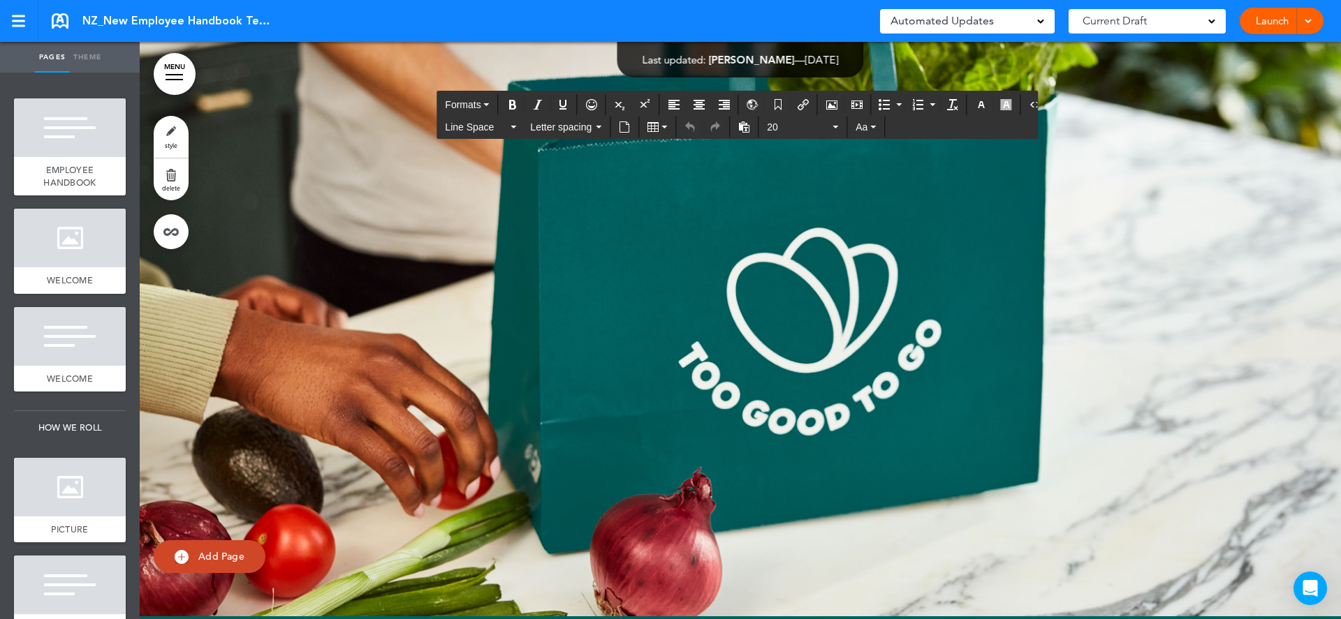
scroll to position [17462, 0]
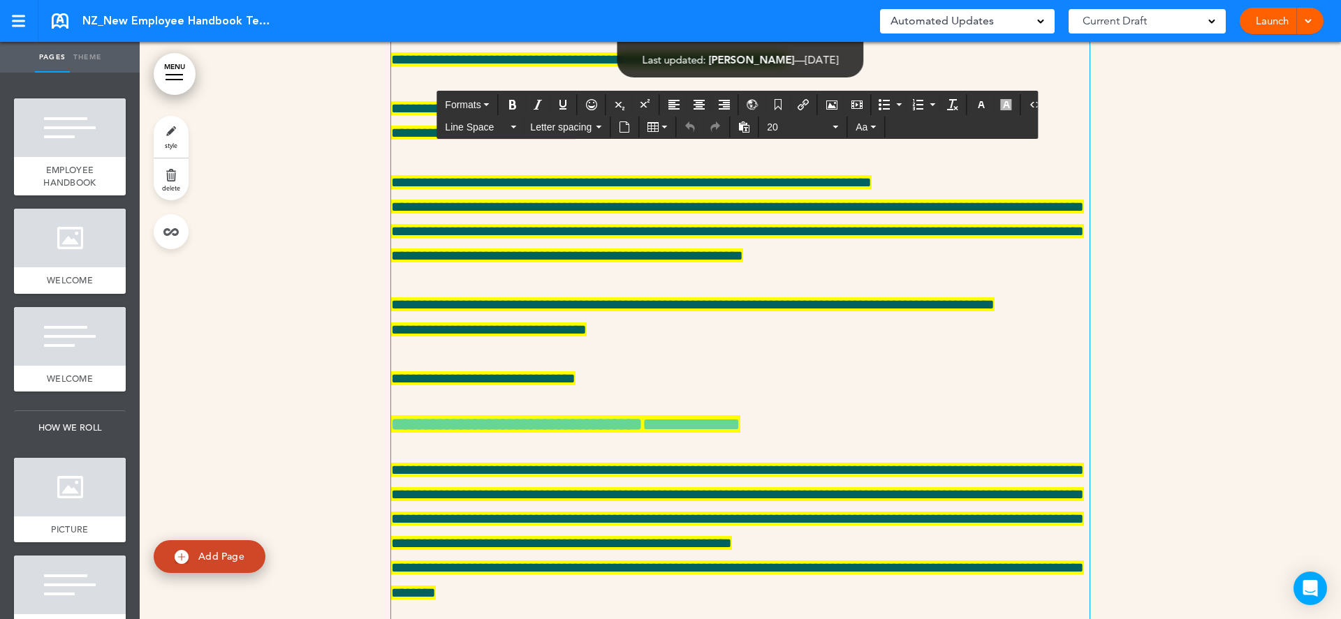
scroll to position [20766, 0]
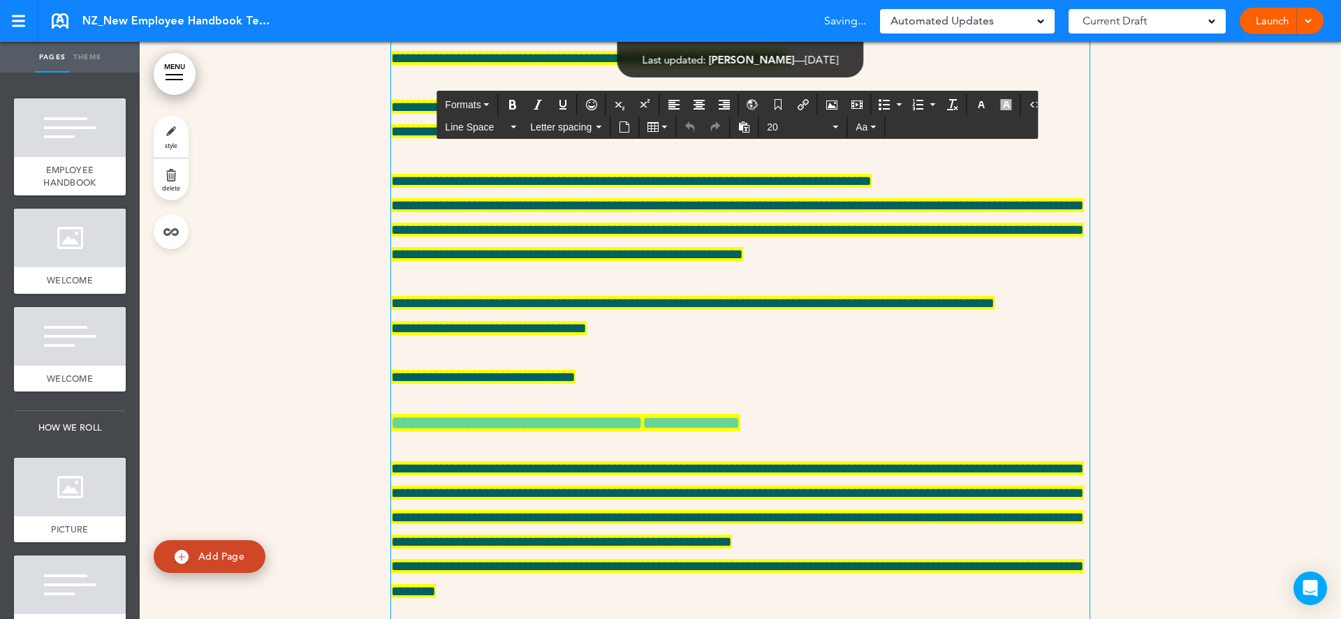
drag, startPoint x: 587, startPoint y: 388, endPoint x: 427, endPoint y: 388, distance: 160.6
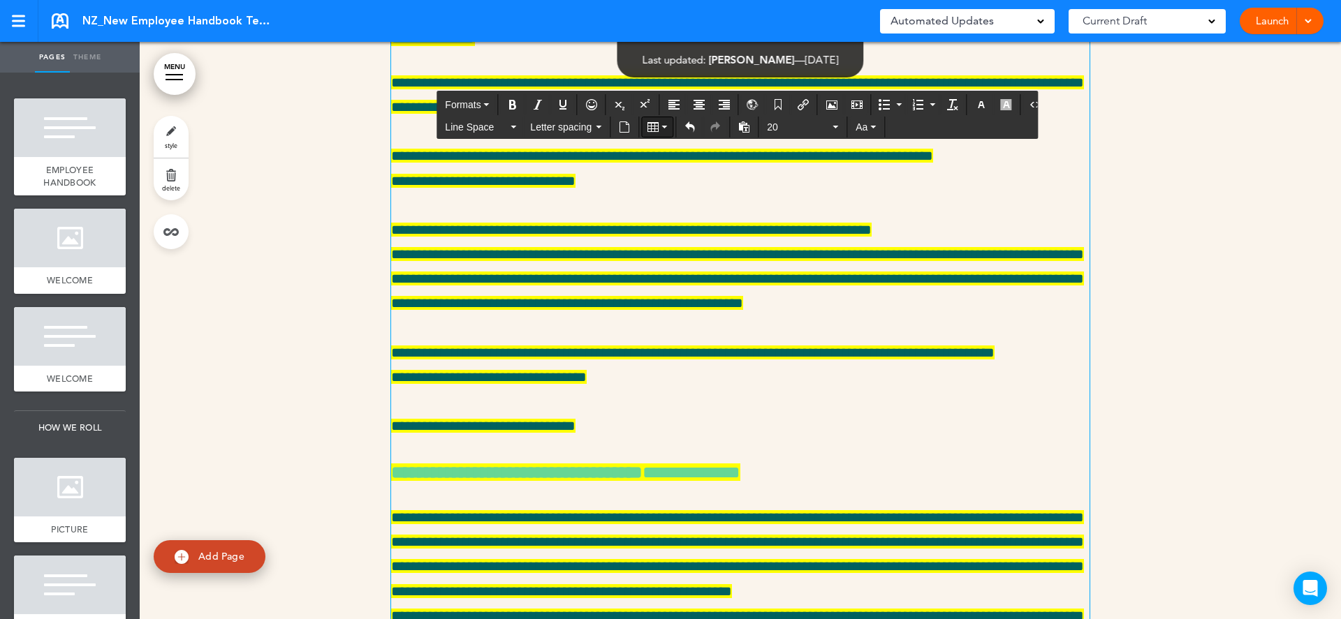
click at [655, 127] on icon "Table" at bounding box center [652, 127] width 11 height 11
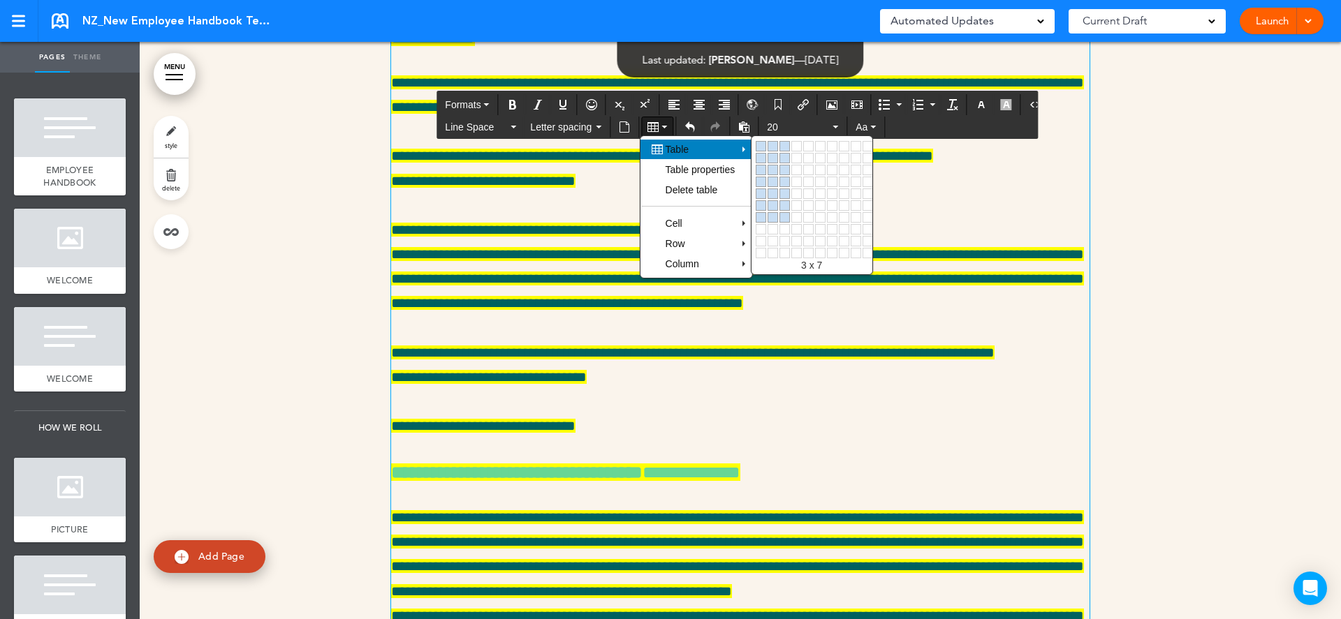
click at [784, 215] on link at bounding box center [784, 217] width 10 height 10
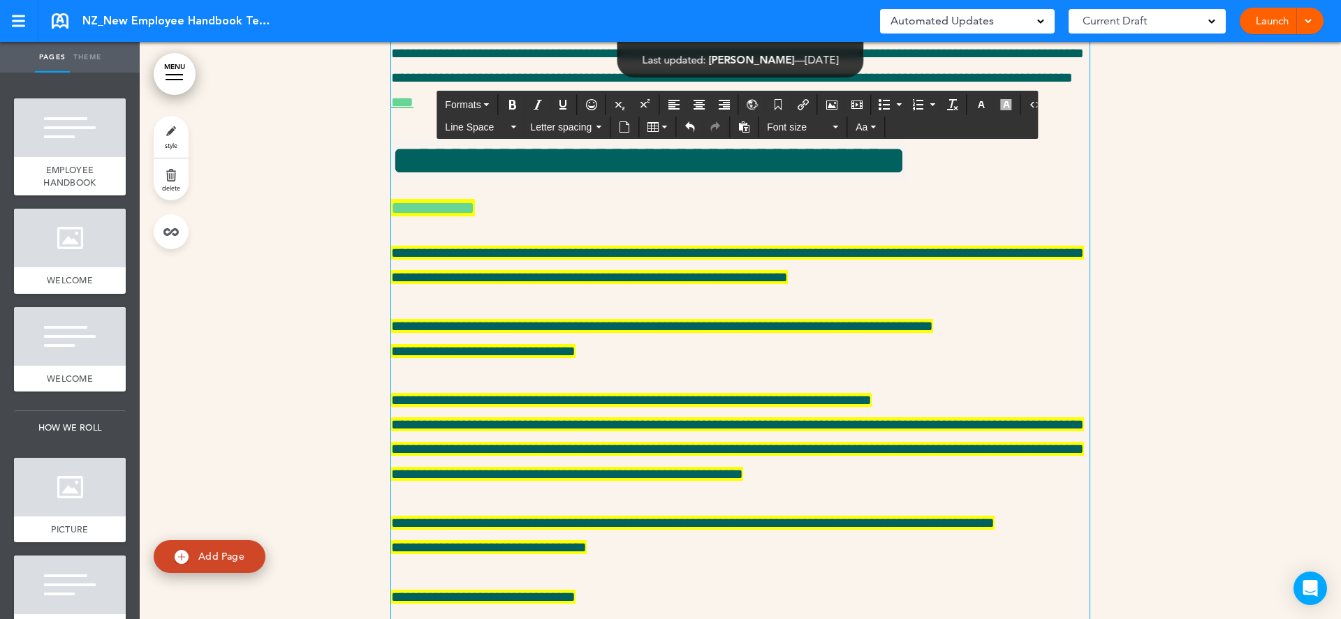
scroll to position [20814, 0]
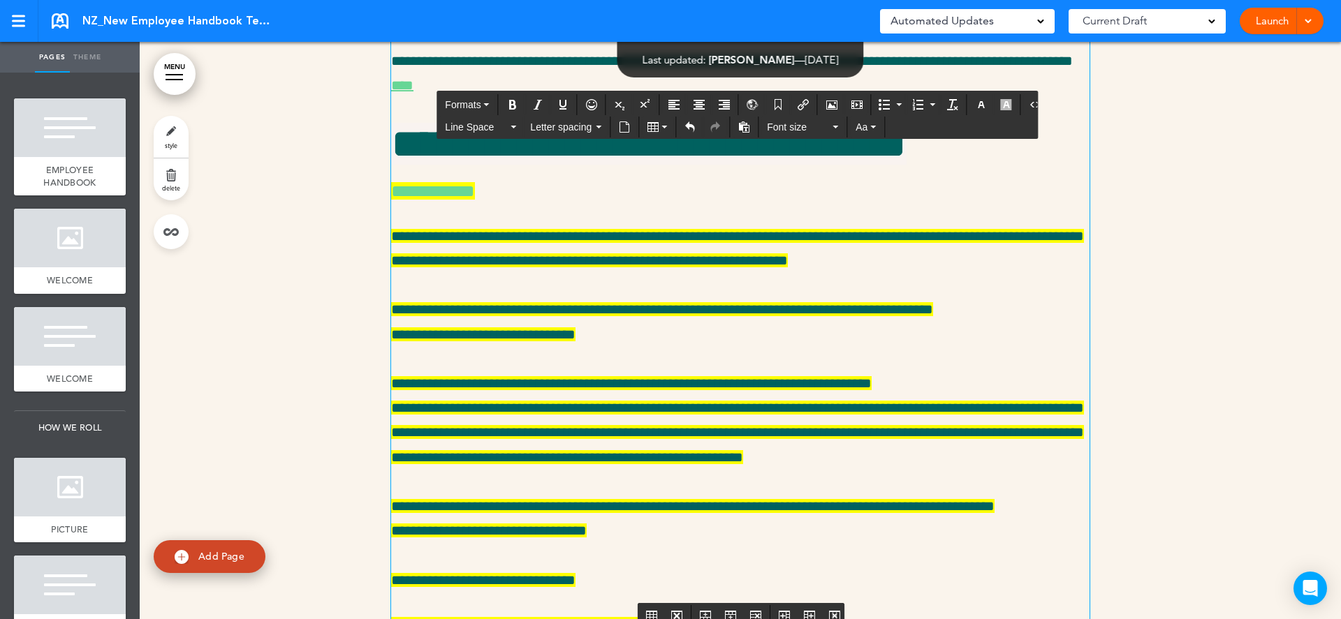
drag, startPoint x: 917, startPoint y: 396, endPoint x: 520, endPoint y: 399, distance: 396.7
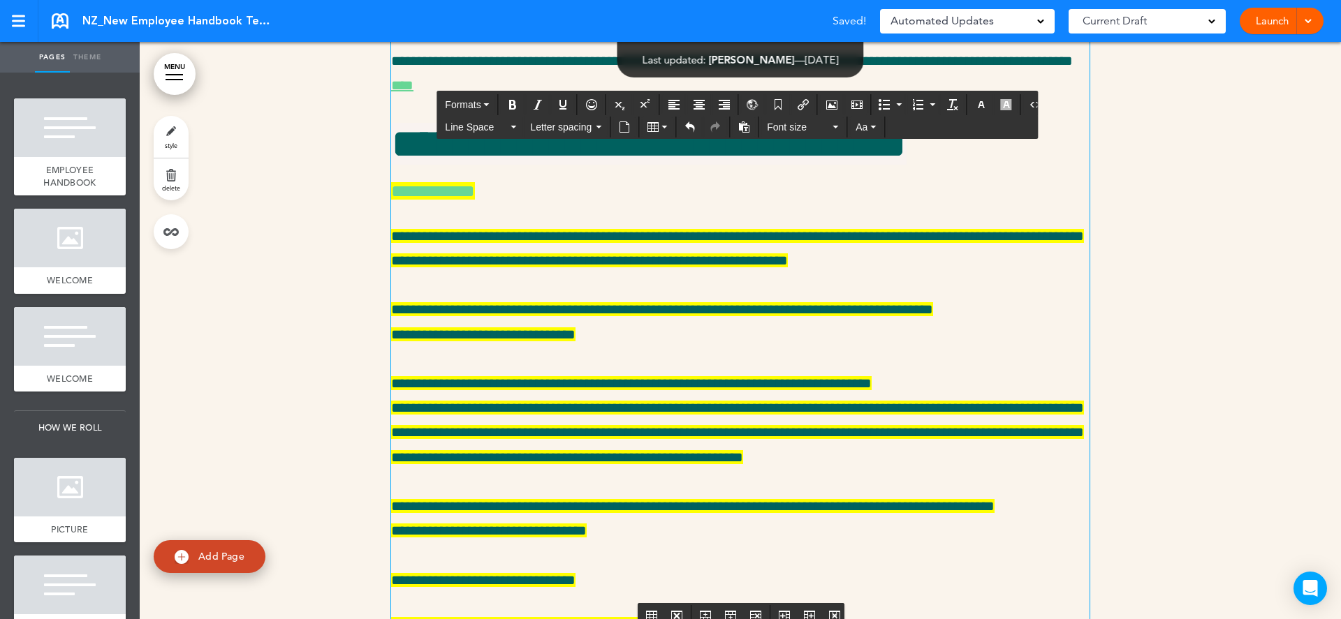
drag, startPoint x: 679, startPoint y: 431, endPoint x: 625, endPoint y: 429, distance: 54.5
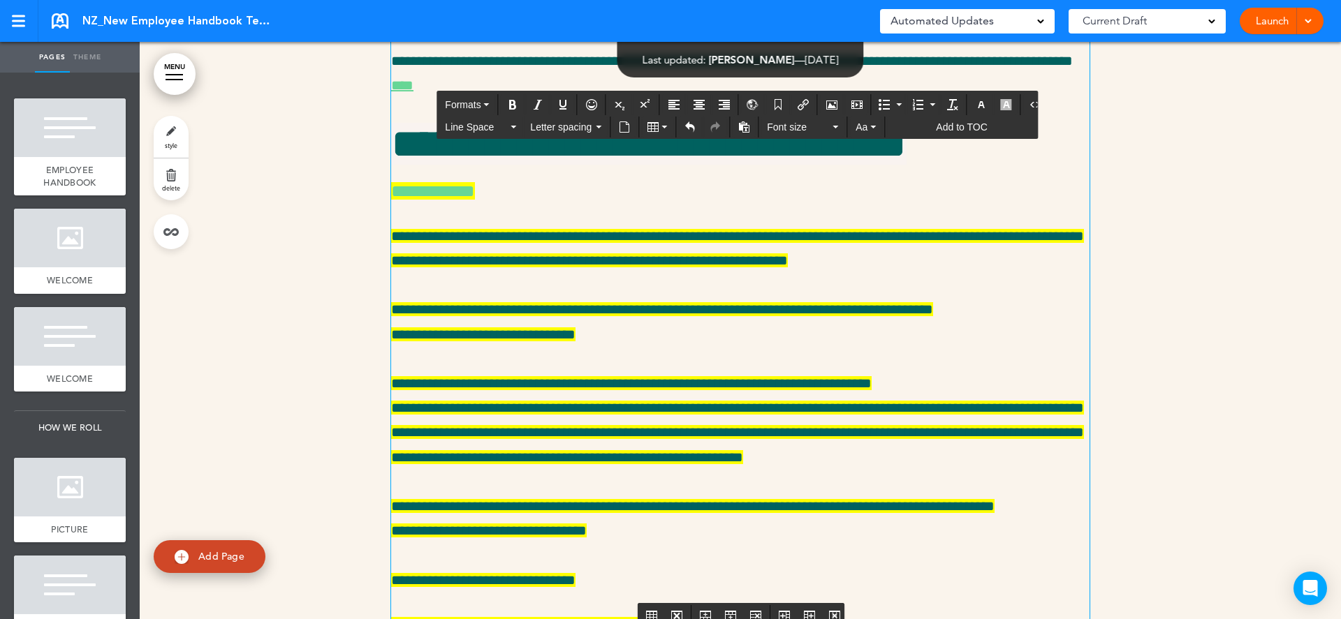
copy td "*******"
drag, startPoint x: 656, startPoint y: 463, endPoint x: 627, endPoint y: 461, distance: 28.7
drag, startPoint x: 737, startPoint y: 452, endPoint x: 628, endPoint y: 456, distance: 109.7
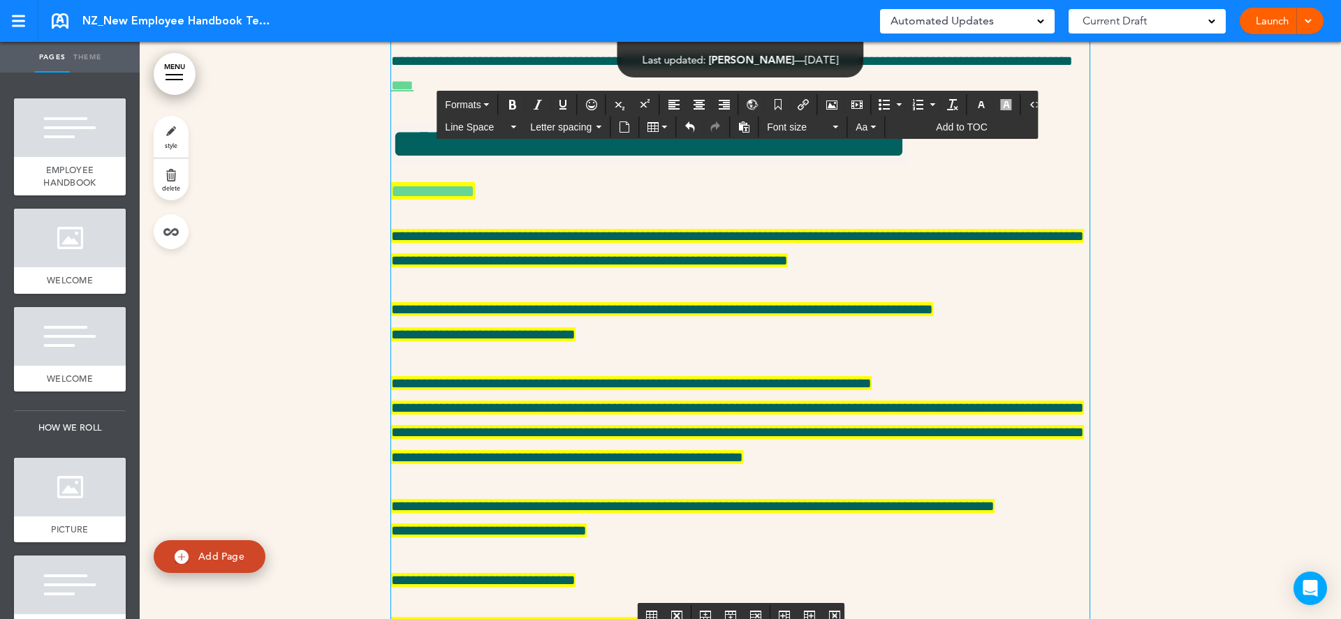
copy td "**********"
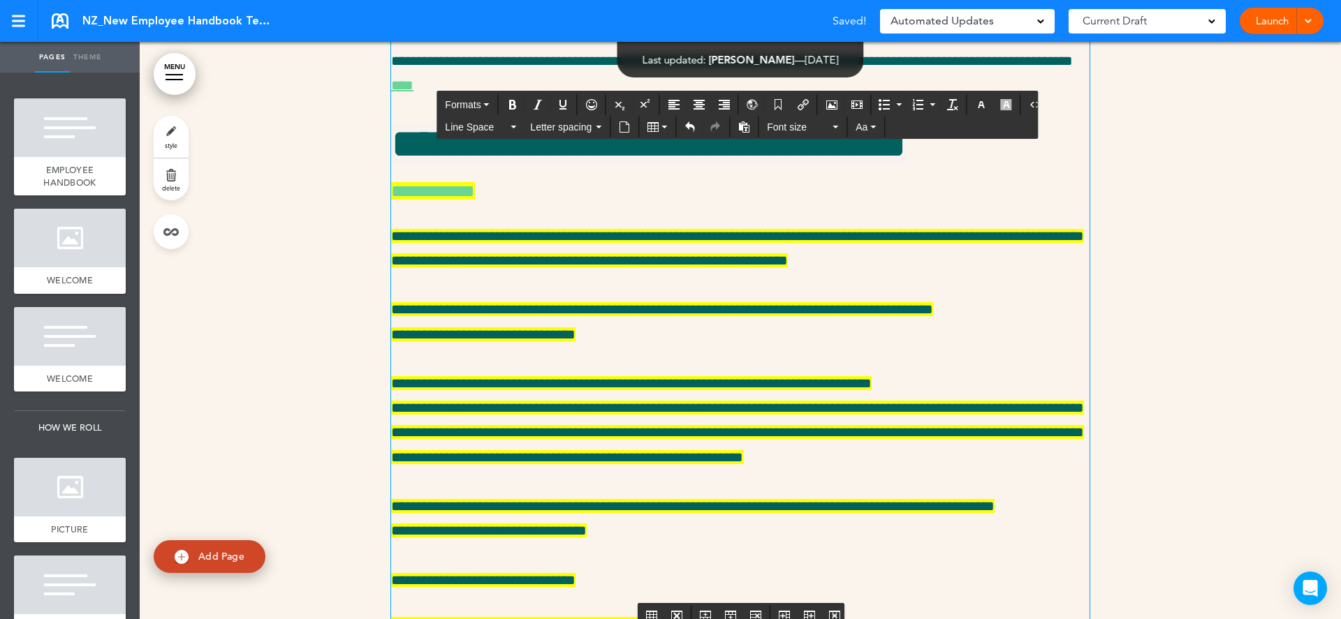
drag, startPoint x: 692, startPoint y: 430, endPoint x: 745, endPoint y: 429, distance: 53.1
drag, startPoint x: 728, startPoint y: 430, endPoint x: 630, endPoint y: 429, distance: 97.8
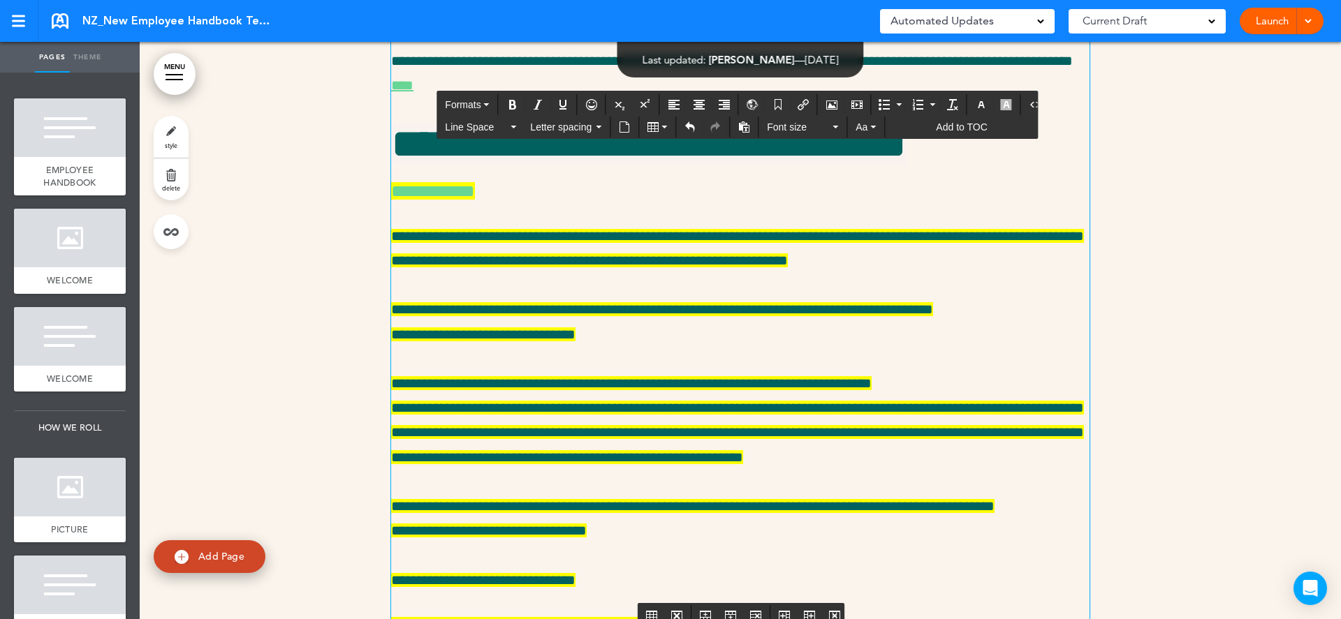
copy td "*********"
drag, startPoint x: 956, startPoint y: 427, endPoint x: 862, endPoint y: 426, distance: 94.3
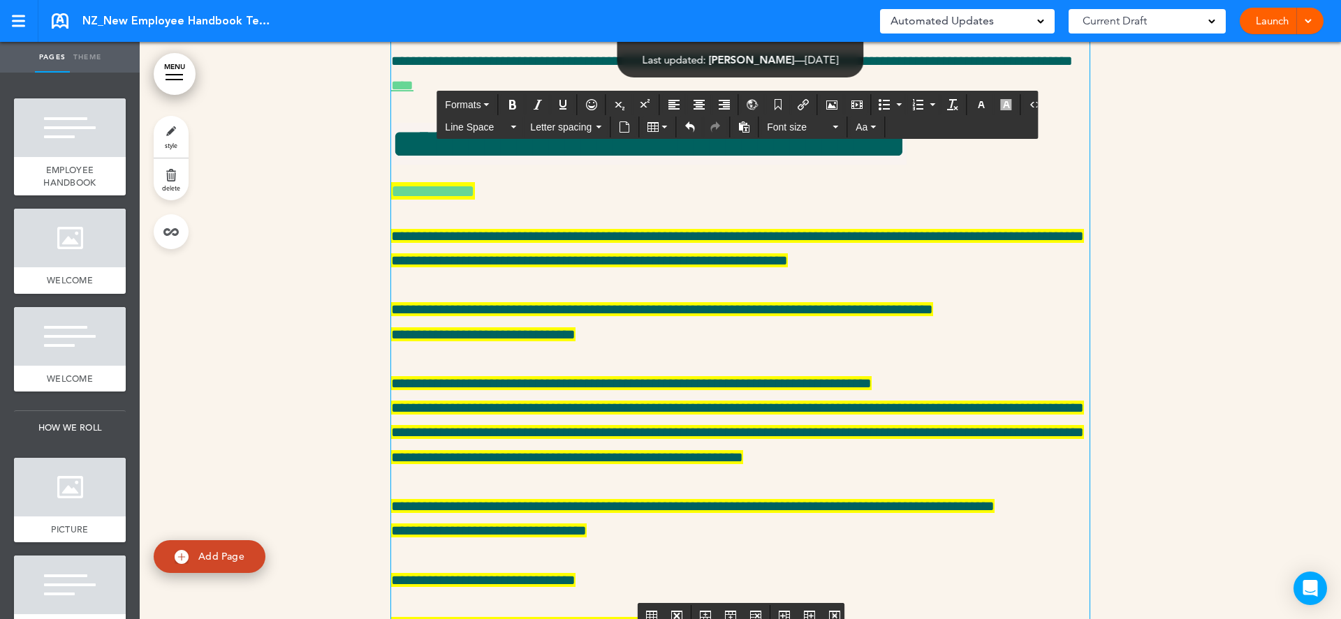
drag, startPoint x: 691, startPoint y: 465, endPoint x: 733, endPoint y: 465, distance: 41.9
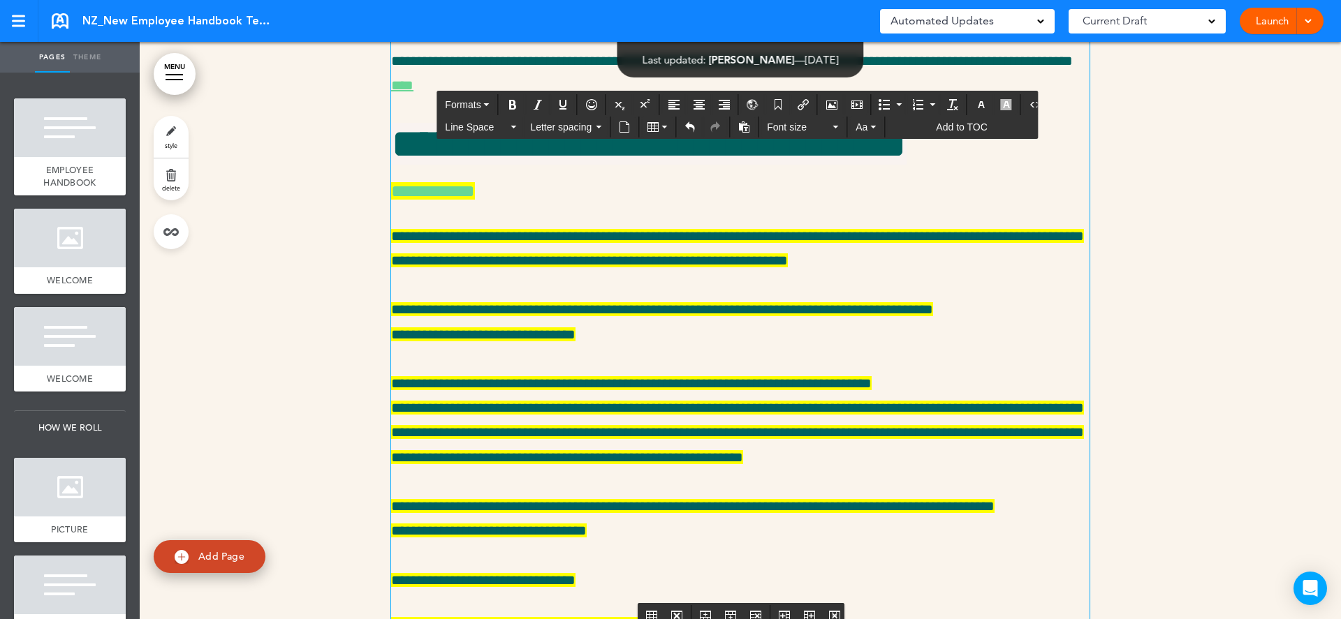
drag, startPoint x: 925, startPoint y: 463, endPoint x: 964, endPoint y: 463, distance: 39.1
drag, startPoint x: 907, startPoint y: 524, endPoint x: 863, endPoint y: 525, distance: 44.0
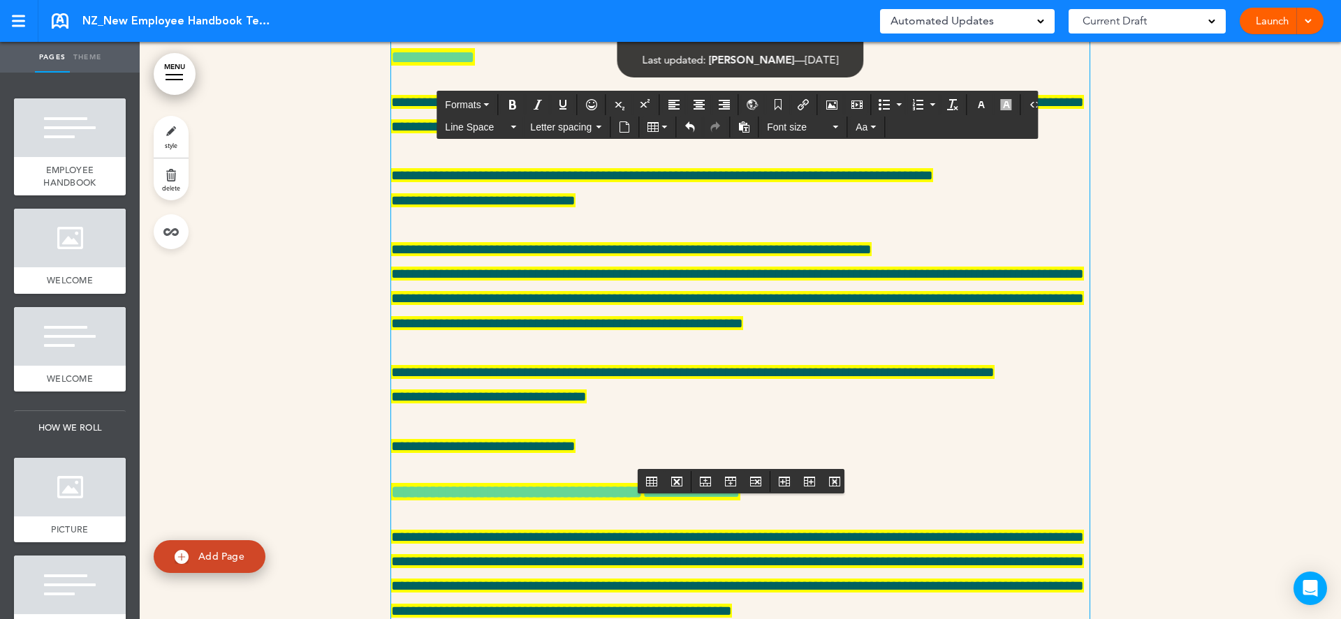
click at [665, 122] on button "Table" at bounding box center [657, 127] width 31 height 20
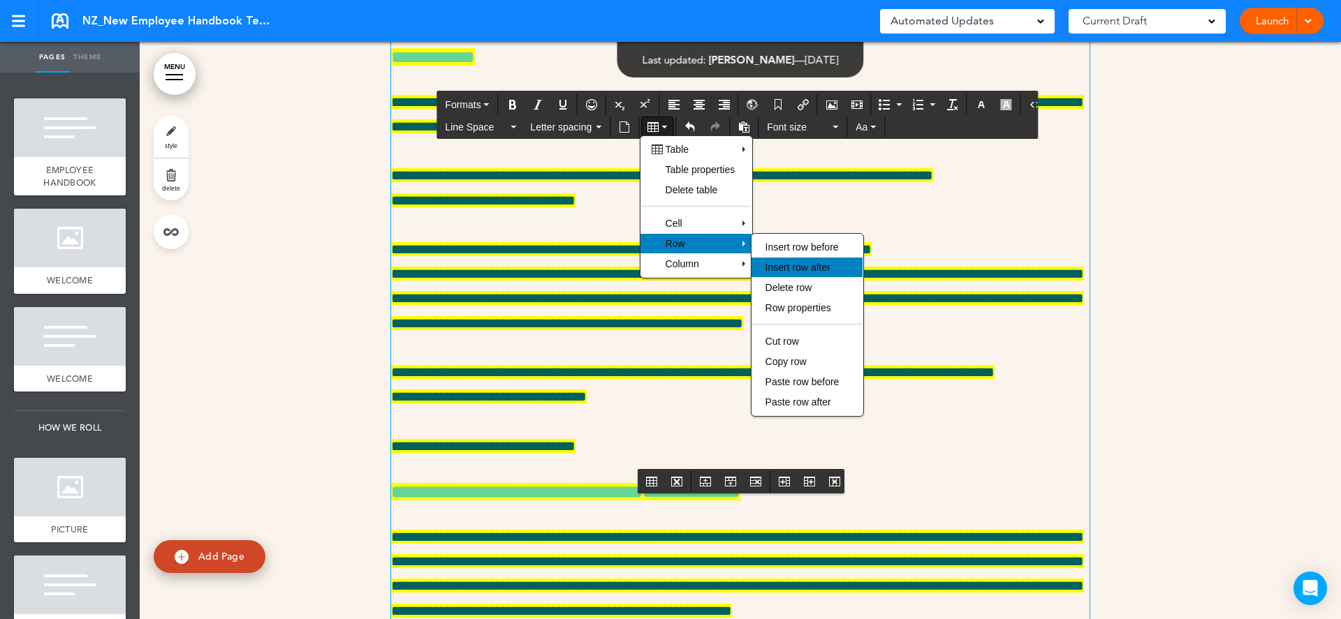
click at [804, 272] on span "Insert row after" at bounding box center [797, 267] width 65 height 11
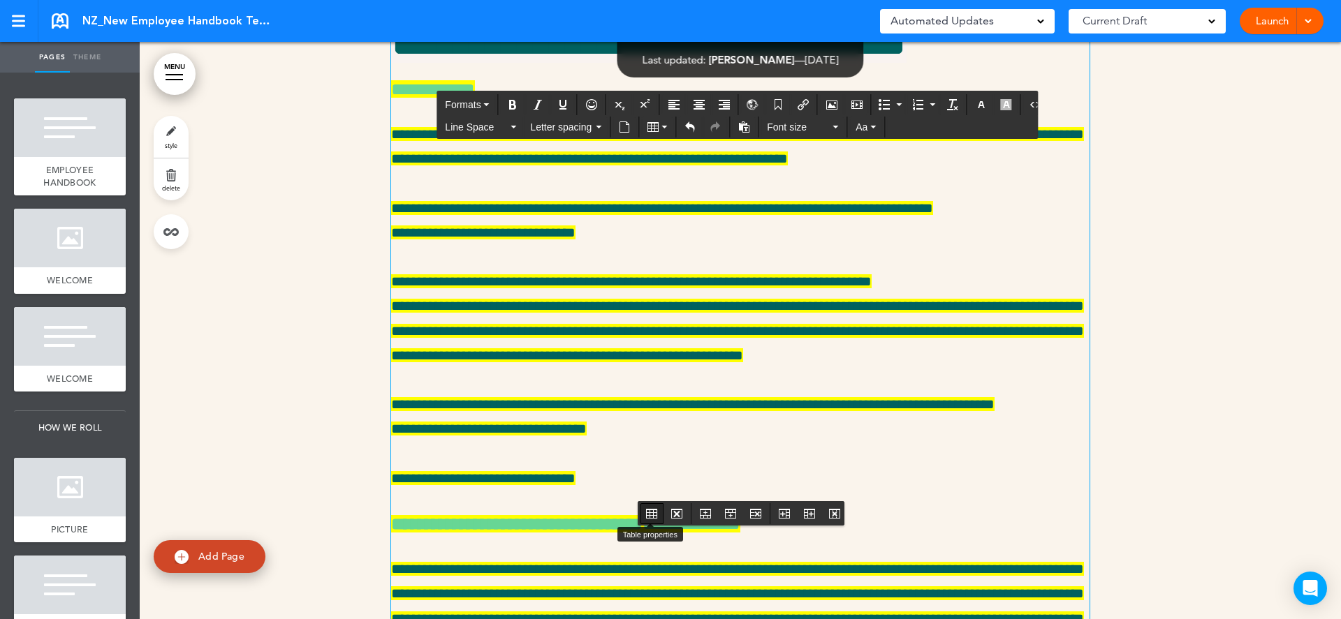
click at [651, 511] on icon "Table properties" at bounding box center [651, 513] width 11 height 11
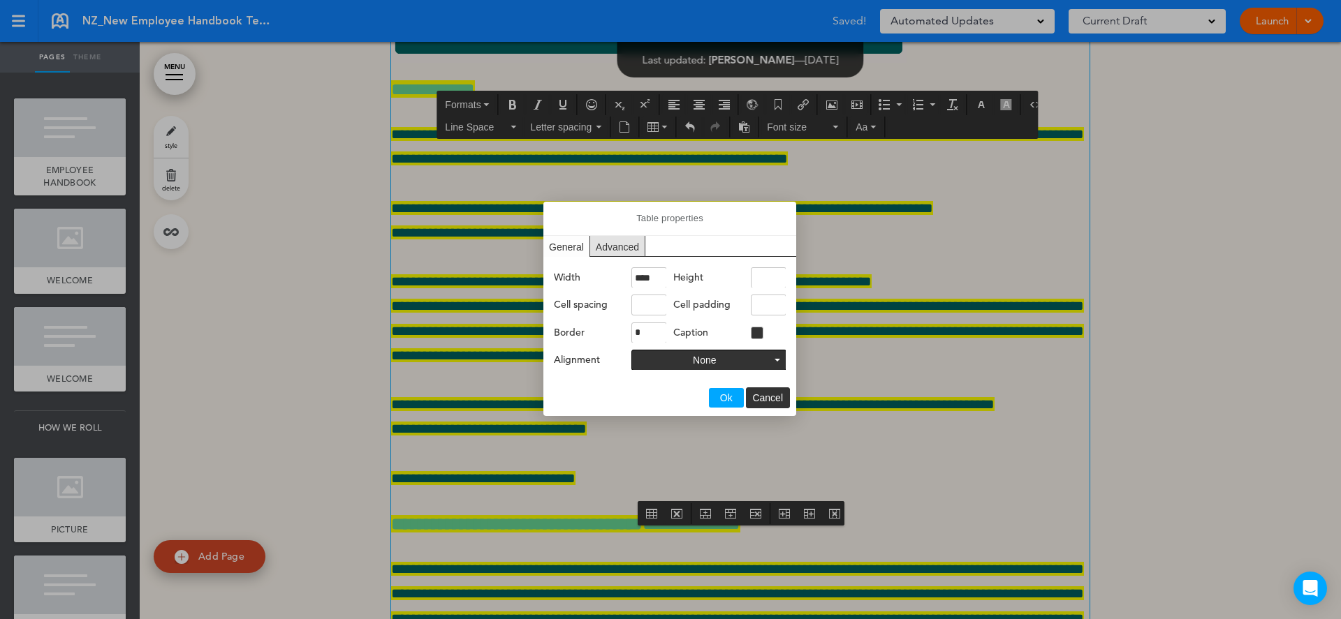
click at [524, 483] on div at bounding box center [670, 309] width 1341 height 619
click at [498, 489] on div at bounding box center [670, 309] width 1341 height 619
click at [763, 400] on span "Cancel" at bounding box center [767, 397] width 31 height 11
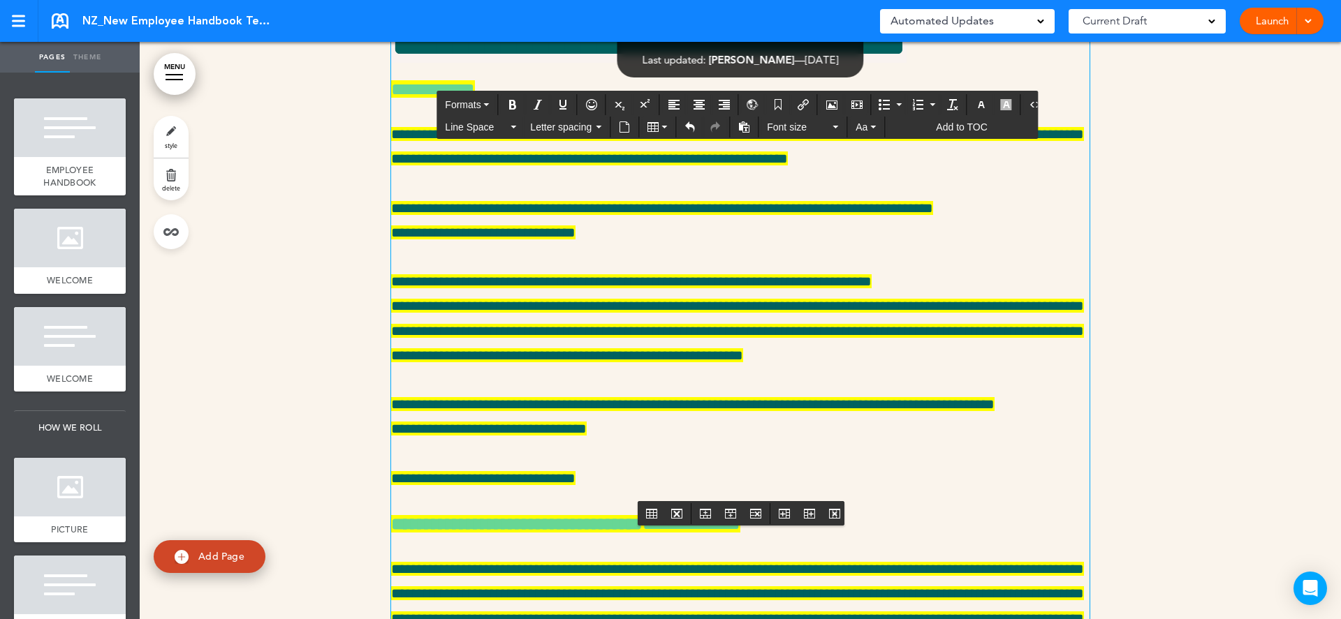
drag, startPoint x: 561, startPoint y: 460, endPoint x: 554, endPoint y: 487, distance: 28.0
click at [652, 131] on button "Table" at bounding box center [657, 127] width 31 height 20
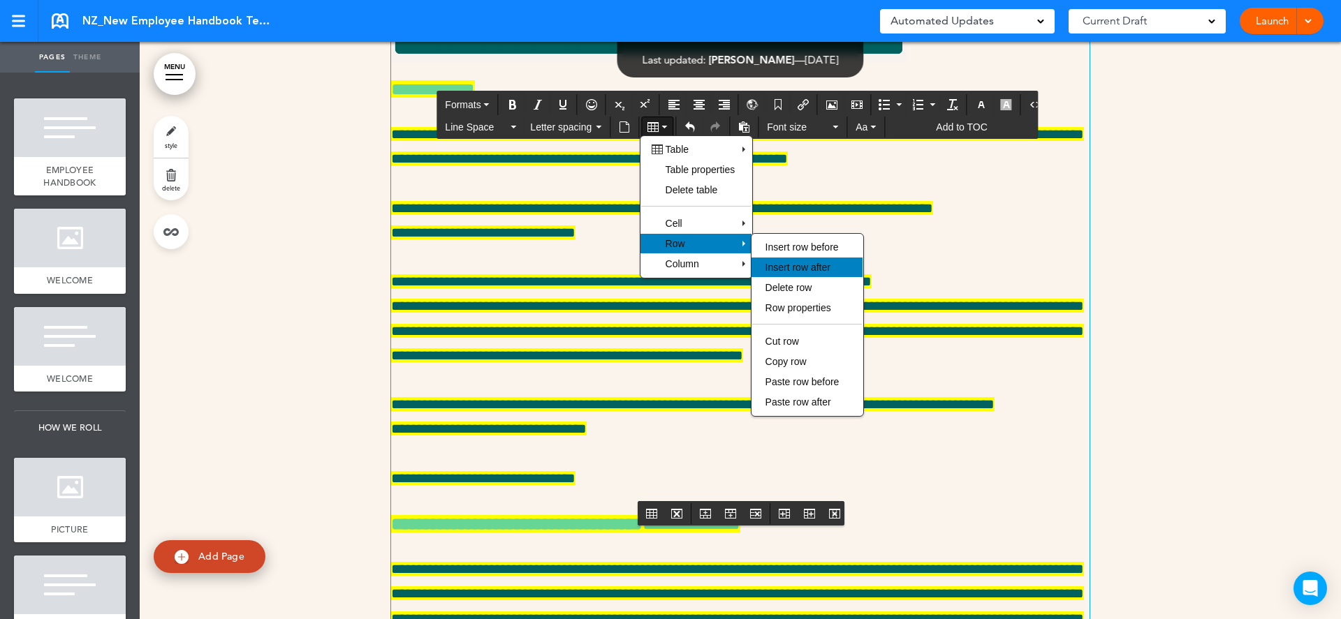
click at [838, 268] on div "Insert row after" at bounding box center [806, 268] width 111 height 20
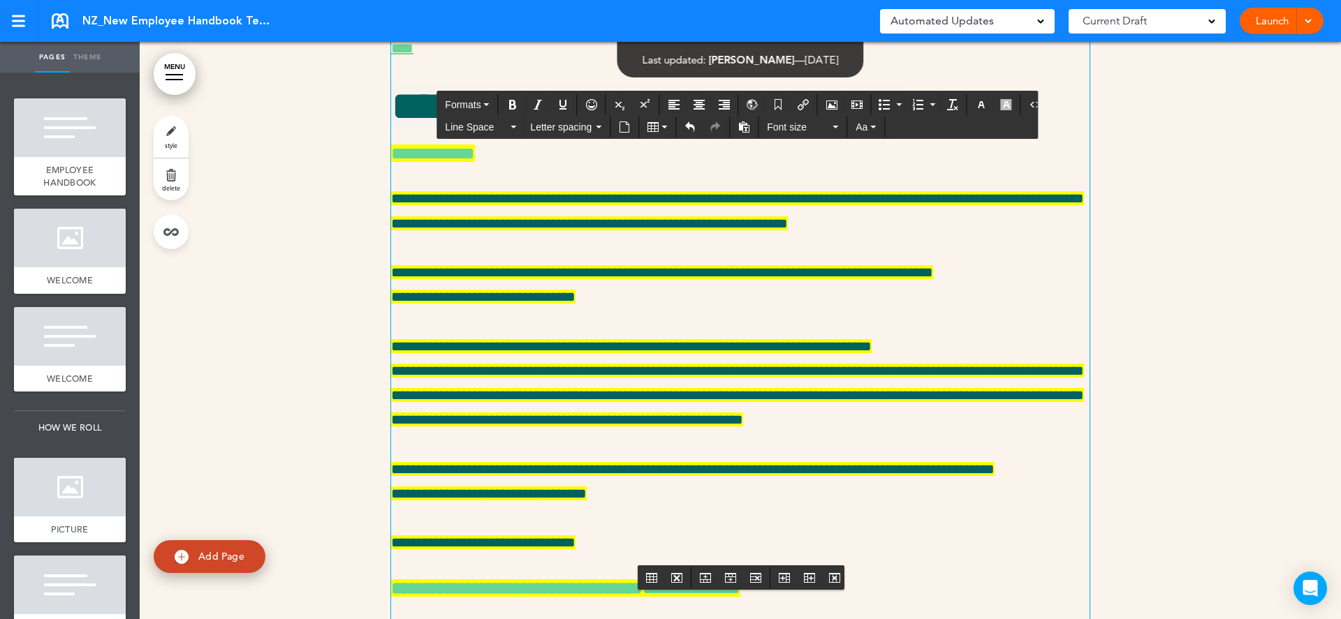
drag, startPoint x: 578, startPoint y: 476, endPoint x: 575, endPoint y: 555, distance: 78.9
drag, startPoint x: 532, startPoint y: 483, endPoint x: 532, endPoint y: 548, distance: 65.6
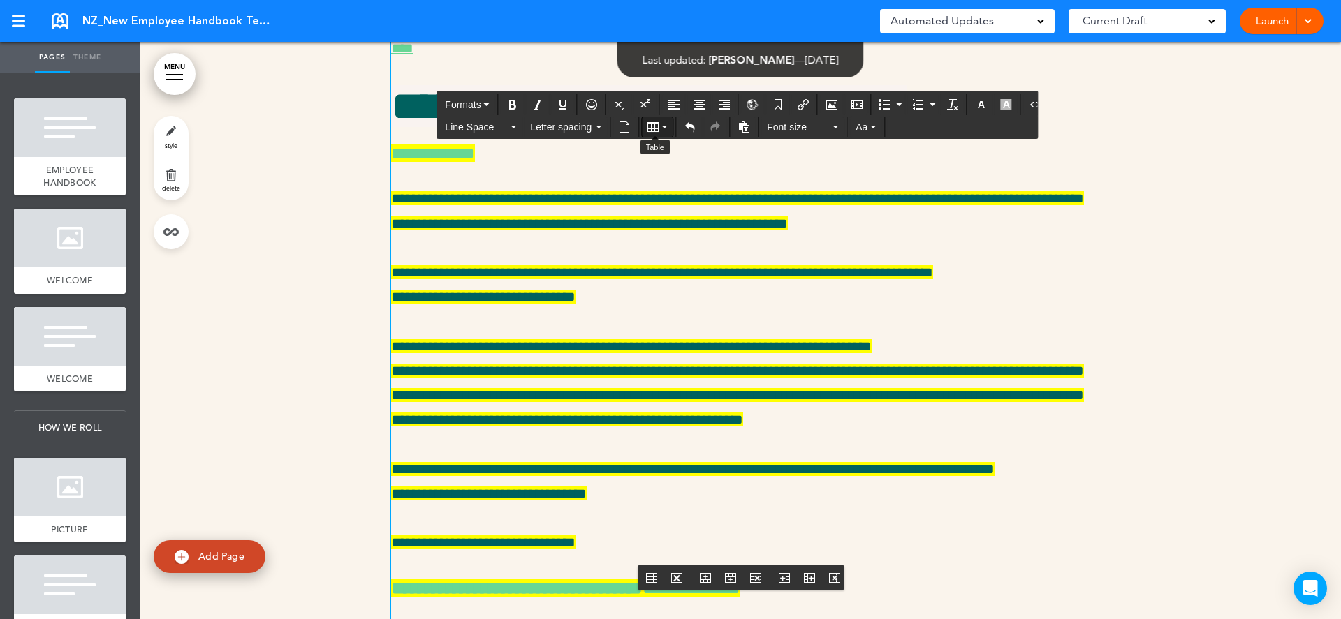
click at [666, 126] on button "Table" at bounding box center [657, 127] width 31 height 20
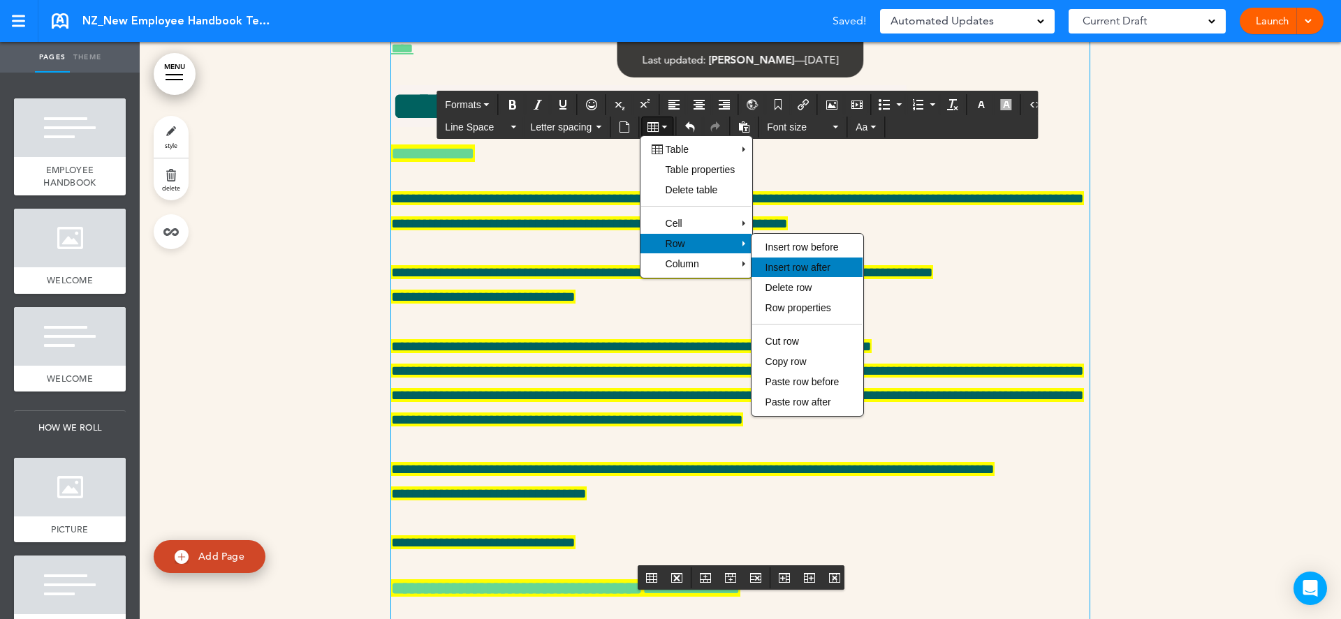
click at [841, 267] on div "Insert row after" at bounding box center [806, 268] width 111 height 20
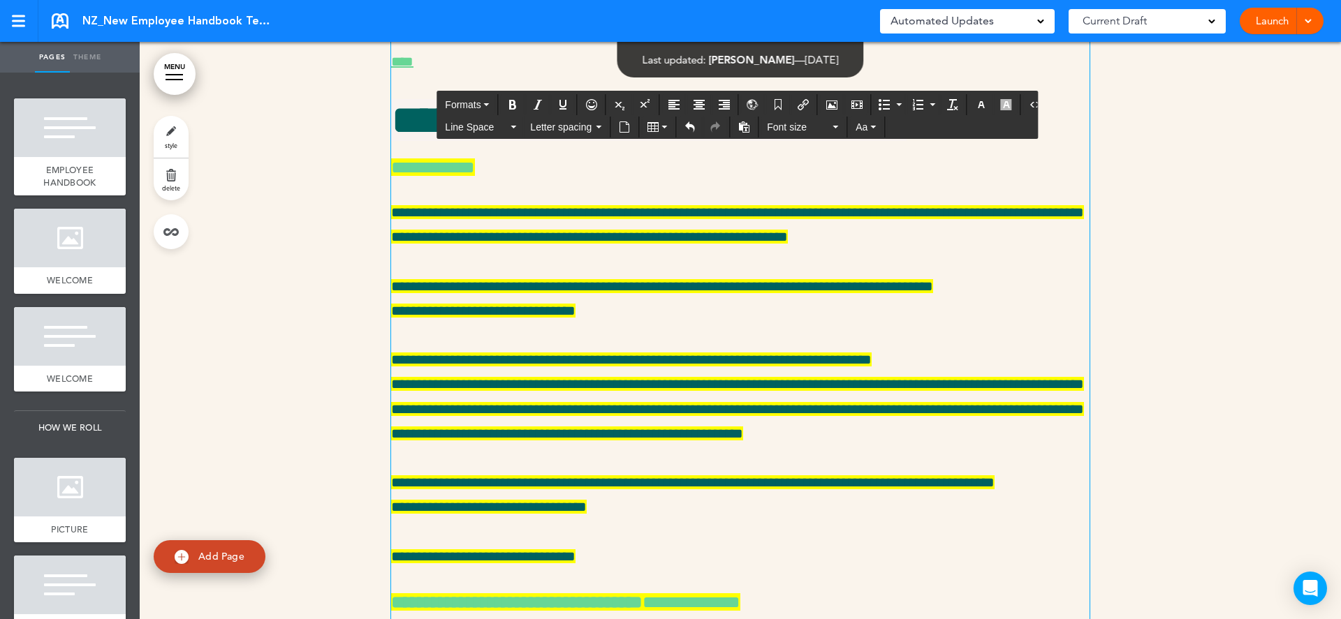
scroll to position [21057, 0]
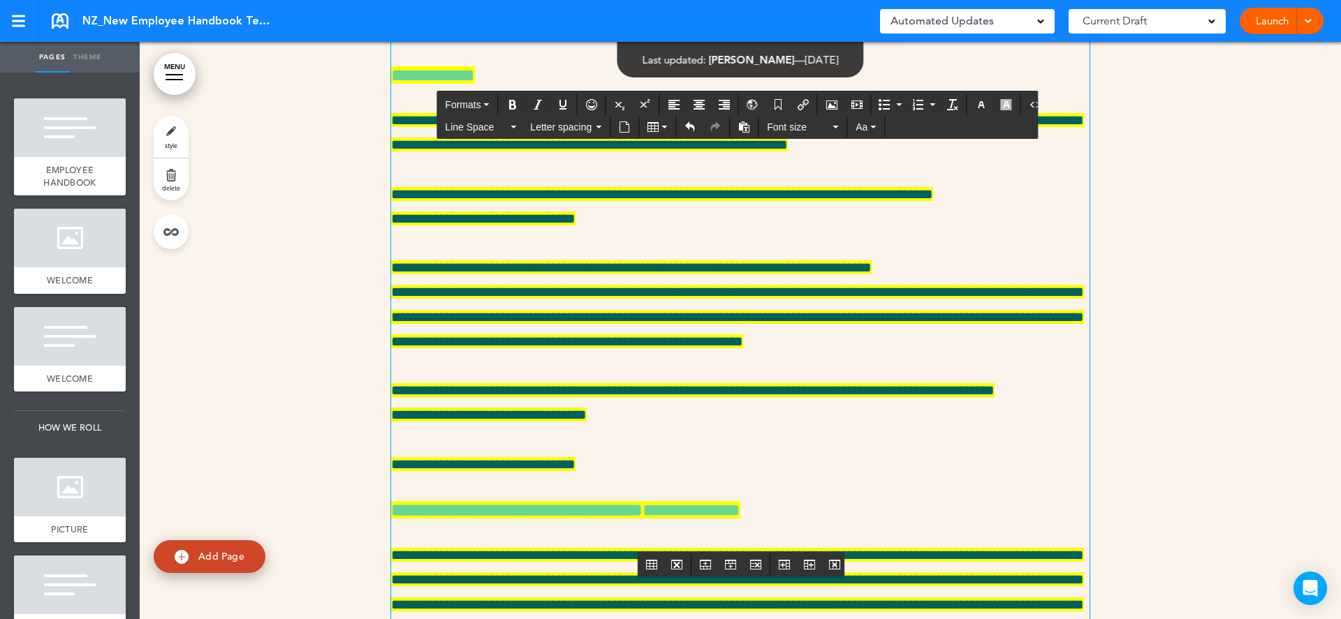
click at [664, 128] on button "Table" at bounding box center [657, 127] width 31 height 20
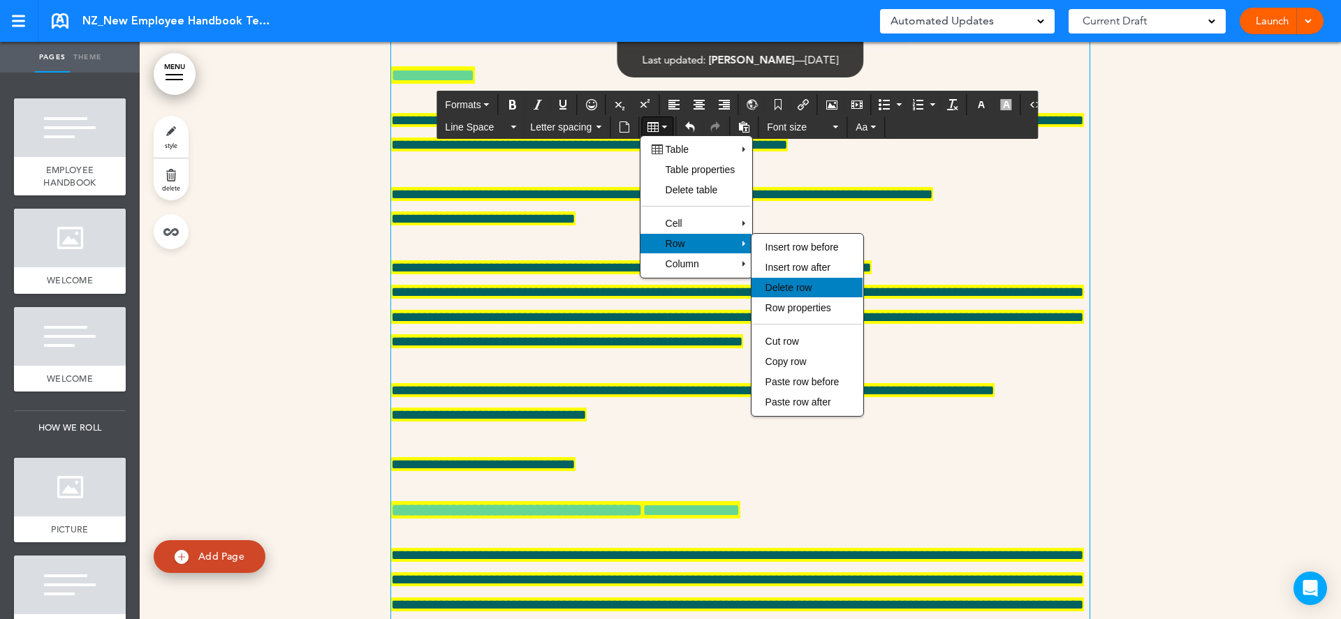
click at [811, 290] on span "Delete row" at bounding box center [788, 287] width 47 height 11
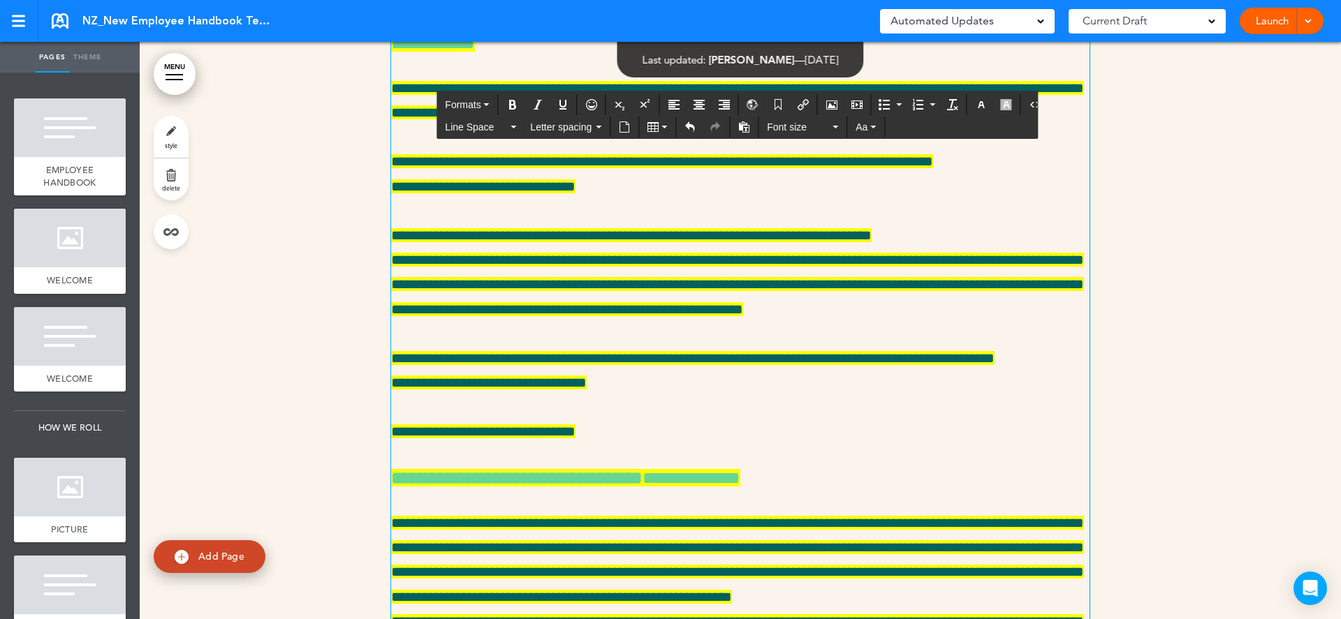
drag, startPoint x: 492, startPoint y: 282, endPoint x: 399, endPoint y: 280, distance: 92.9
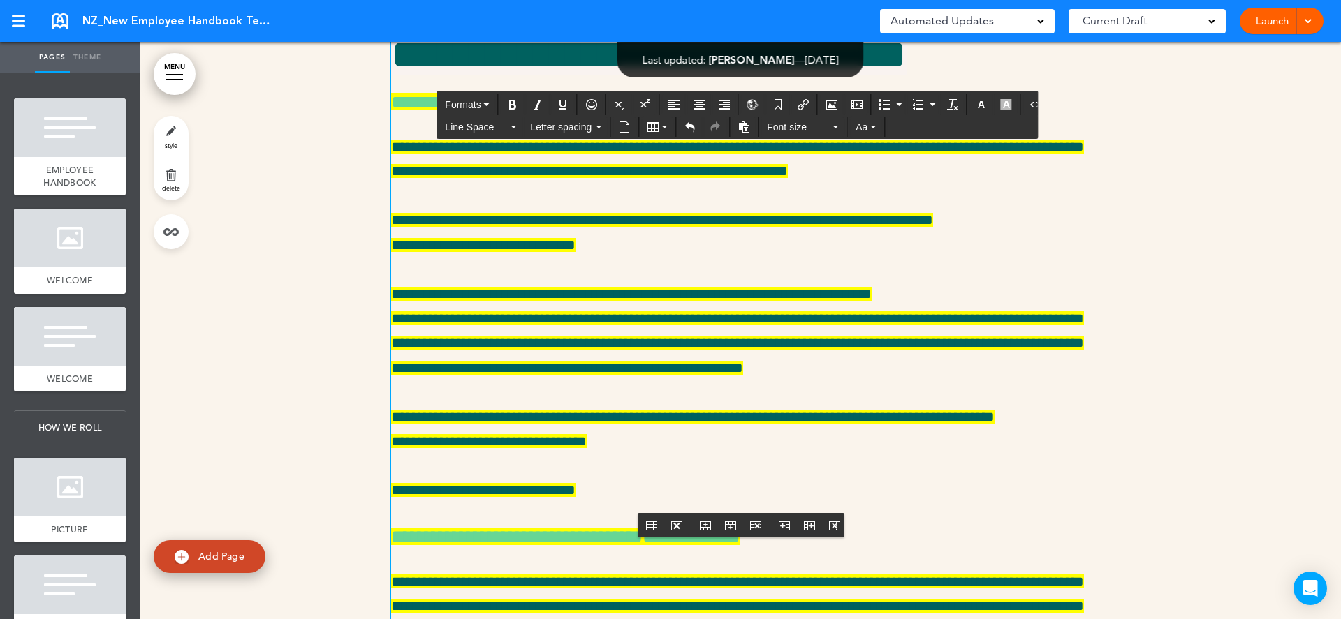
drag, startPoint x: 752, startPoint y: 464, endPoint x: 629, endPoint y: 465, distance: 122.9
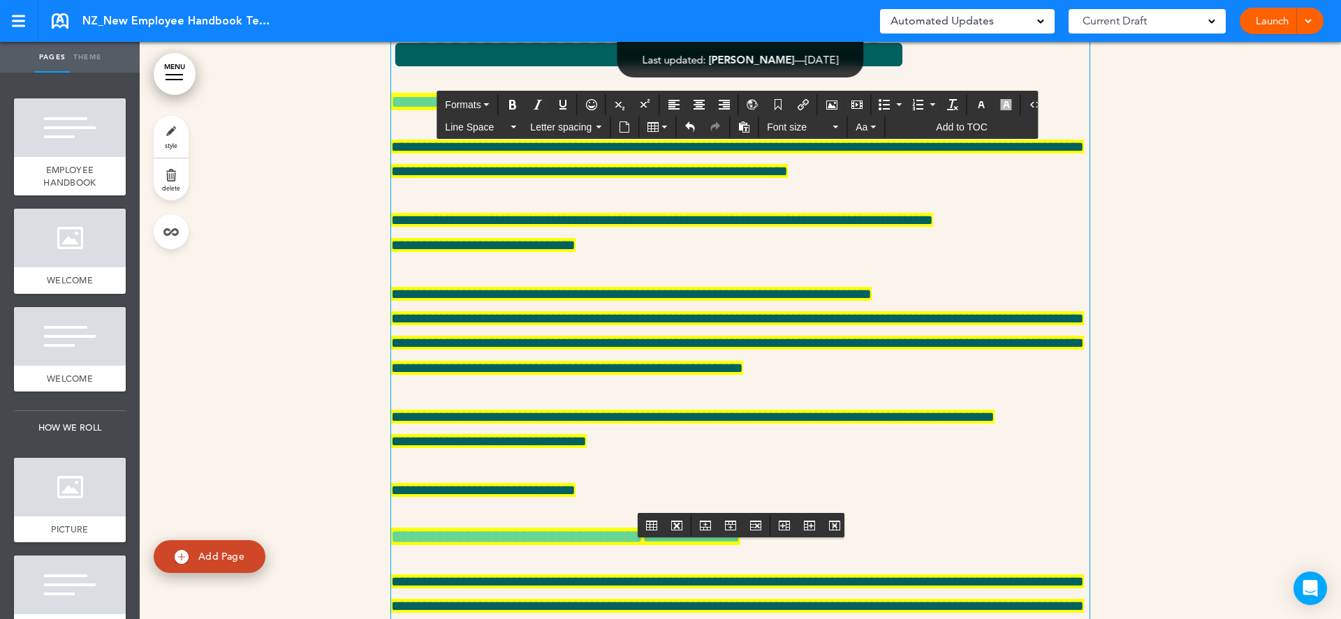
copy td "**********"
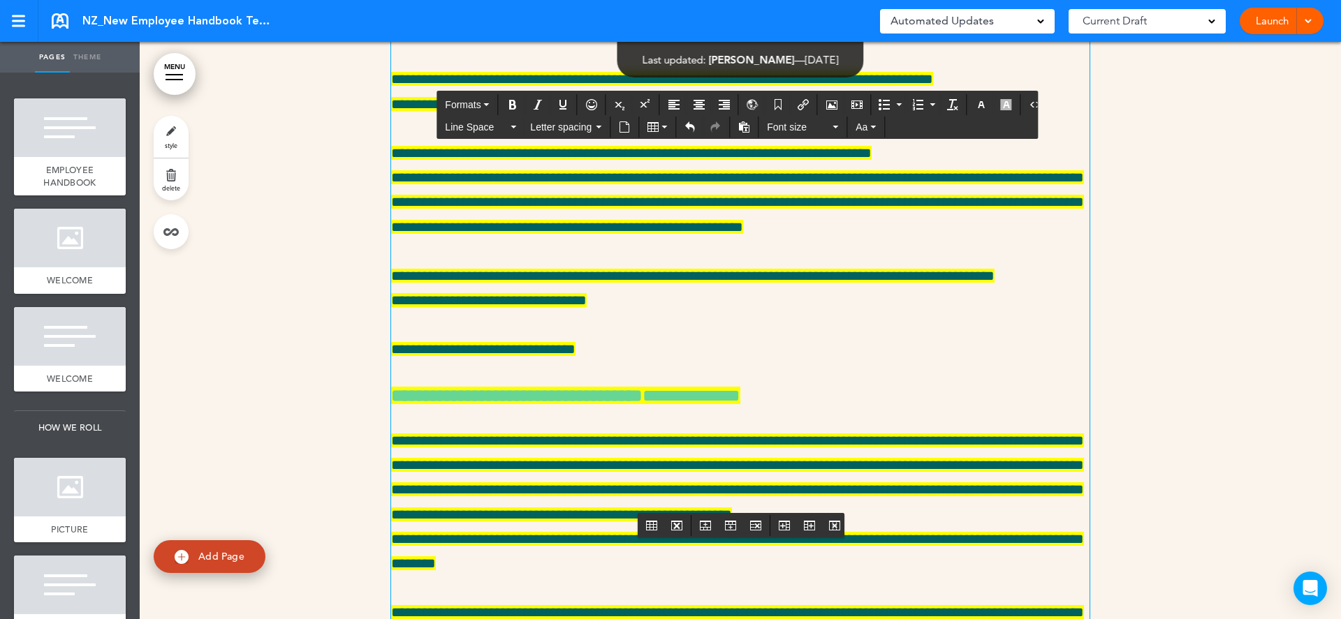
scroll to position [21238, 0]
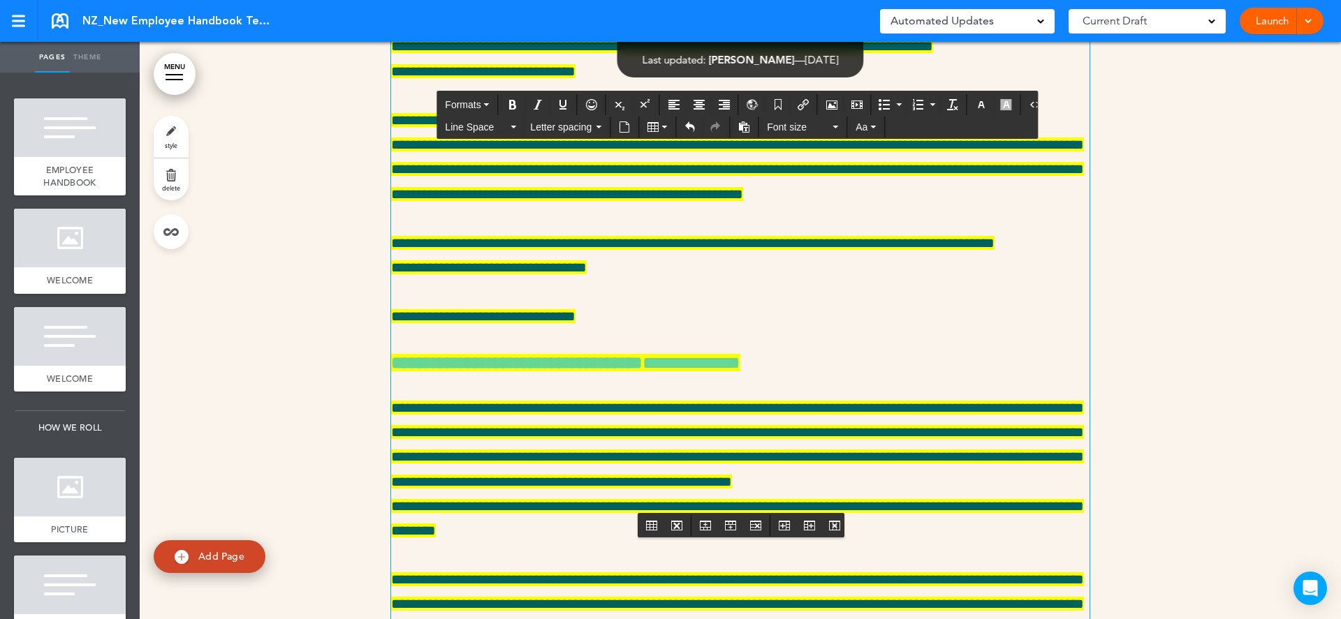
click at [199, 22] on span "NZ_New Employee Handbook Template" at bounding box center [176, 20] width 189 height 15
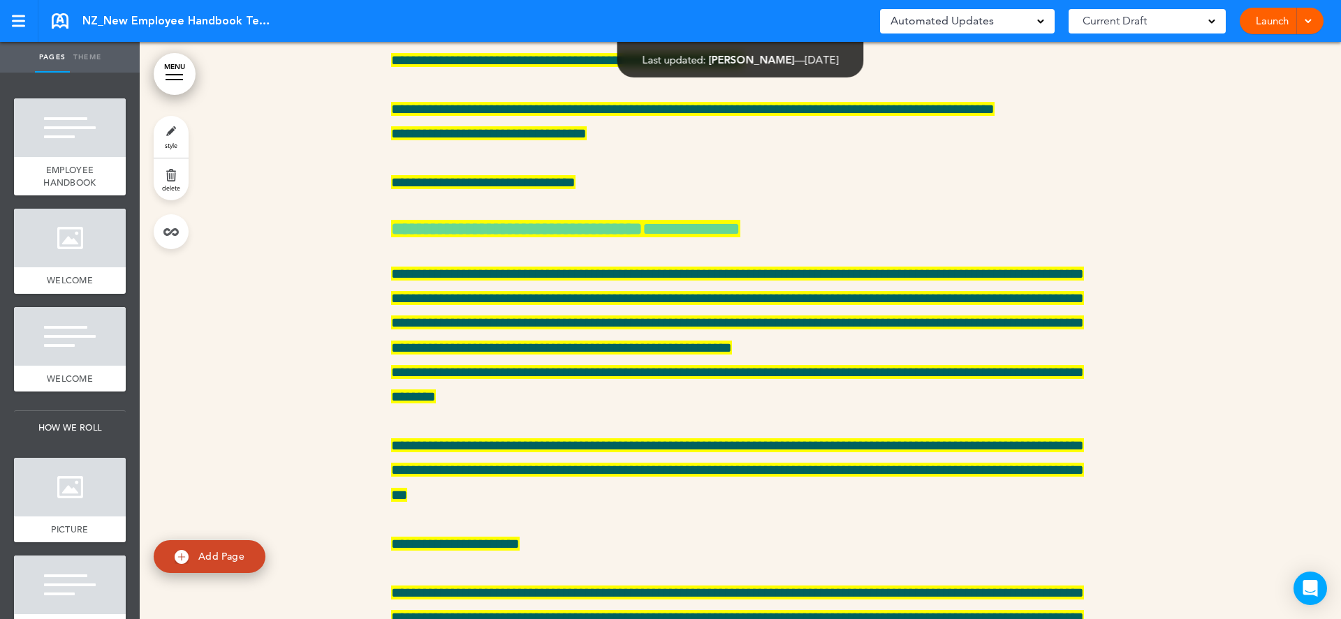
click at [227, 24] on span "NZ_New Employee Handbook Template" at bounding box center [176, 20] width 189 height 15
click at [226, 22] on span "NZ_New Employee Handbook Template" at bounding box center [176, 20] width 189 height 15
click at [258, 22] on span "NZ_New Employee Handbook Template" at bounding box center [176, 20] width 189 height 15
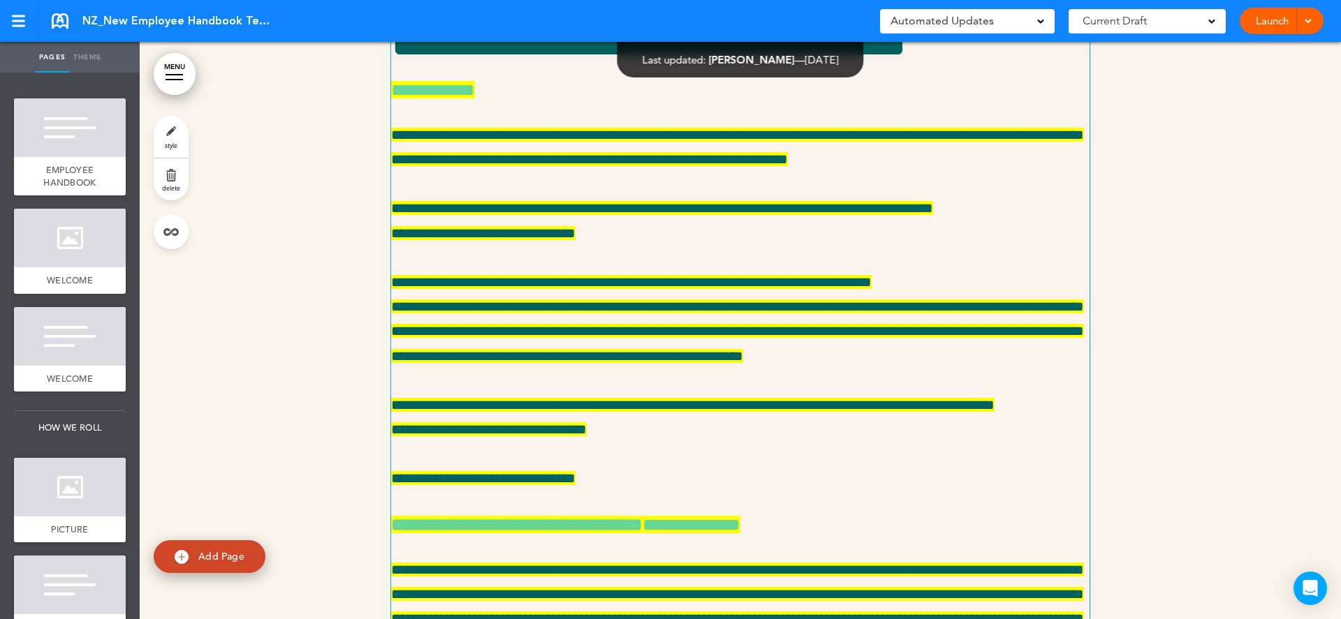
scroll to position [21054, 0]
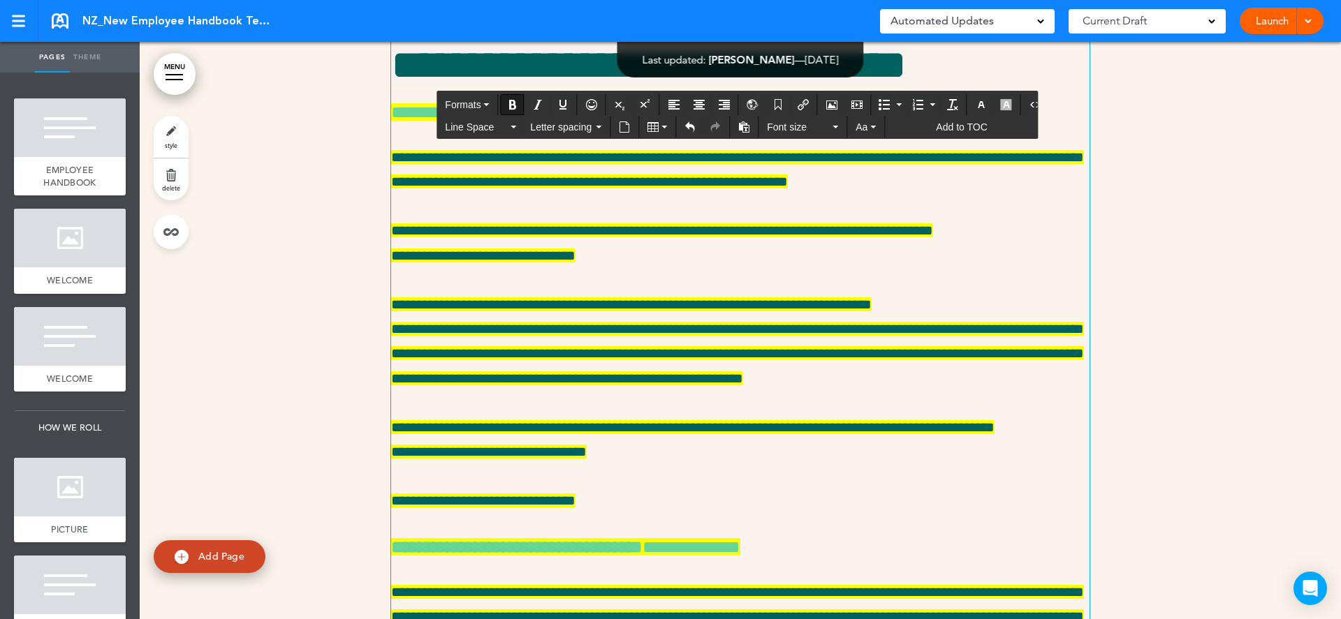
drag, startPoint x: 550, startPoint y: 156, endPoint x: 891, endPoint y: 159, distance: 341.5
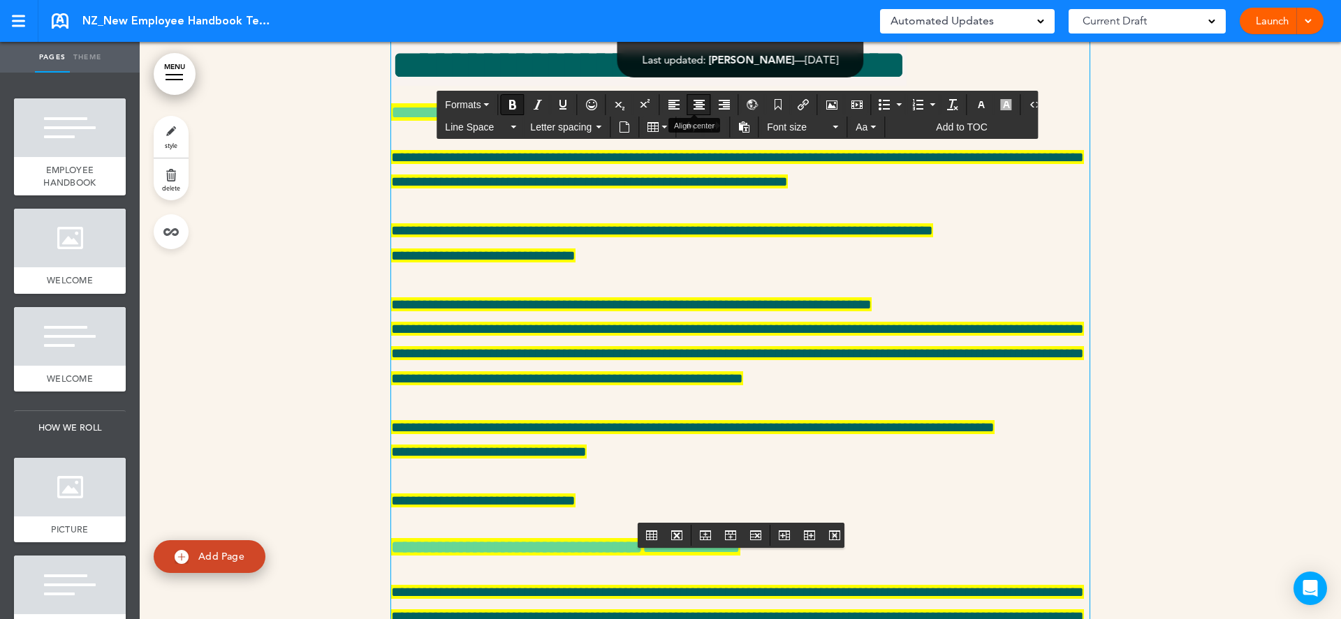
click at [696, 99] on icon "Align center" at bounding box center [698, 104] width 11 height 11
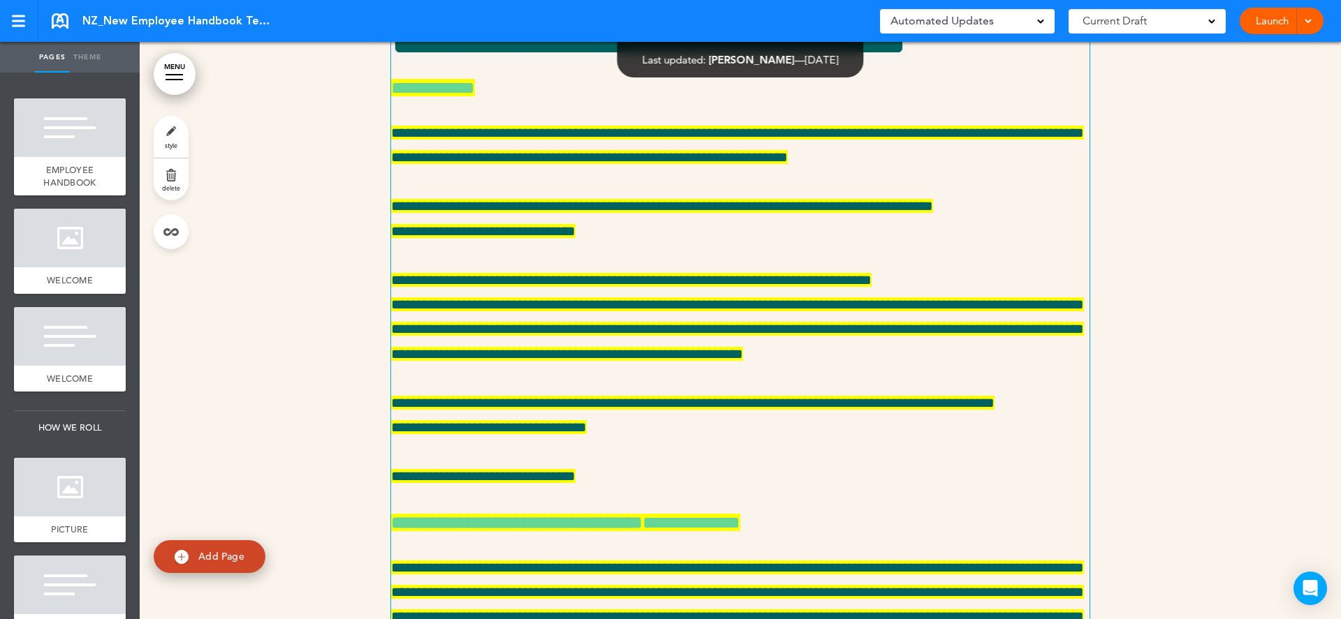
scroll to position [21050, 0]
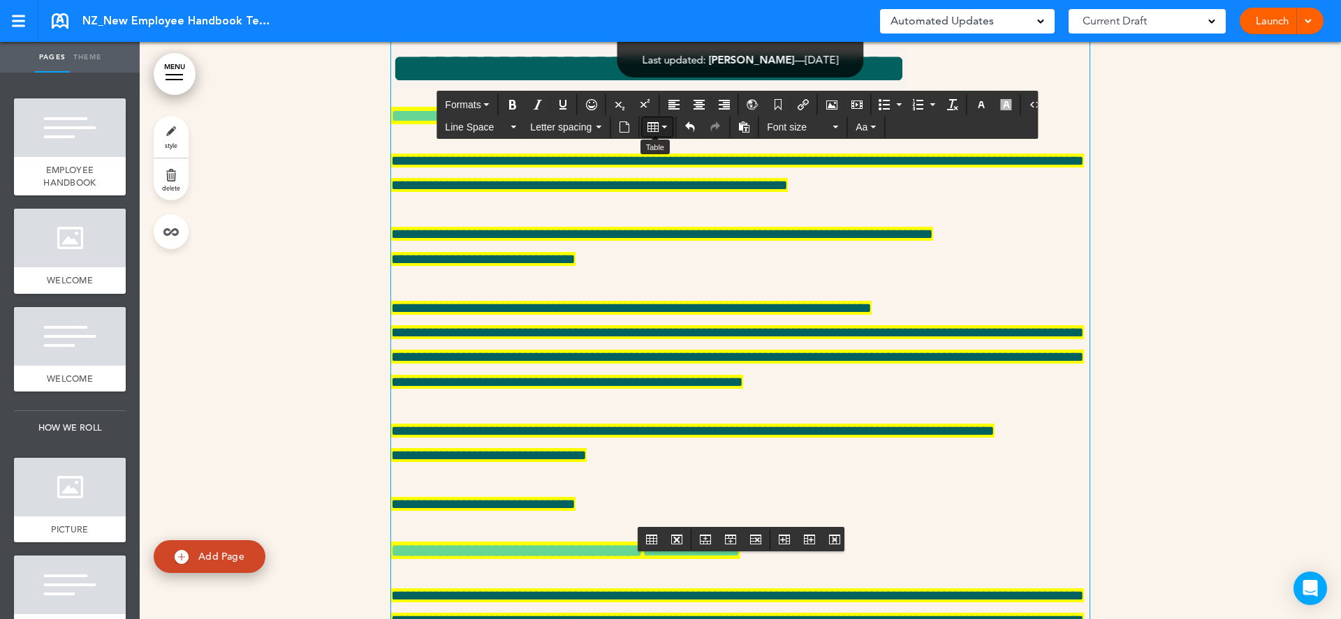
click at [656, 131] on button "Table" at bounding box center [657, 127] width 31 height 20
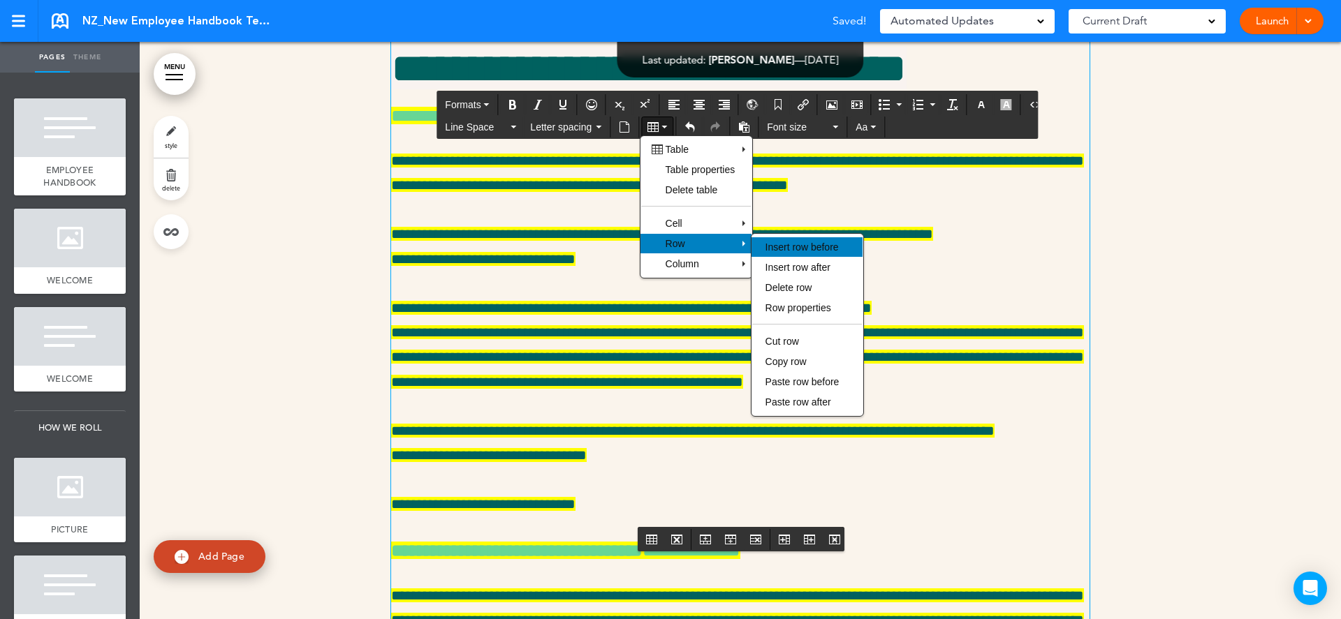
click at [827, 245] on span "Insert row before" at bounding box center [801, 247] width 73 height 11
